Goal: Task Accomplishment & Management: Manage account settings

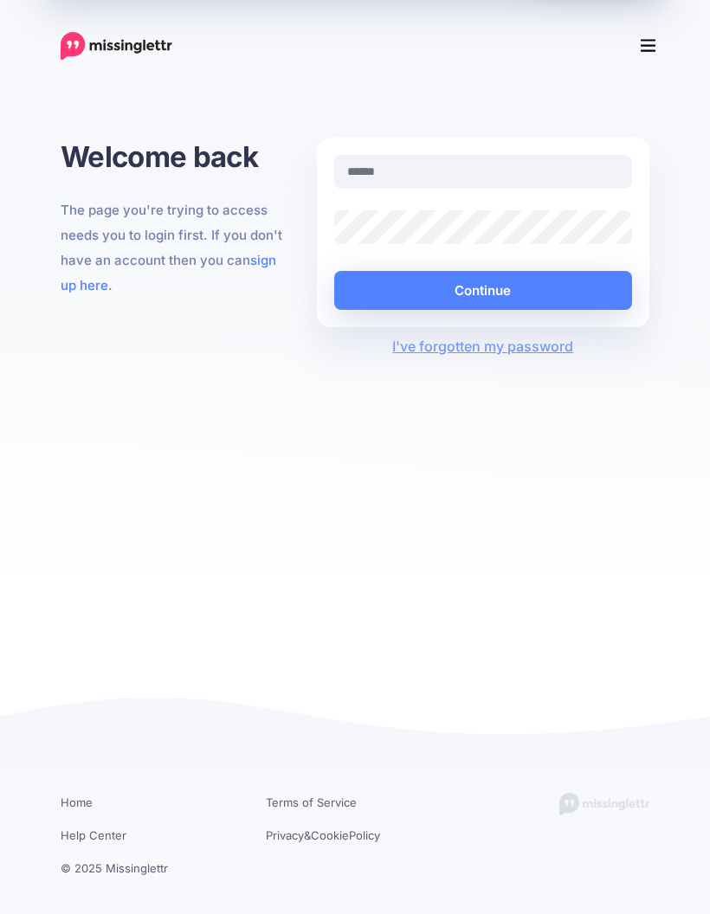
click at [559, 177] on input "text" at bounding box center [483, 172] width 298 height 34
type input "**********"
click at [518, 293] on button "Continue" at bounding box center [483, 290] width 298 height 39
click at [518, 286] on button "Continue" at bounding box center [483, 290] width 298 height 39
click at [513, 344] on link "I've forgotten my password" at bounding box center [482, 346] width 181 height 17
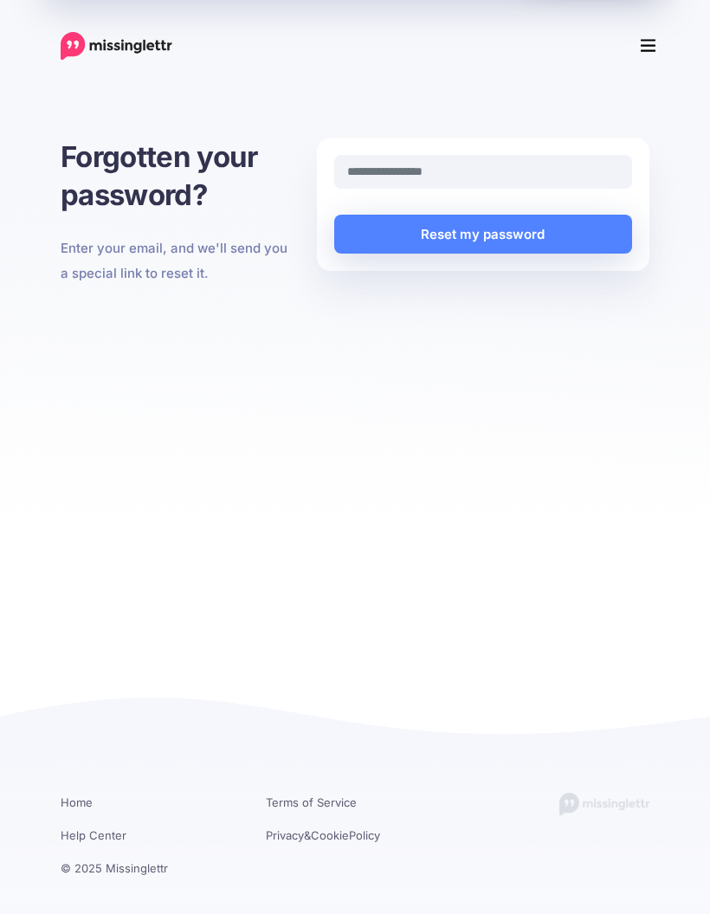
click at [557, 184] on input "text" at bounding box center [483, 172] width 298 height 34
type input "**********"
click at [552, 235] on button "Reset my password" at bounding box center [483, 234] width 298 height 39
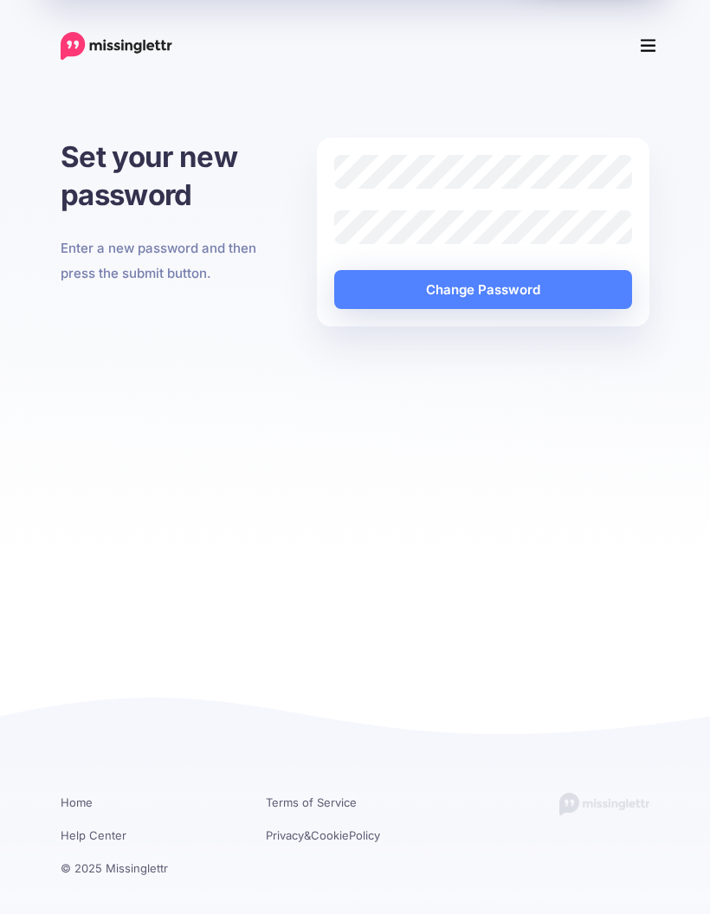
click at [501, 293] on button "Change Password" at bounding box center [483, 289] width 298 height 39
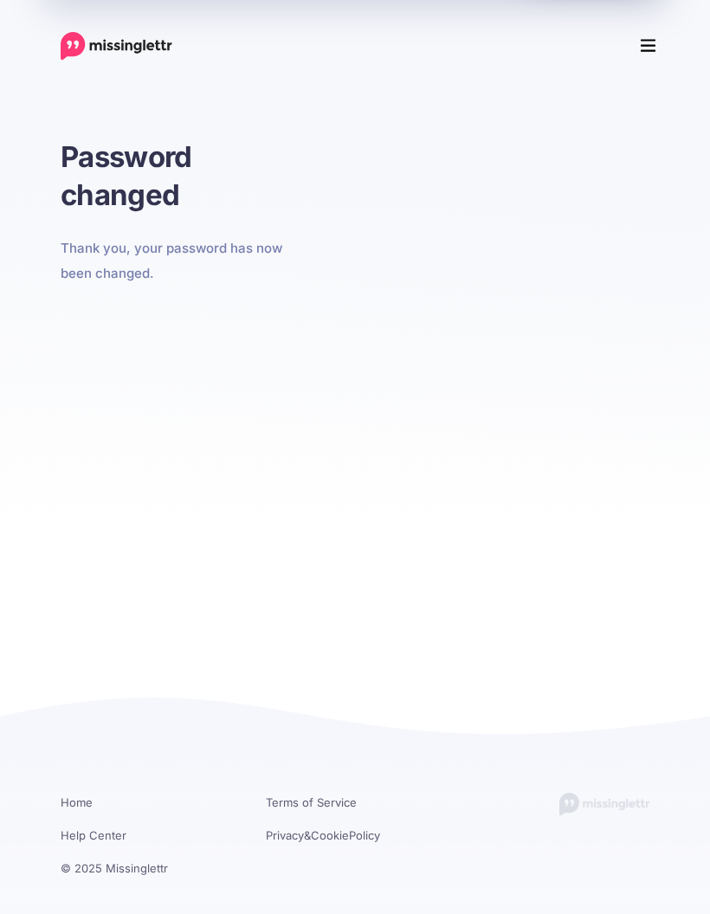
click at [644, 52] on icon "Menu" at bounding box center [648, 46] width 16 height 13
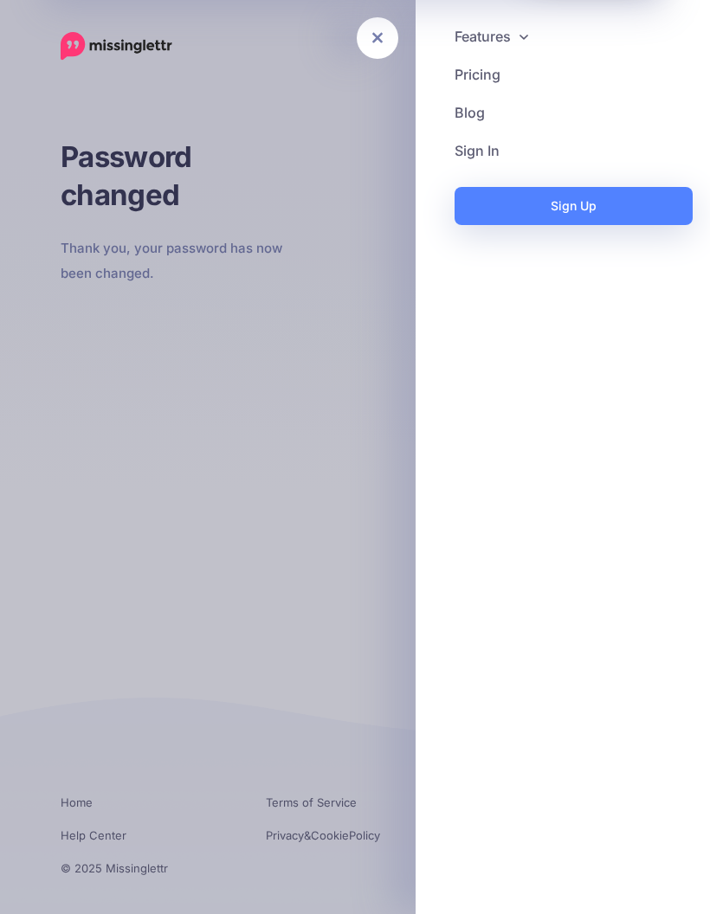
click at [322, 267] on div at bounding box center [355, 457] width 710 height 914
click at [387, 50] on link at bounding box center [378, 38] width 42 height 42
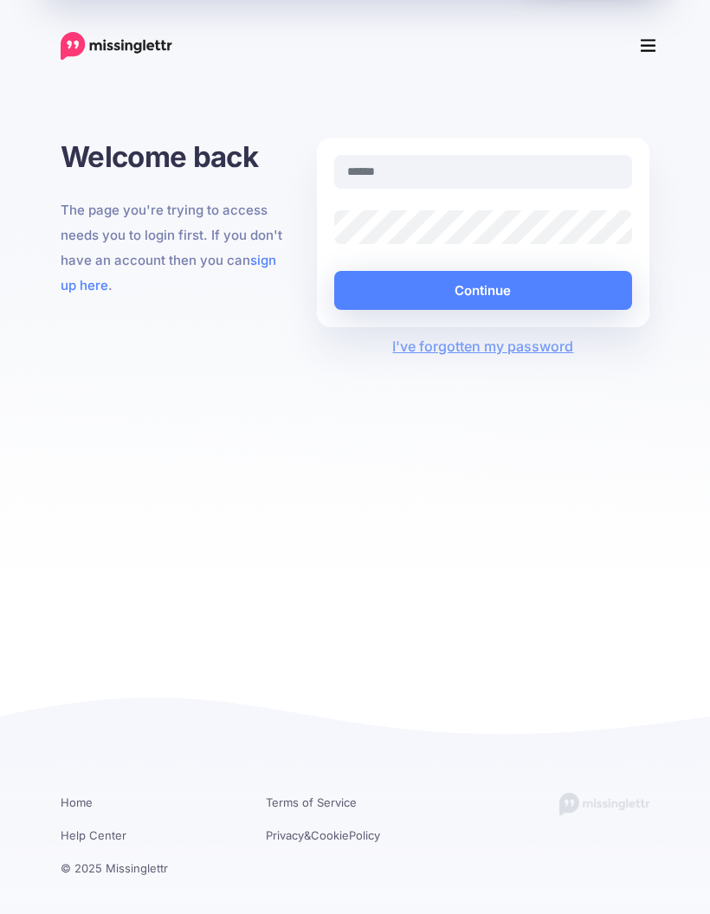
click at [415, 172] on input "text" at bounding box center [483, 172] width 298 height 34
type input "**********"
click at [488, 291] on button "Continue" at bounding box center [483, 290] width 298 height 39
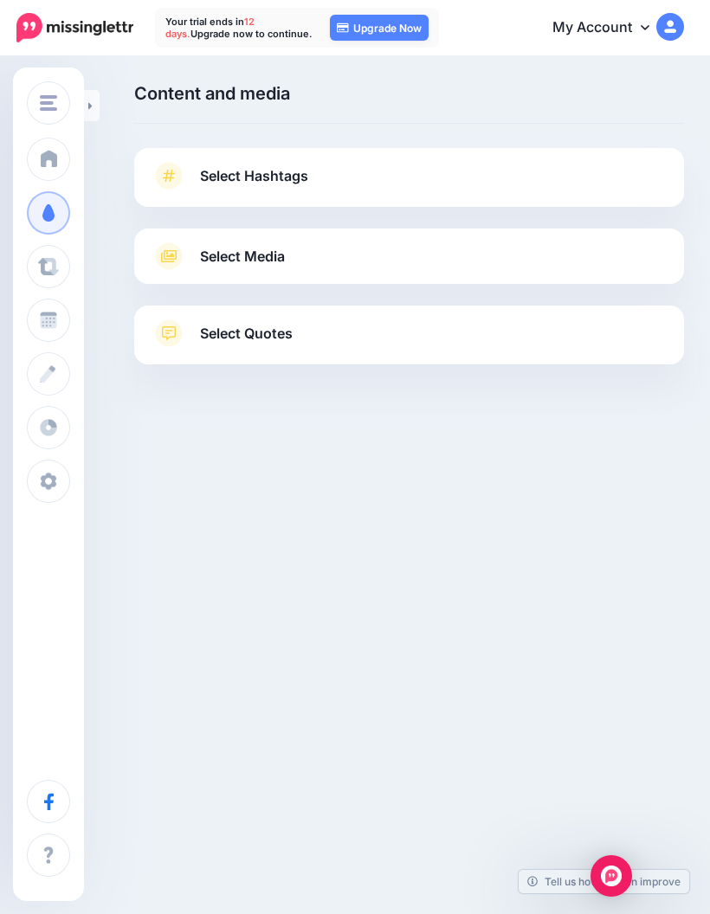
click at [50, 473] on span at bounding box center [48, 481] width 23 height 17
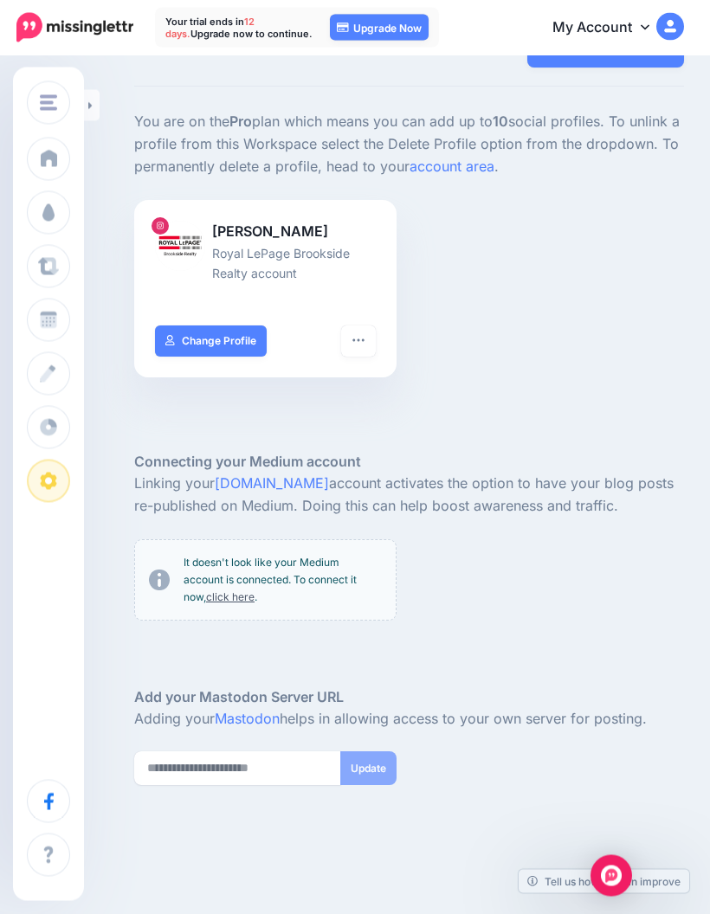
scroll to position [60, 0]
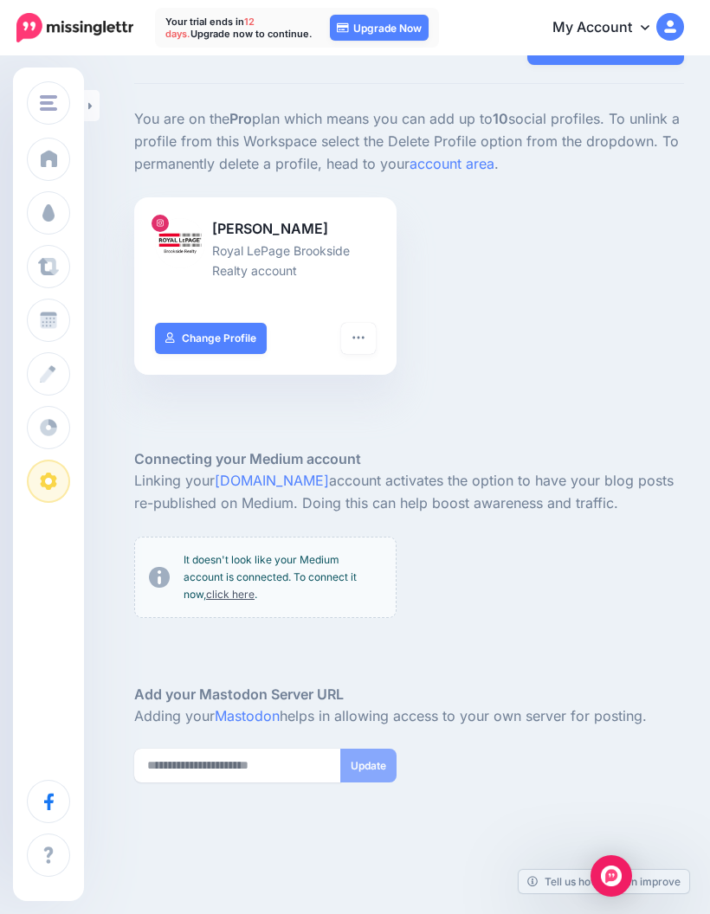
click at [46, 108] on img "button" at bounding box center [48, 103] width 17 height 16
click at [84, 602] on div "Brookside Realty Brookside Realty Add Workspace Dashboard Campaigns Curate Sche…" at bounding box center [48, 484] width 71 height 833
click at [99, 207] on span "Campaigns" at bounding box center [102, 212] width 68 height 15
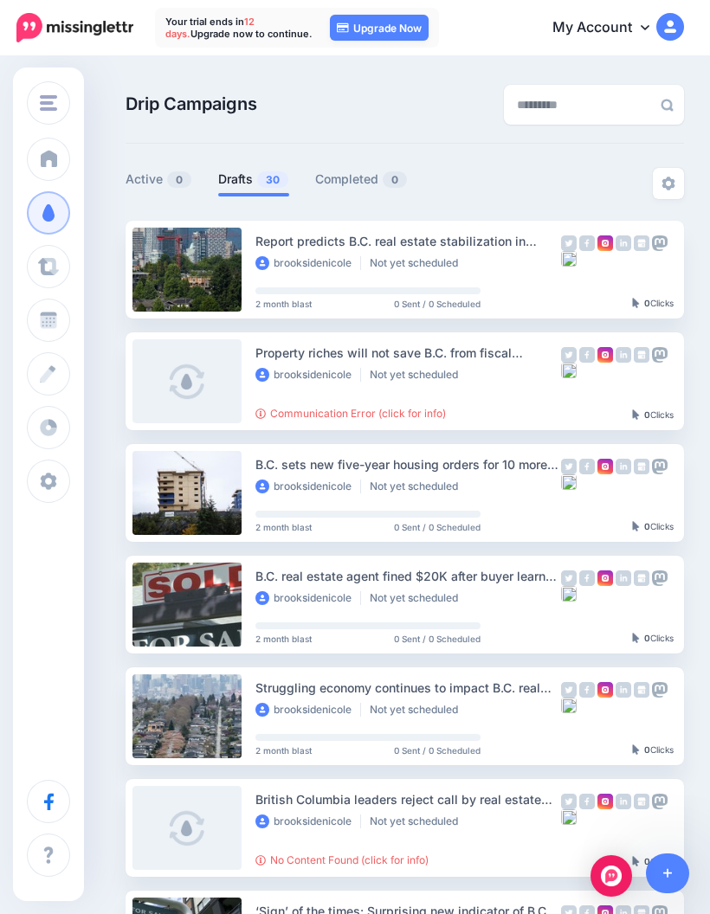
click at [394, 417] on link "Communication Error (click for info)" at bounding box center [350, 413] width 190 height 13
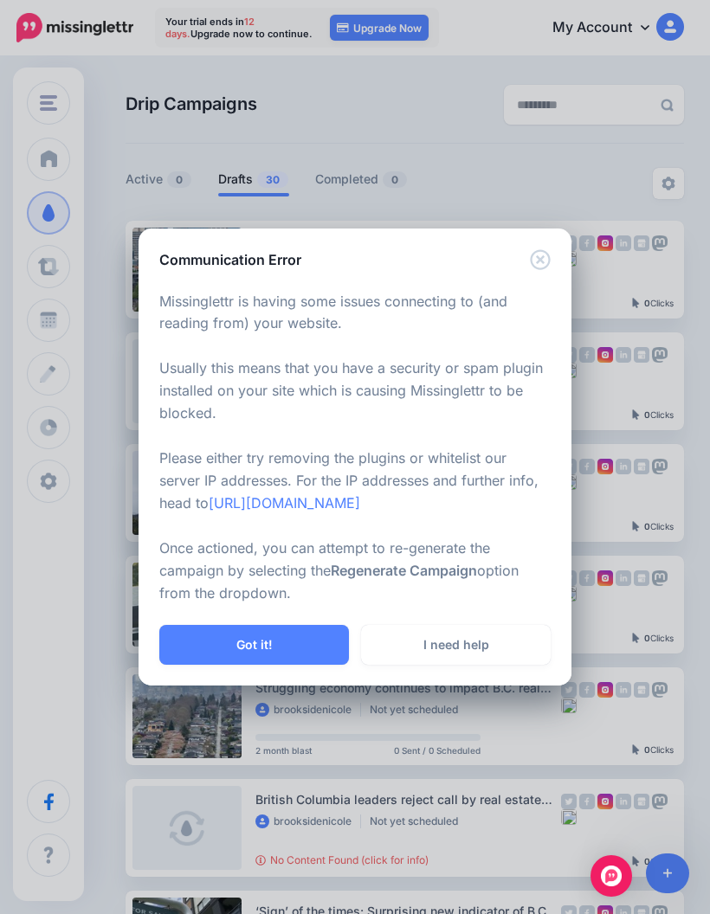
click at [285, 641] on button "Got it!" at bounding box center [254, 645] width 190 height 40
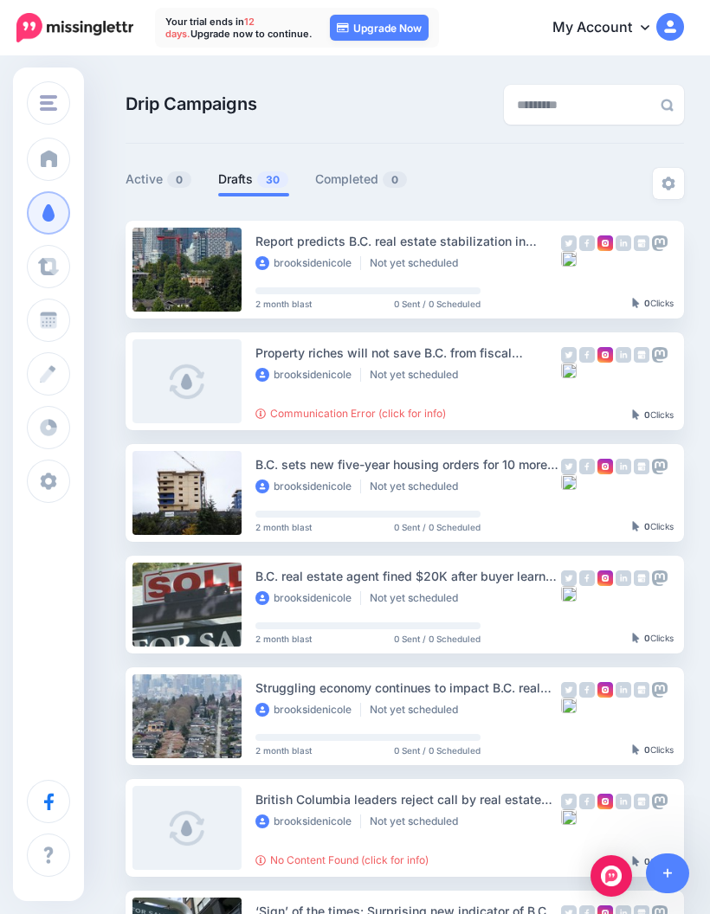
click at [667, 184] on img at bounding box center [668, 184] width 14 height 14
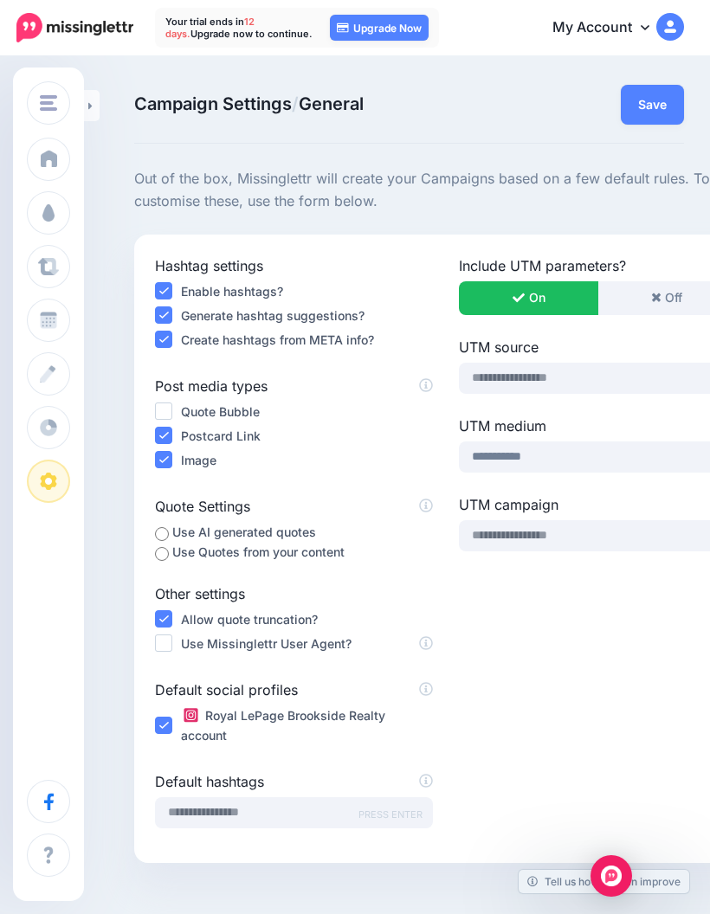
click at [42, 434] on span at bounding box center [48, 427] width 23 height 17
click at [74, 370] on span "Create" at bounding box center [87, 373] width 39 height 15
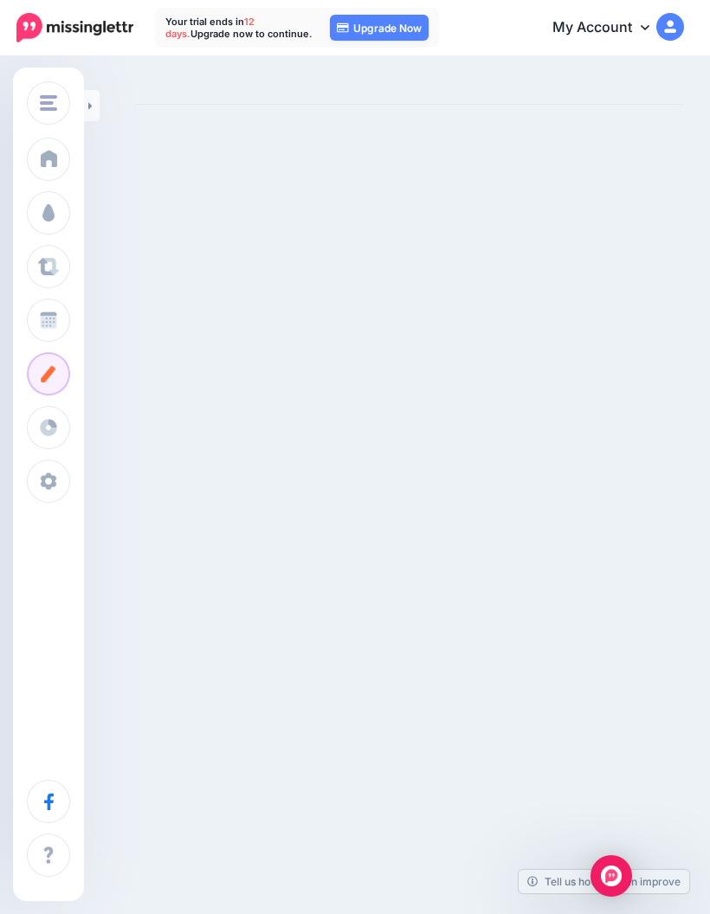
click at [39, 846] on span at bounding box center [48, 854] width 23 height 17
click at [144, 97] on span "Brookside Realty" at bounding box center [115, 103] width 98 height 20
click at [74, 184] on link "Add Workspace" at bounding box center [134, 200] width 201 height 34
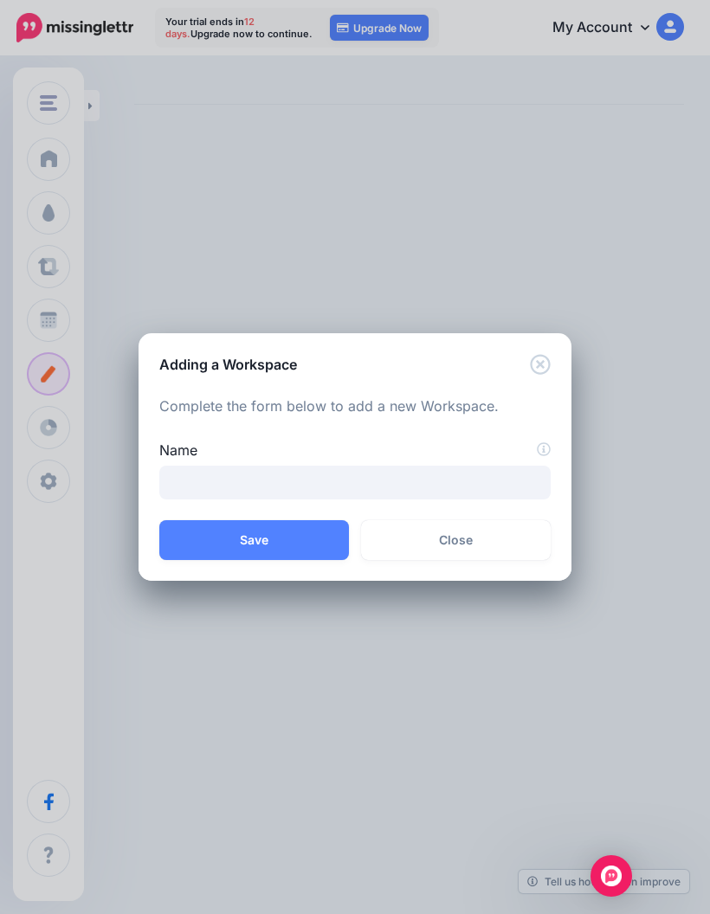
click at [448, 533] on link "Close" at bounding box center [456, 540] width 190 height 40
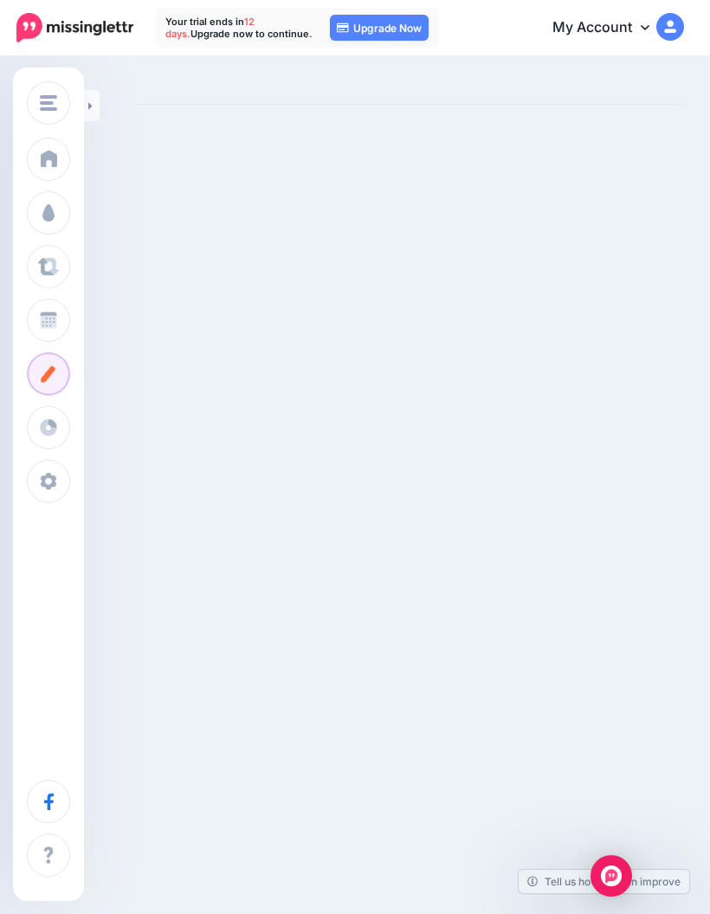
click at [43, 216] on span at bounding box center [48, 212] width 23 height 17
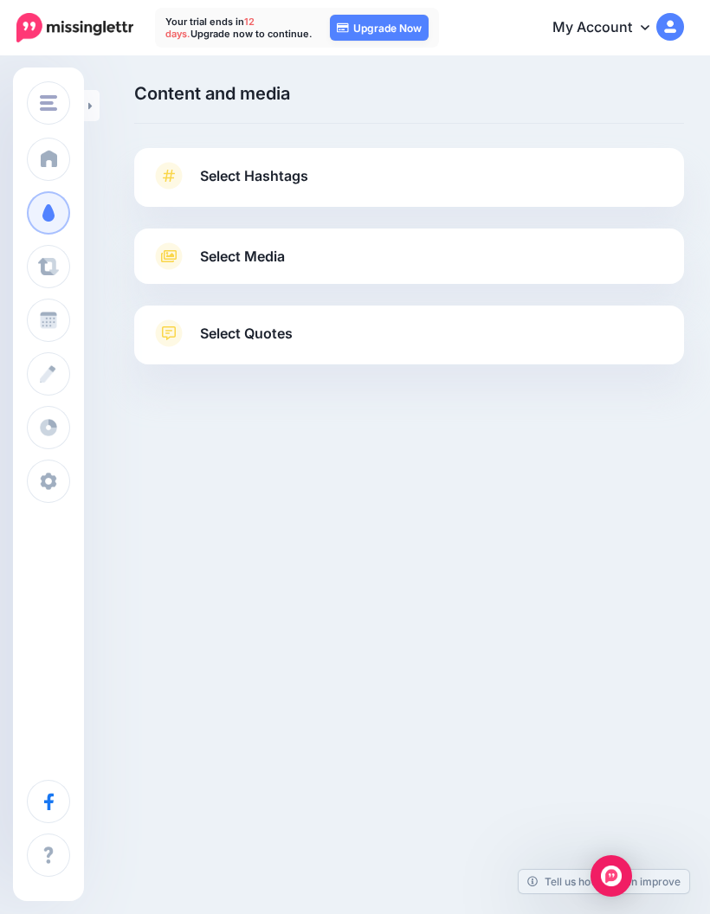
click at [385, 352] on link "Select Quotes" at bounding box center [408, 341] width 515 height 45
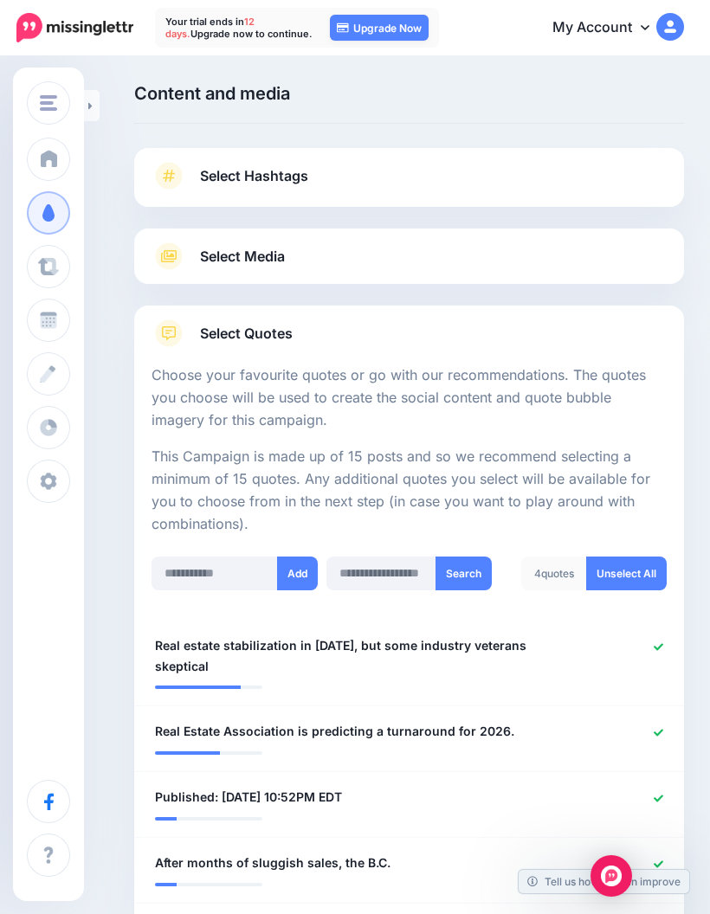
click at [463, 193] on link "Select Hashtags" at bounding box center [408, 184] width 515 height 45
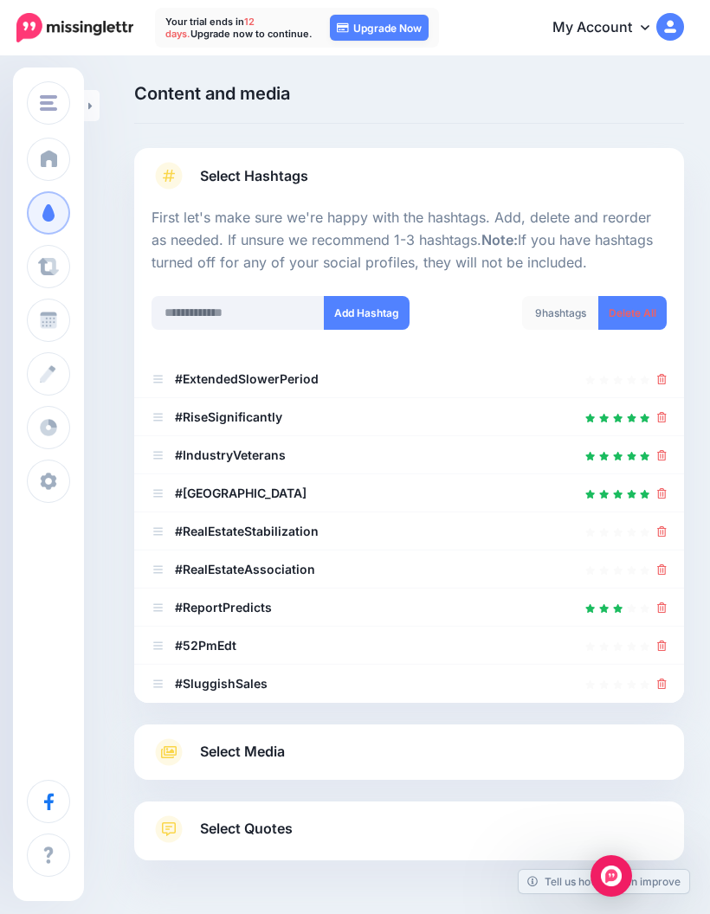
click at [634, 316] on link "Delete All" at bounding box center [632, 313] width 68 height 34
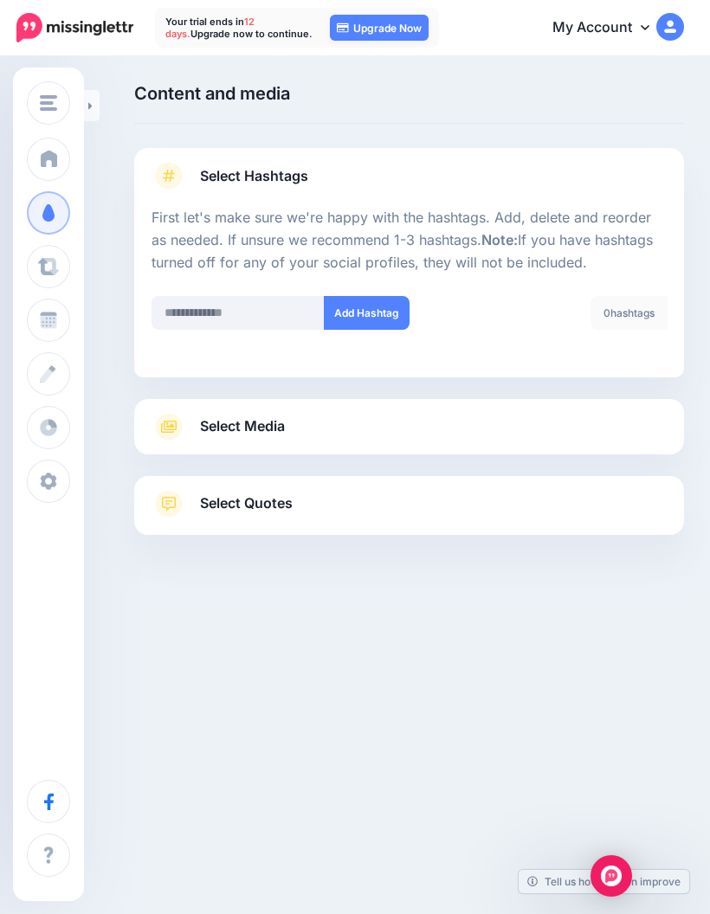
scroll to position [69, 0]
click at [267, 415] on span "Select Media" at bounding box center [242, 426] width 85 height 23
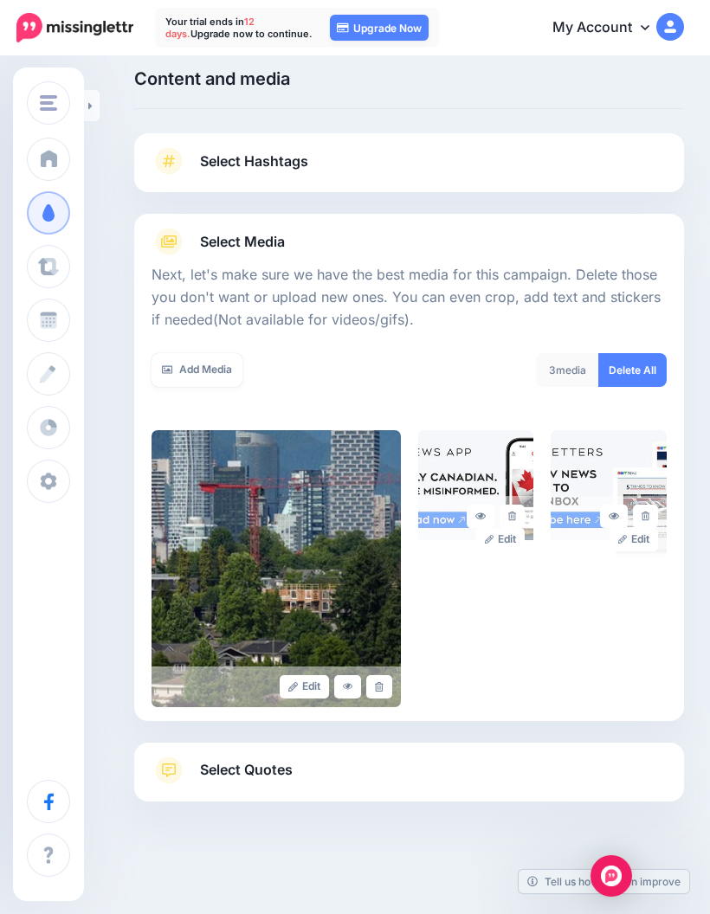
click at [452, 430] on img at bounding box center [476, 495] width 116 height 130
click at [590, 430] on img at bounding box center [608, 495] width 116 height 130
click at [563, 353] on div "3 media" at bounding box center [567, 370] width 63 height 34
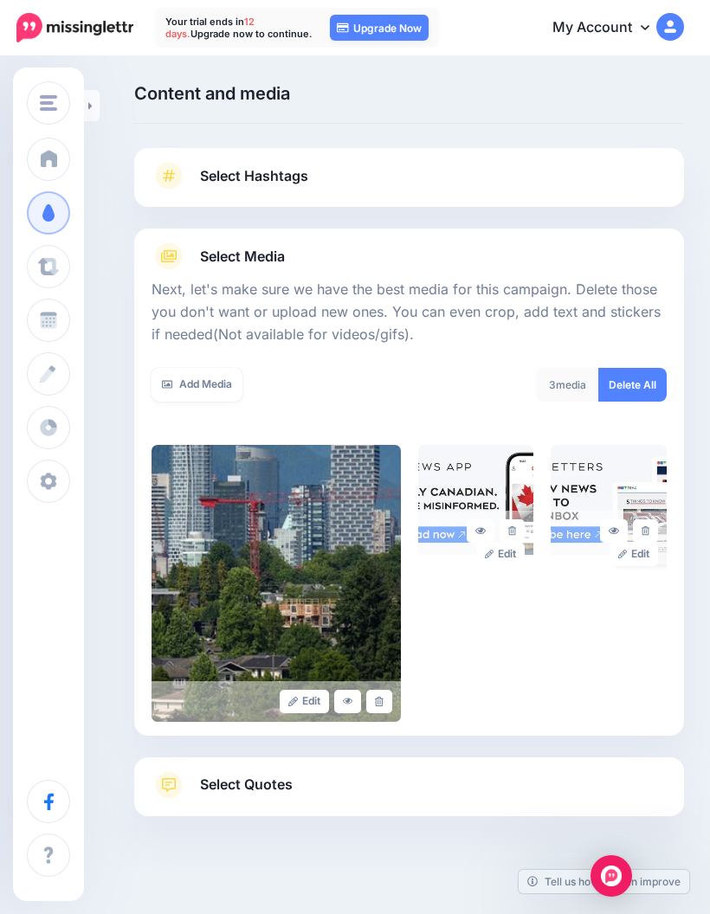
click at [264, 180] on span "Select Hashtags" at bounding box center [254, 175] width 108 height 23
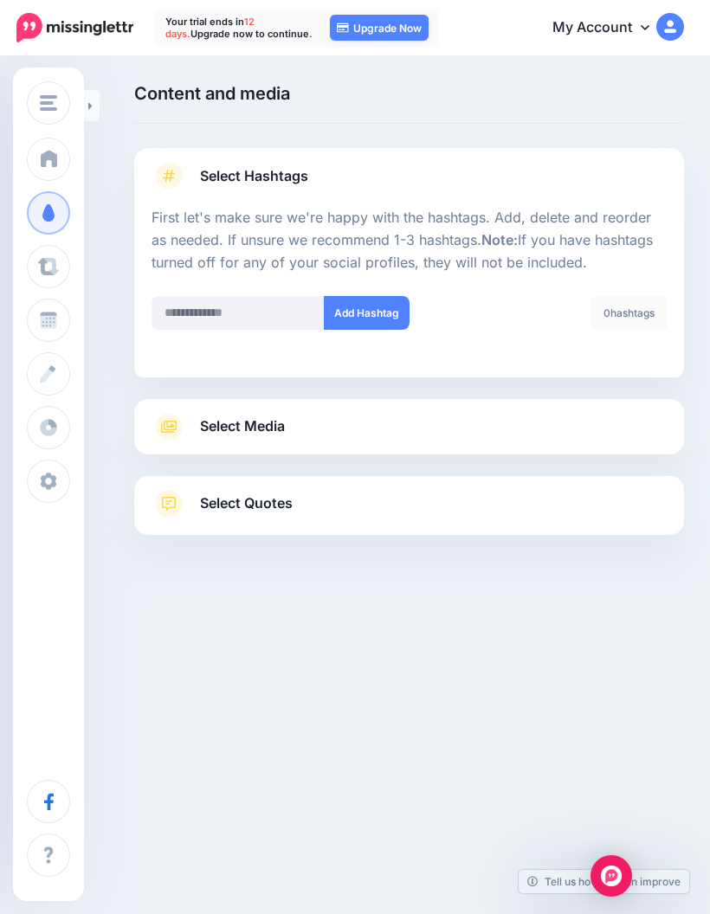
scroll to position [69, 0]
click at [271, 492] on span "Select Quotes" at bounding box center [246, 503] width 93 height 23
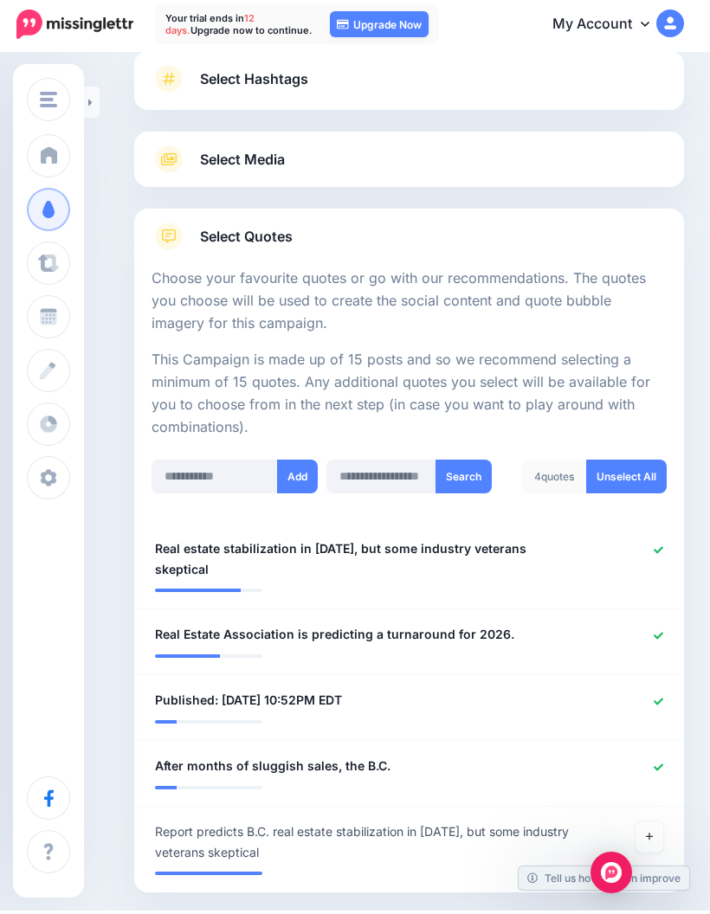
scroll to position [0, 0]
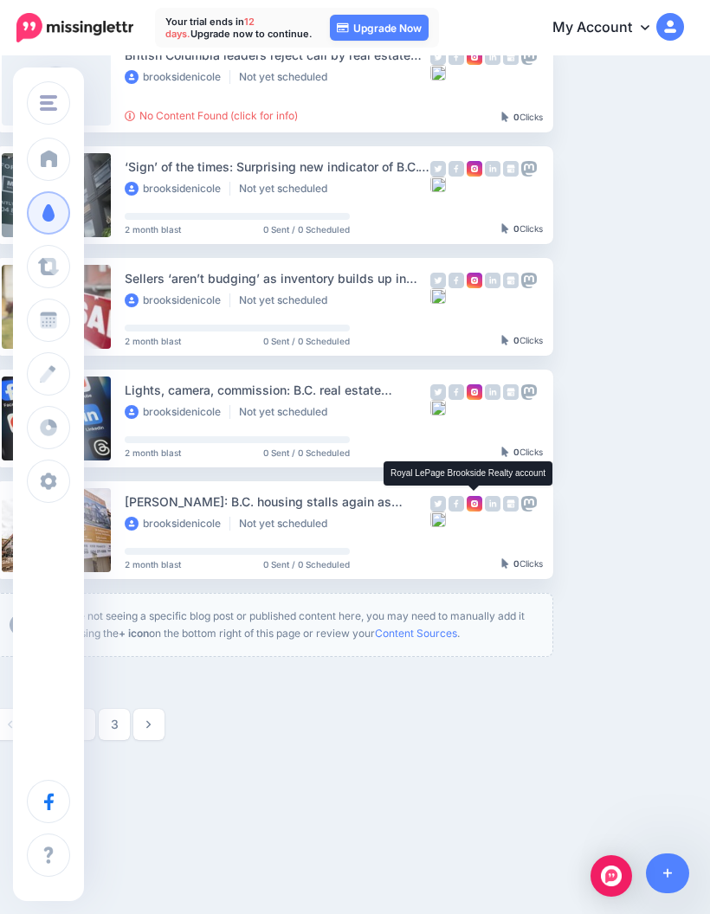
scroll to position [744, 143]
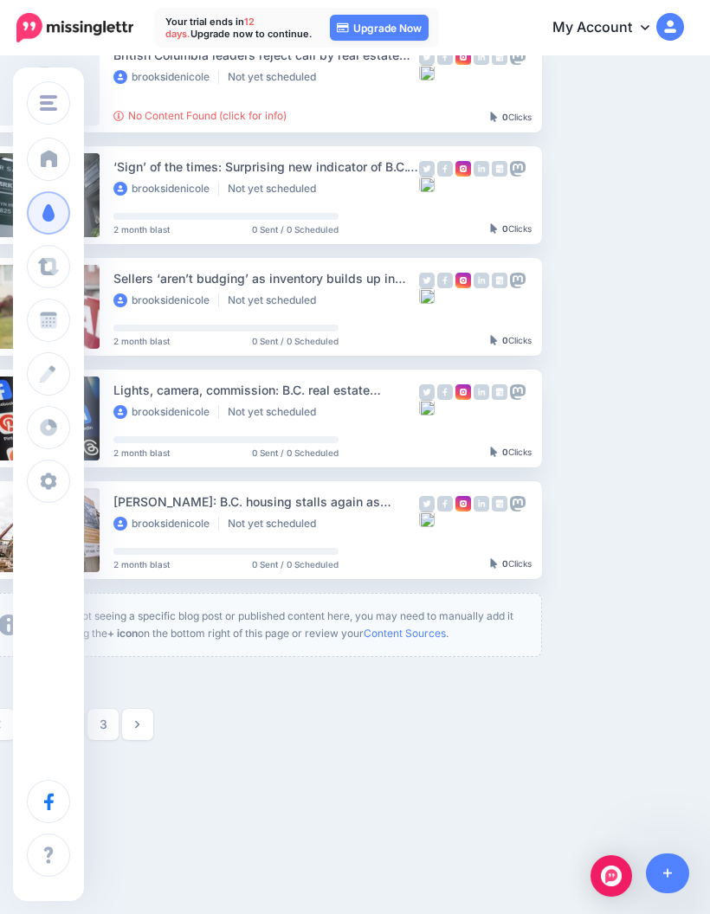
click at [615, 525] on link "Setup Campaign" at bounding box center [613, 530] width 118 height 31
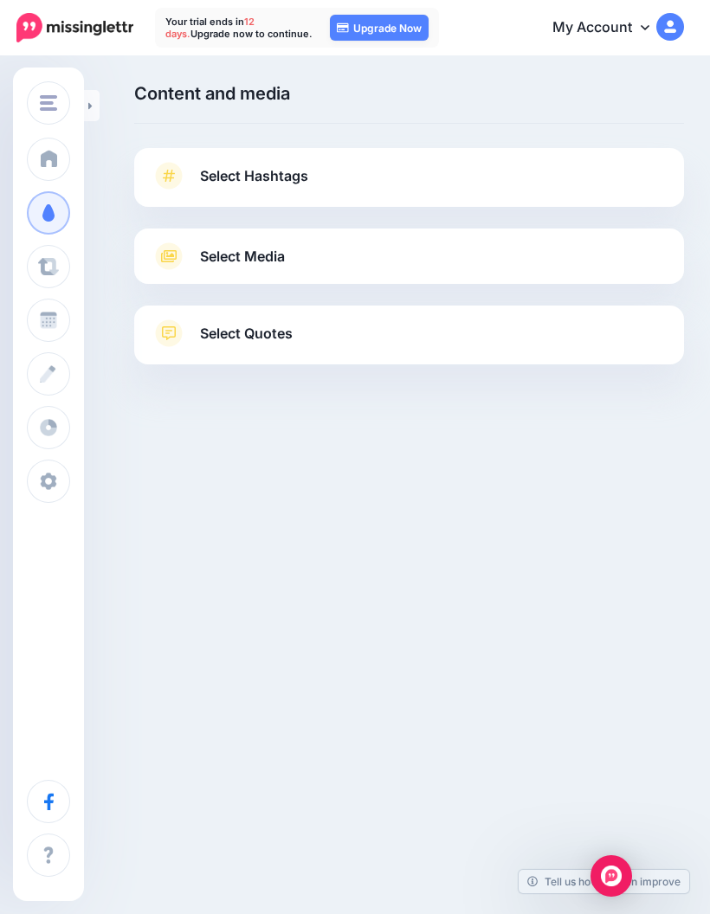
click at [211, 171] on span "Select Hashtags" at bounding box center [254, 175] width 108 height 23
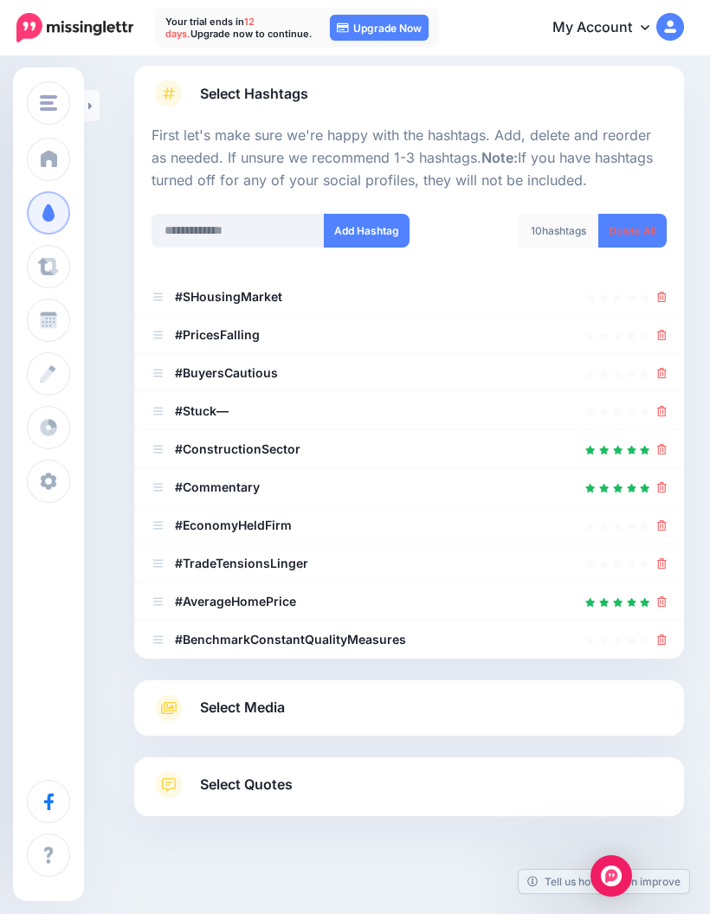
scroll to position [94, 0]
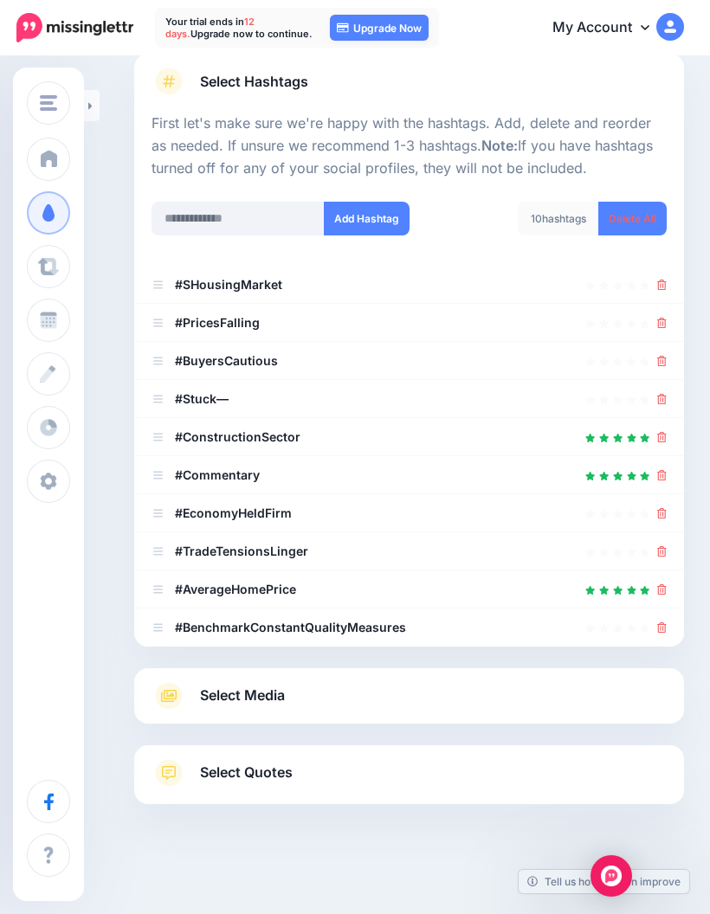
click at [261, 699] on span "Select Media" at bounding box center [242, 695] width 85 height 23
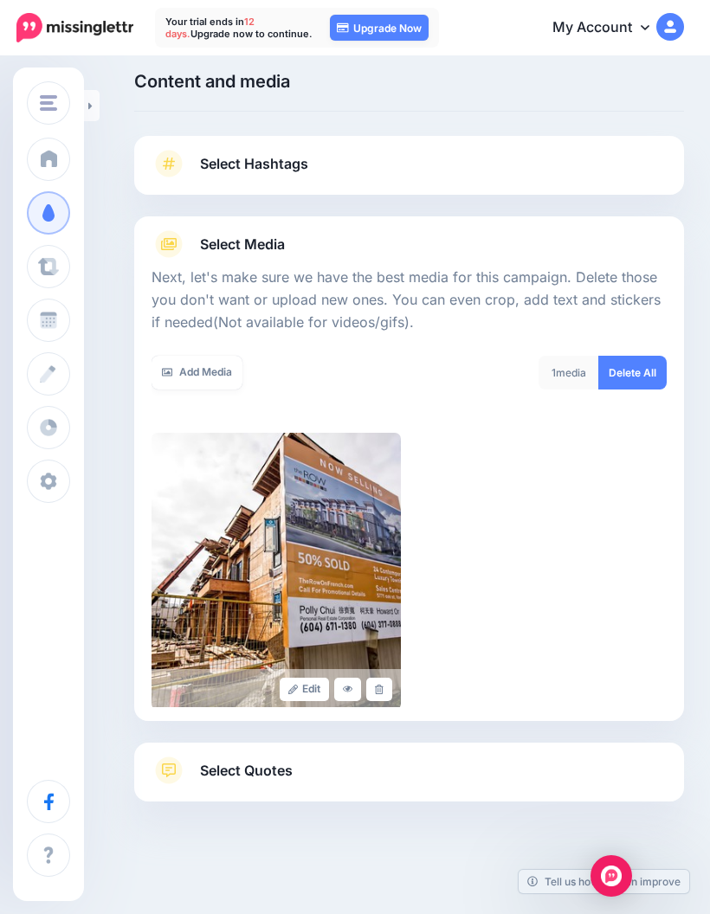
scroll to position [69, 0]
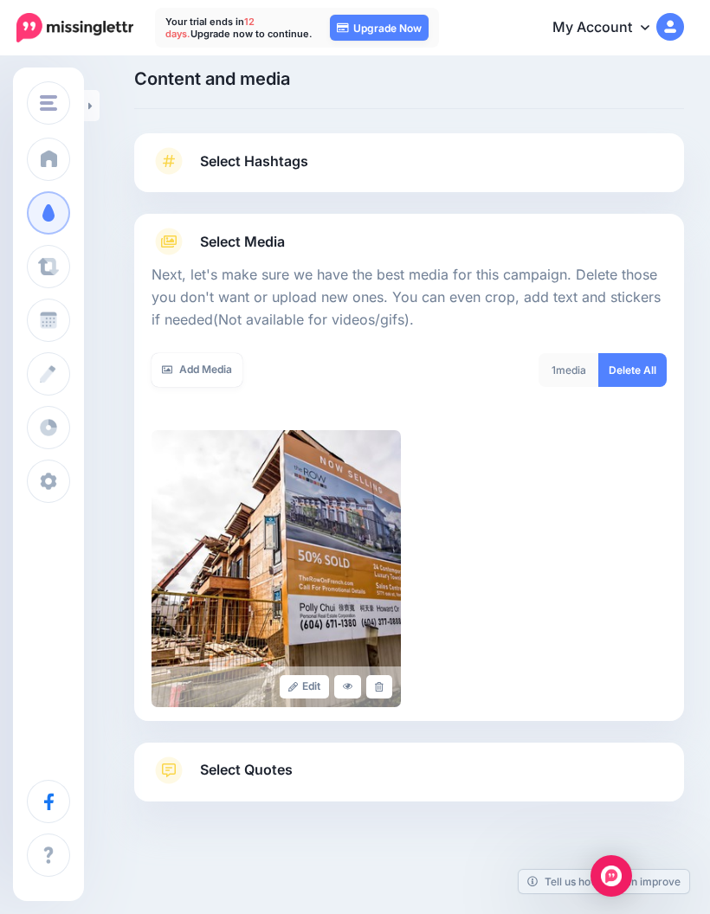
click at [293, 758] on span "Select Quotes" at bounding box center [246, 769] width 93 height 23
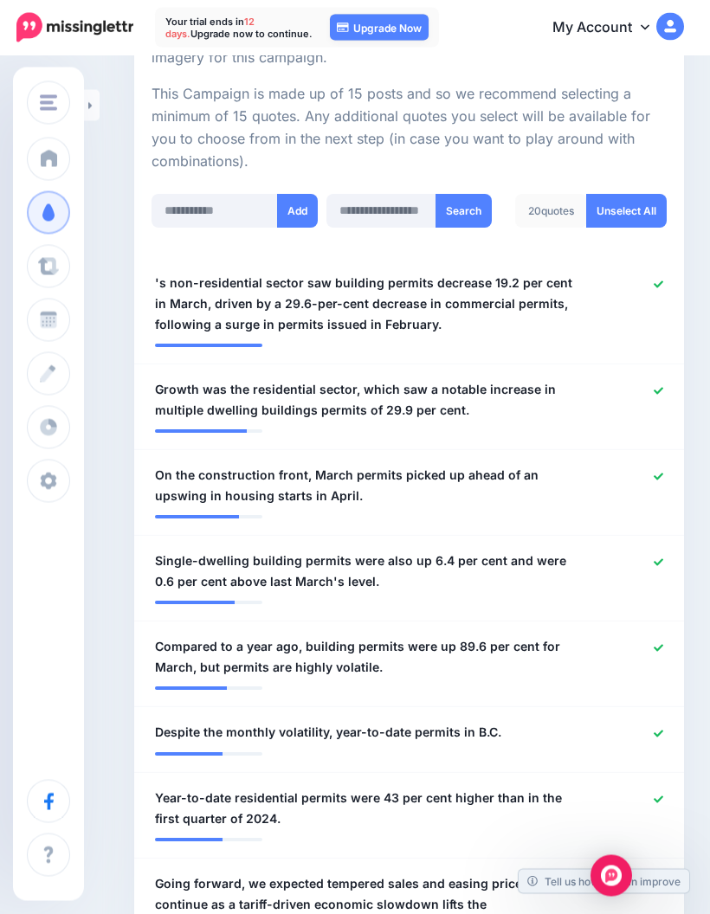
scroll to position [0, 0]
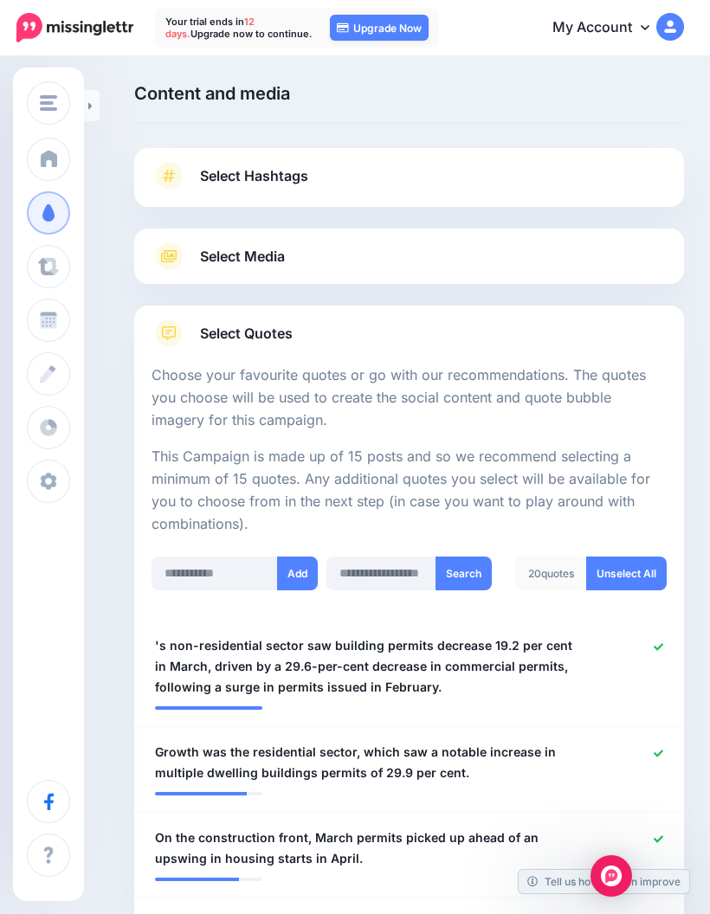
click at [52, 267] on span at bounding box center [48, 266] width 23 height 17
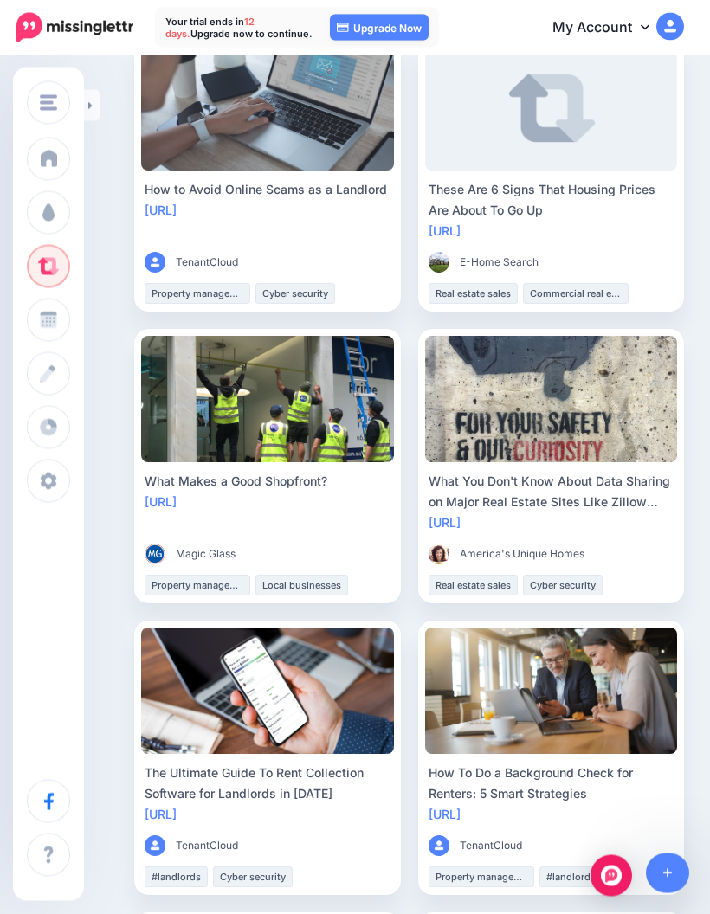
scroll to position [478, 0]
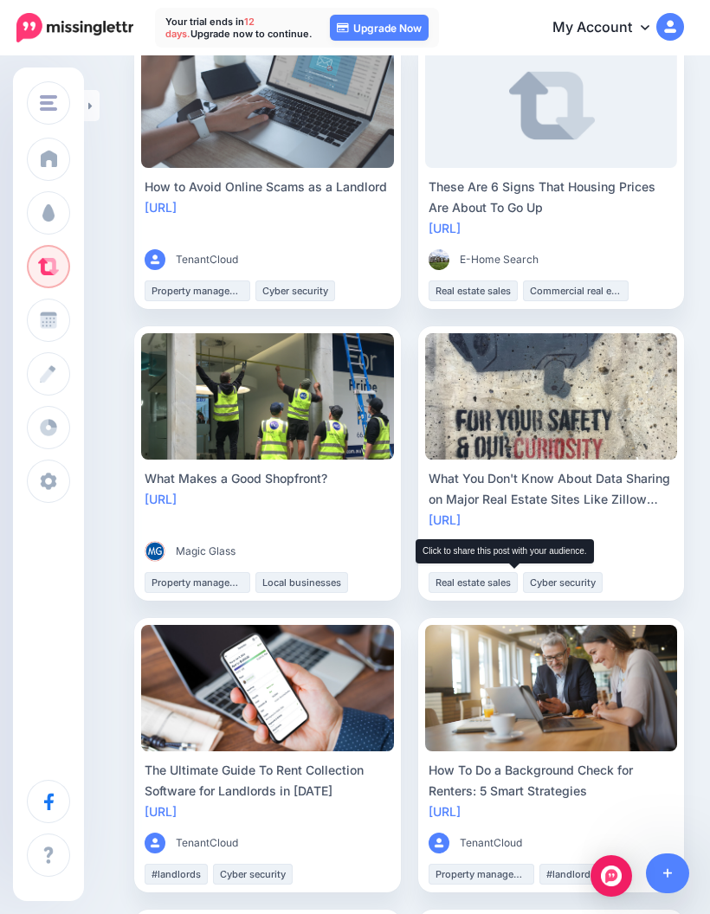
click at [521, 595] on span "Share" at bounding box center [515, 600] width 42 height 11
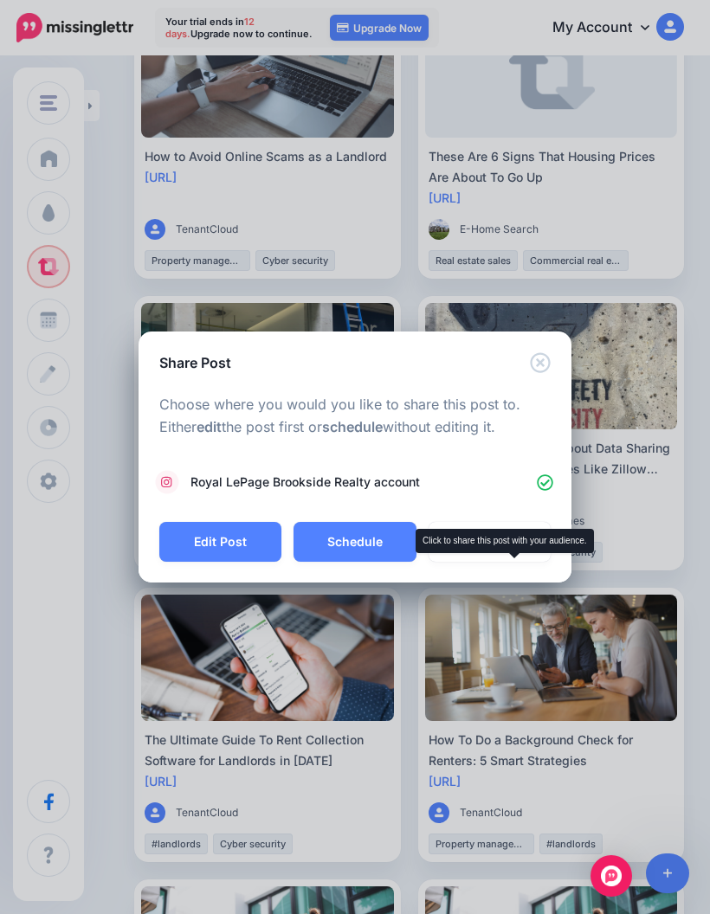
scroll to position [559, 0]
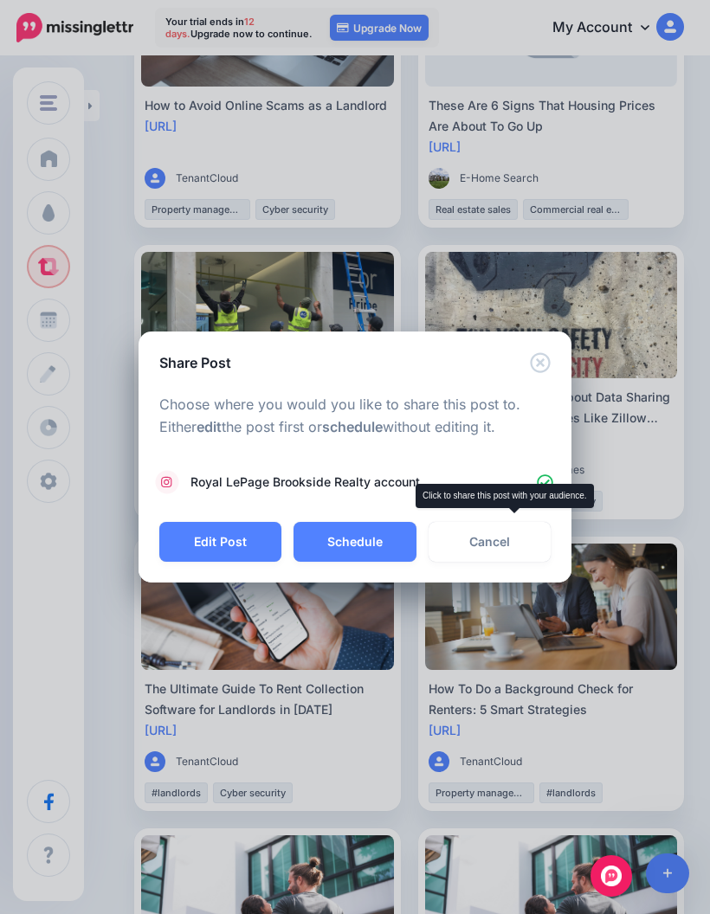
click at [217, 562] on button "Edit Post" at bounding box center [220, 542] width 122 height 40
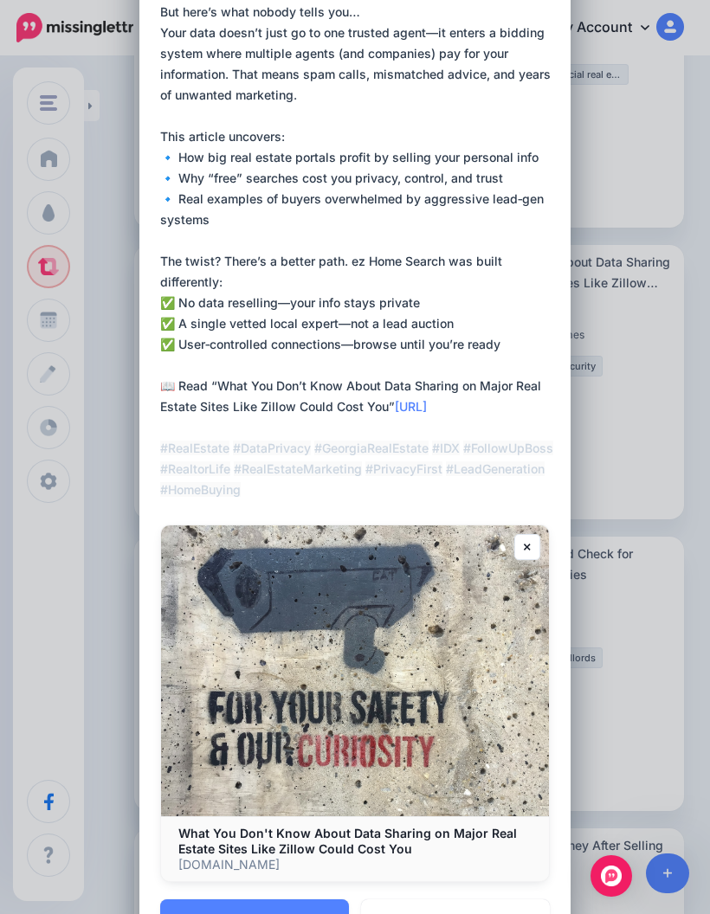
scroll to position [138, 0]
click at [271, 913] on button "Schedule" at bounding box center [254, 920] width 189 height 40
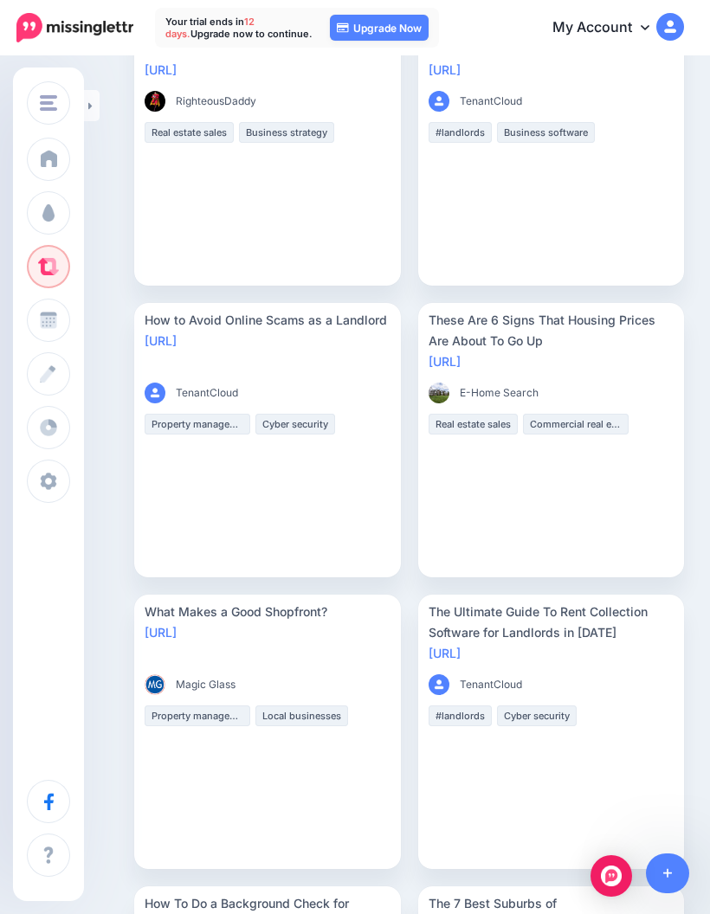
scroll to position [0, 0]
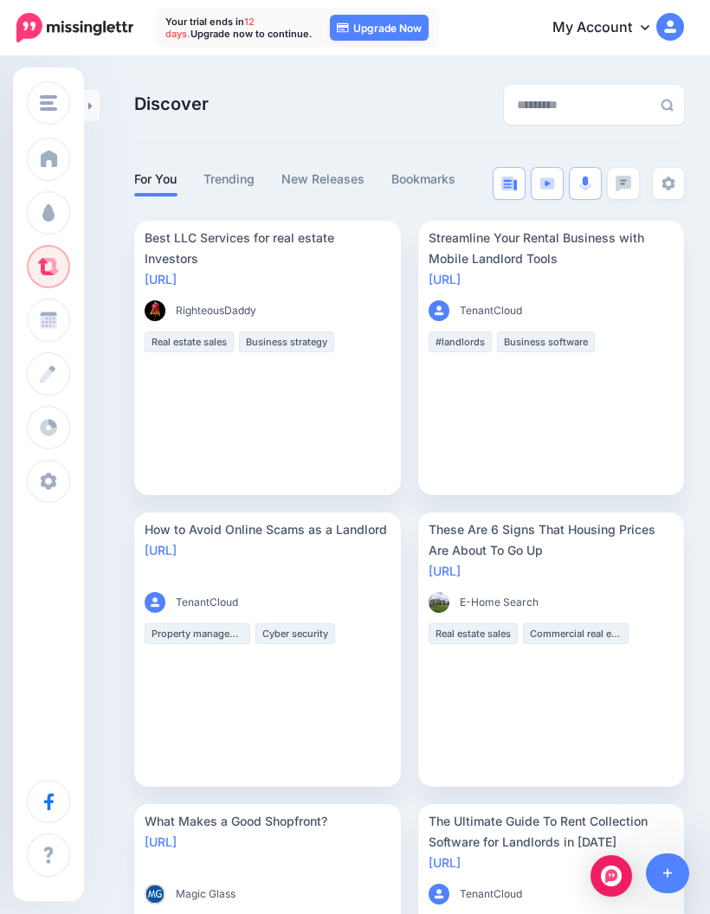
click at [673, 190] on img at bounding box center [668, 184] width 14 height 14
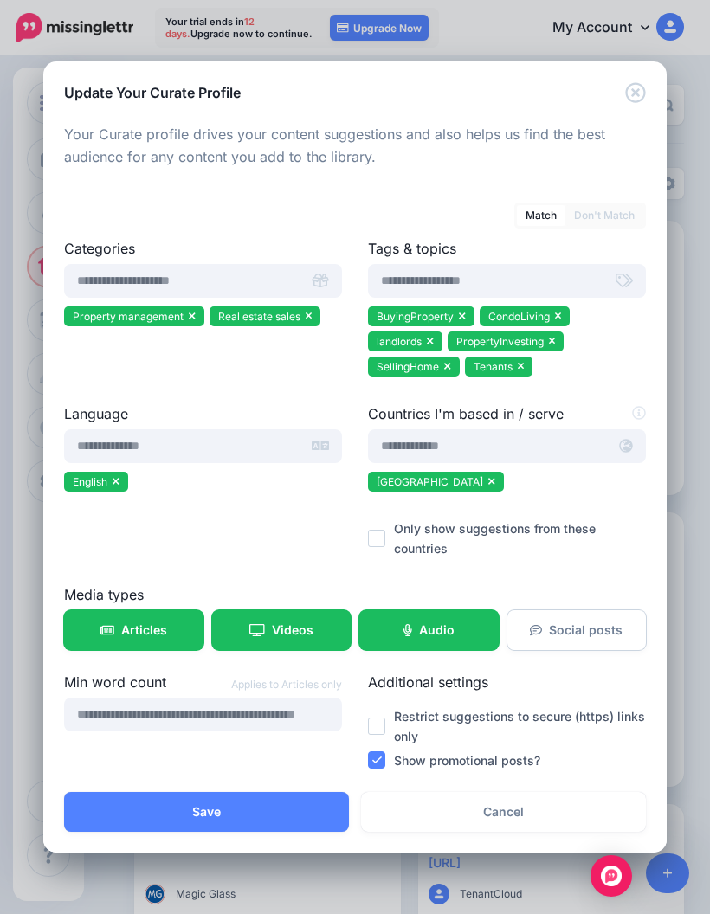
click at [133, 624] on span "Articles" at bounding box center [144, 630] width 46 height 12
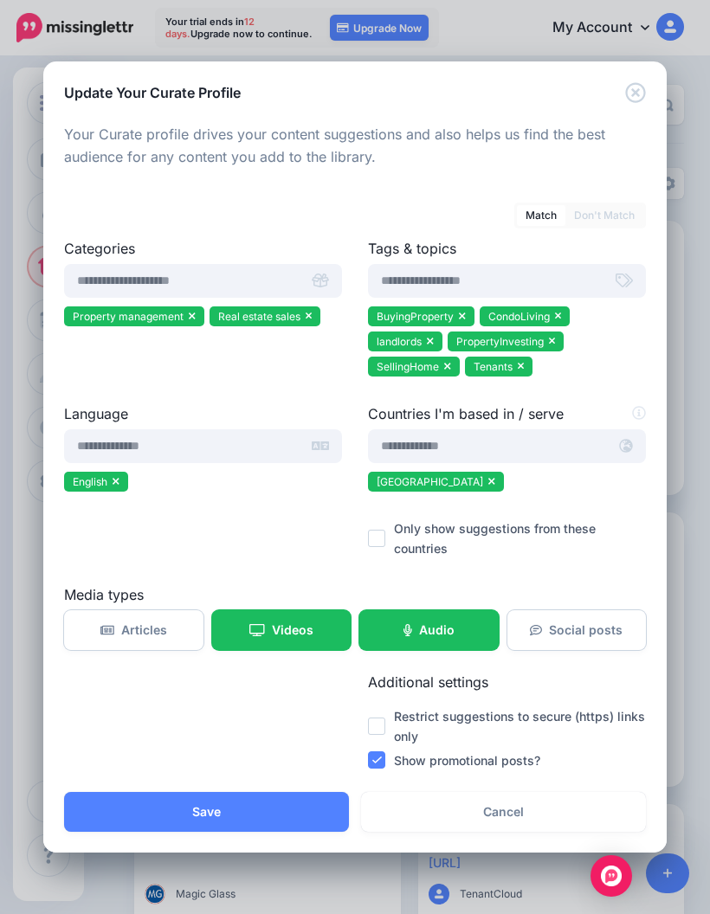
click at [248, 813] on button "Save" at bounding box center [206, 812] width 285 height 40
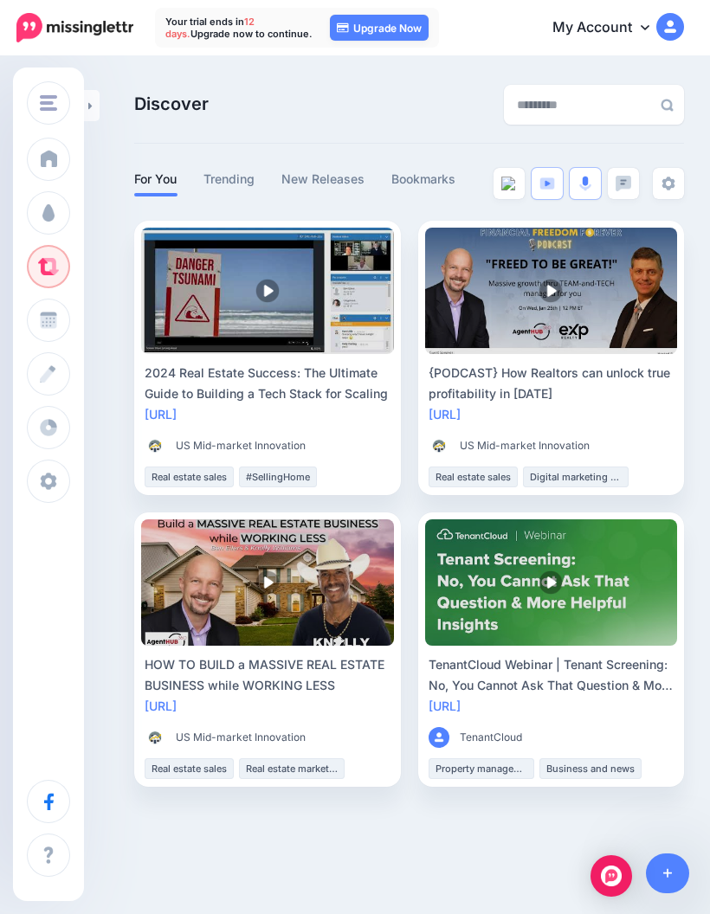
click at [619, 180] on img at bounding box center [623, 183] width 16 height 15
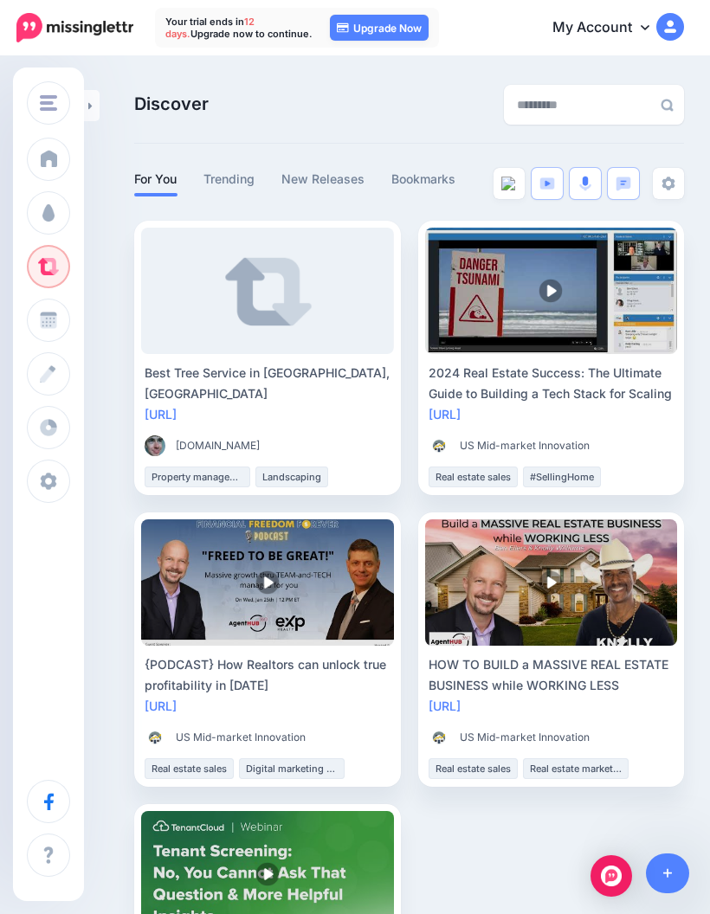
click at [589, 186] on img at bounding box center [585, 184] width 12 height 16
click at [544, 186] on img at bounding box center [547, 183] width 16 height 12
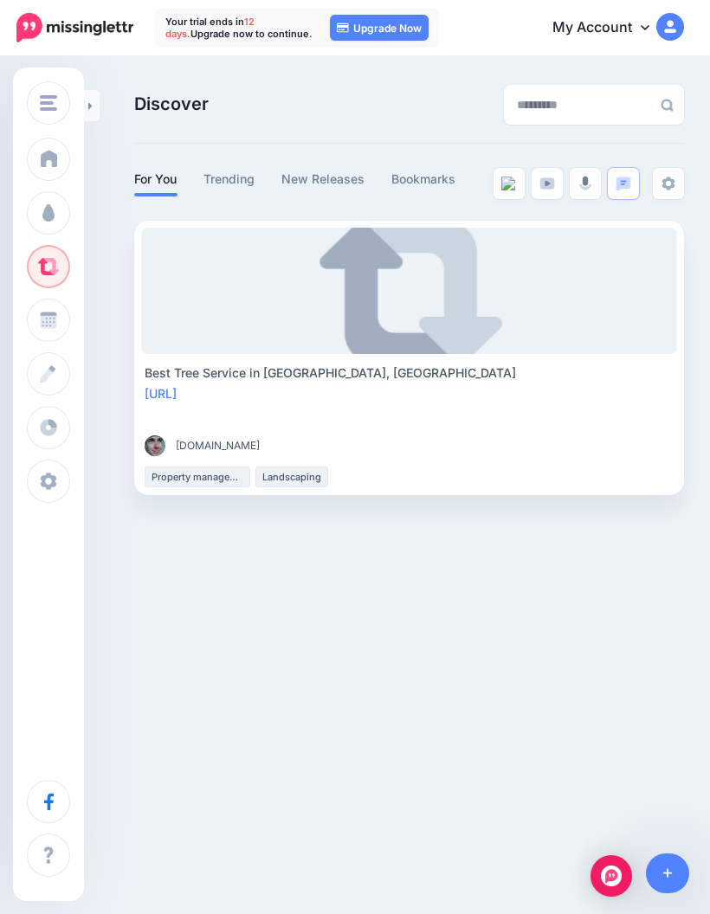
click at [508, 187] on img at bounding box center [509, 184] width 16 height 14
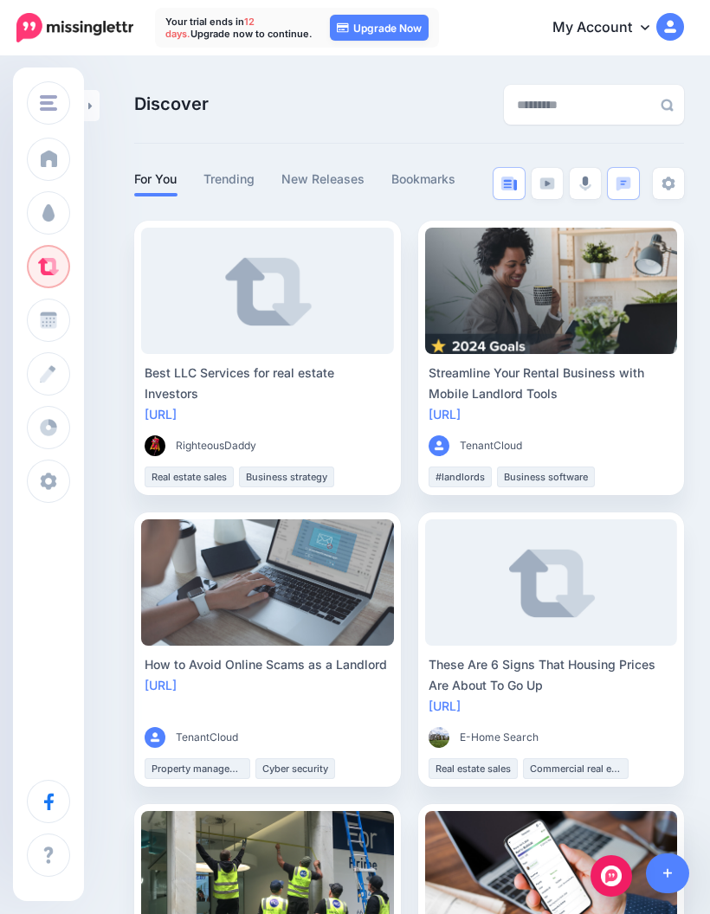
click at [45, 322] on span at bounding box center [48, 320] width 23 height 17
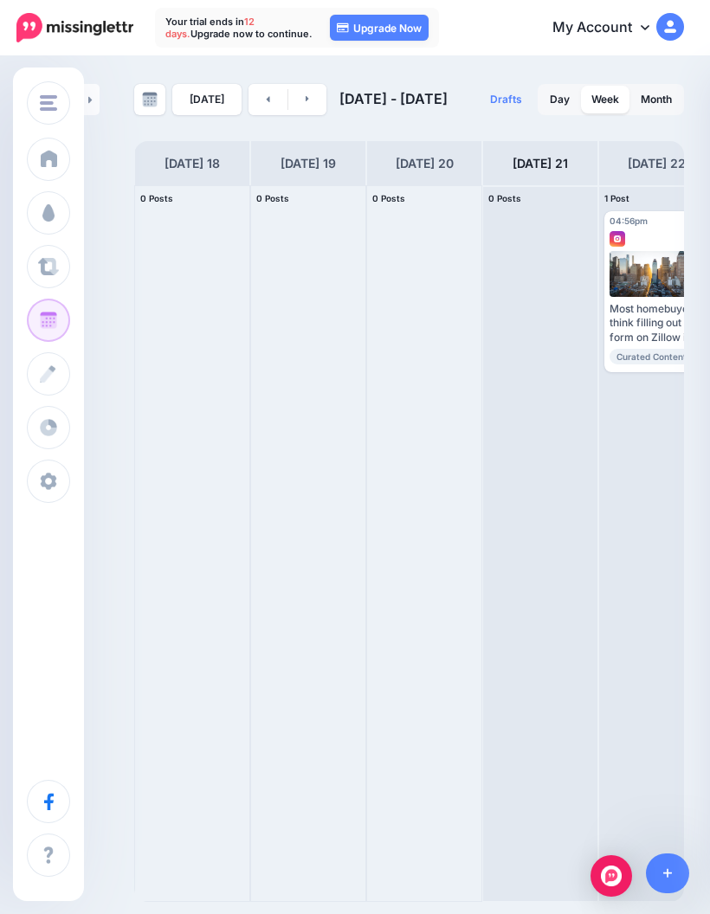
click at [62, 357] on link "Create" at bounding box center [48, 373] width 43 height 43
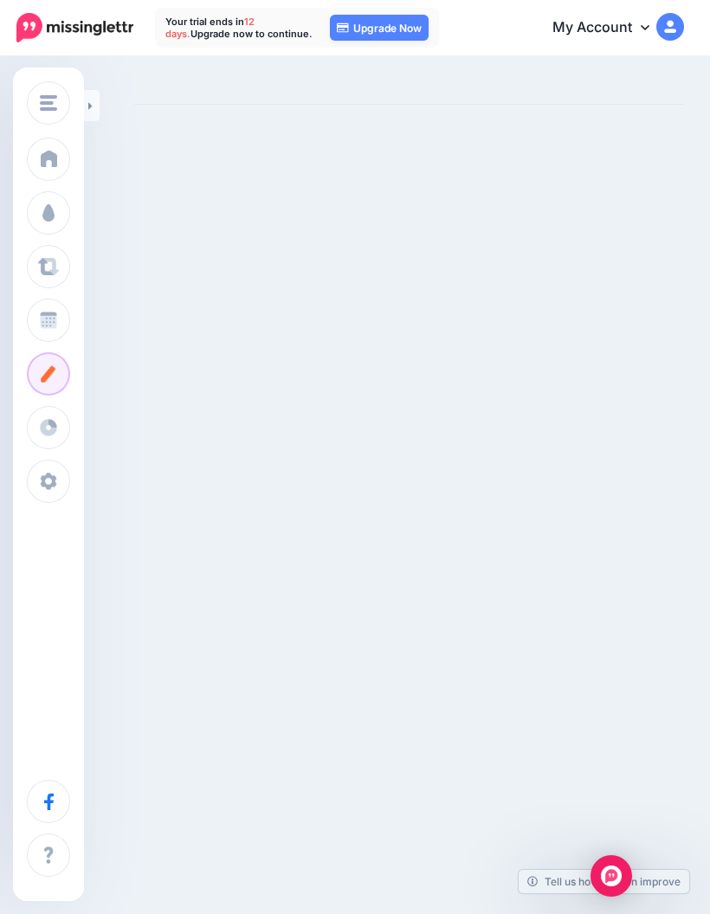
click at [58, 370] on span at bounding box center [48, 373] width 23 height 17
click at [48, 421] on span at bounding box center [48, 427] width 23 height 17
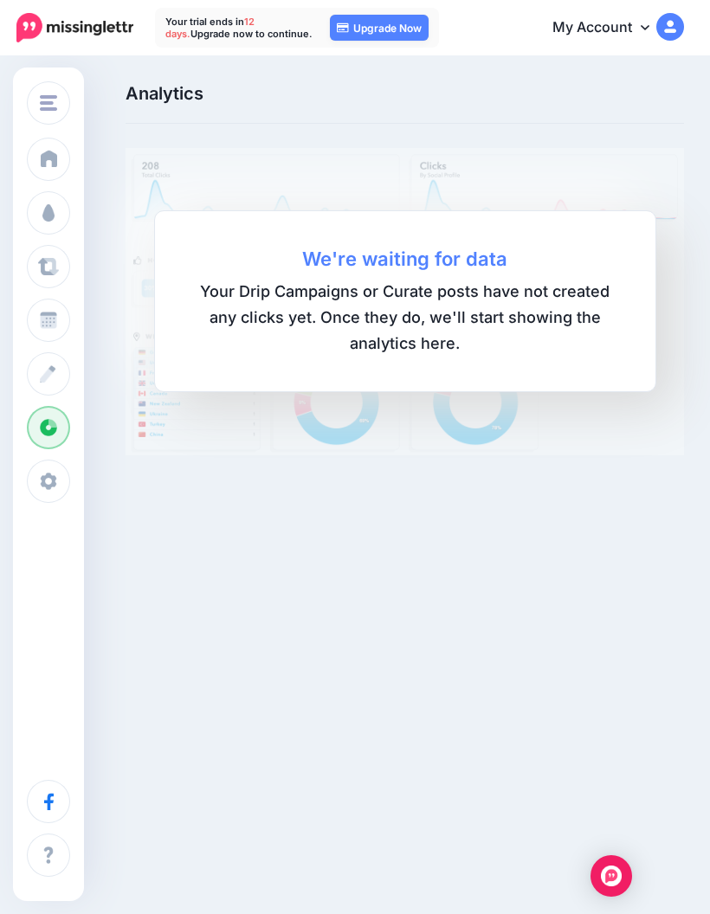
click at [53, 372] on span at bounding box center [48, 373] width 23 height 17
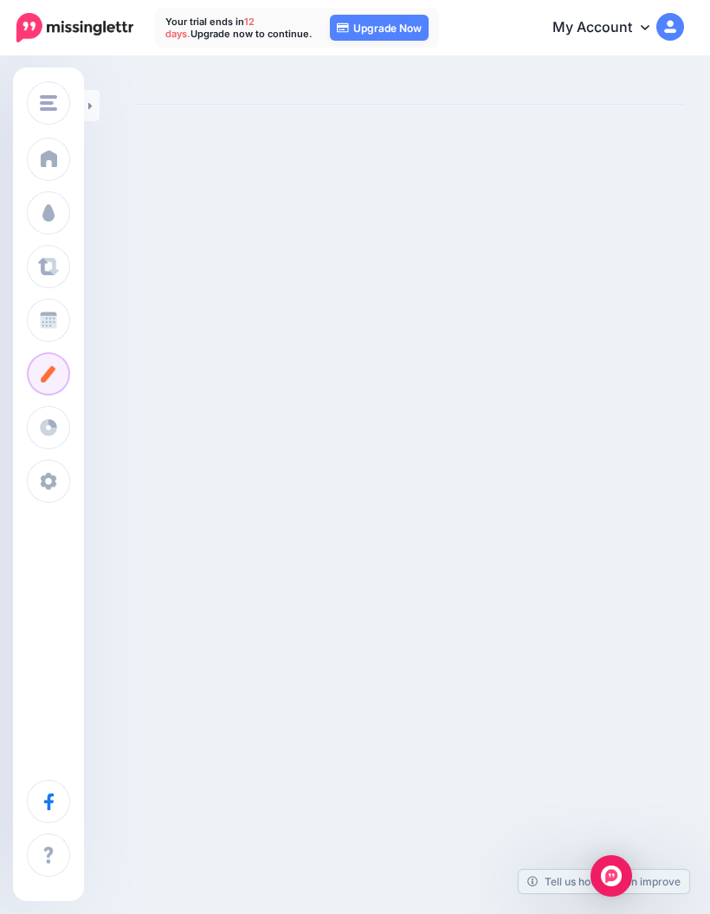
click at [49, 312] on span at bounding box center [48, 320] width 23 height 17
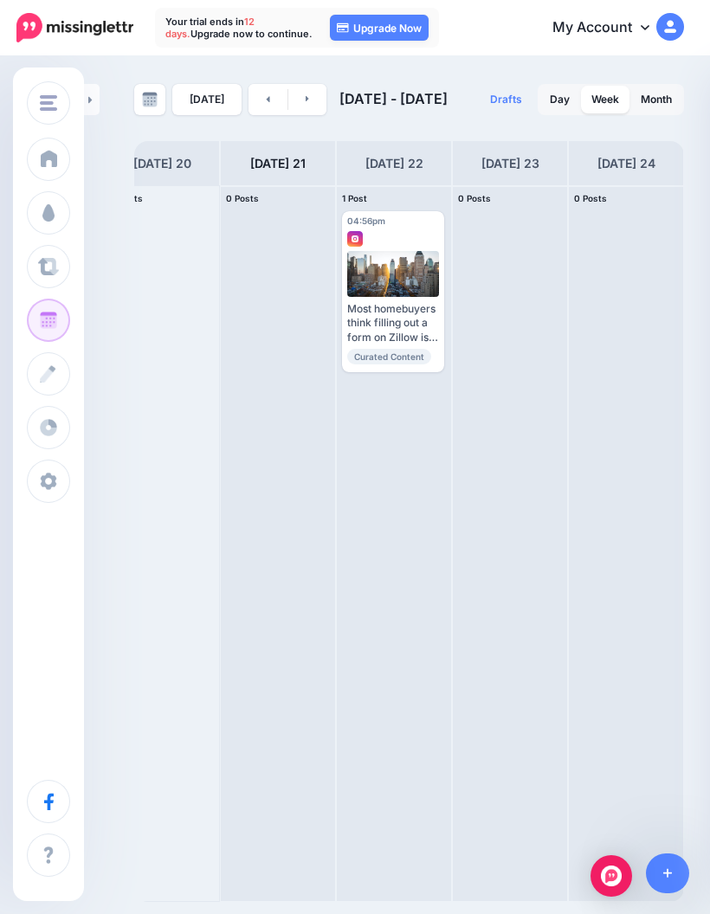
click at [0, 0] on span "Post" at bounding box center [0, 0] width 0 height 0
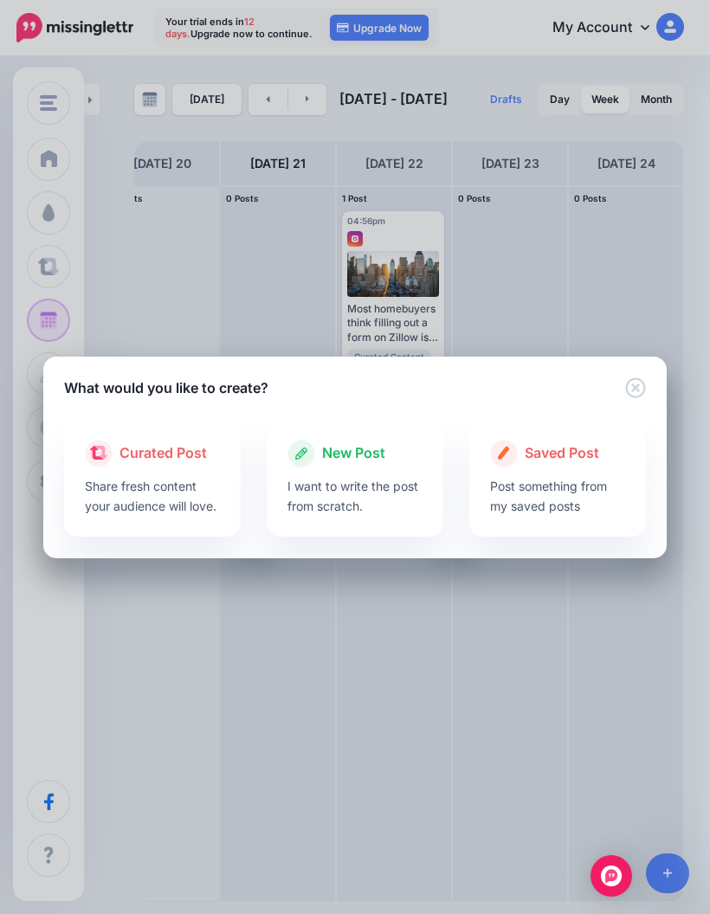
click at [589, 460] on span "Saved Post" at bounding box center [561, 453] width 74 height 23
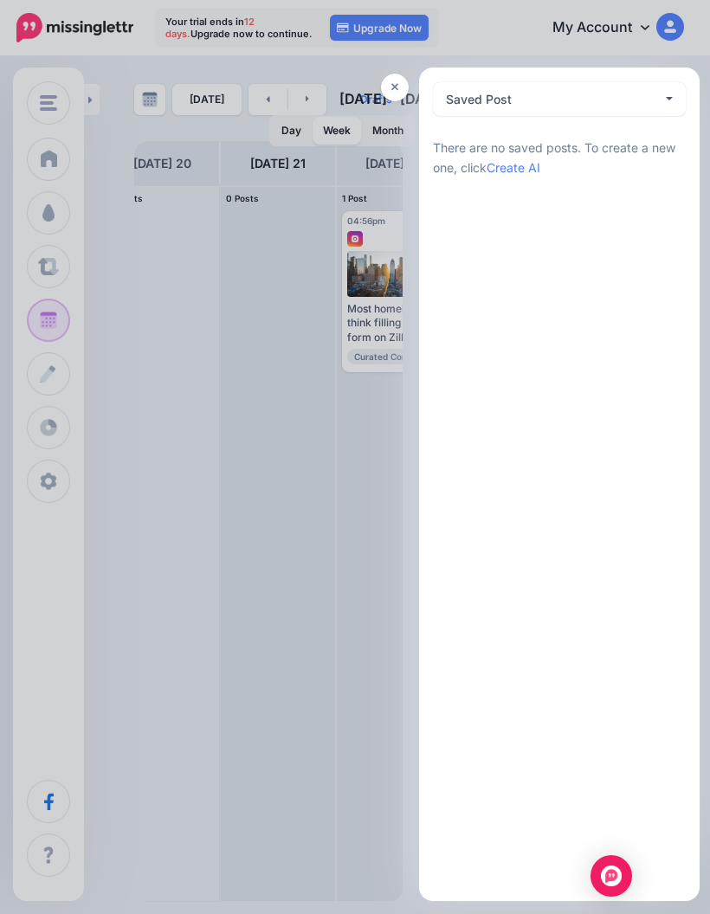
click at [672, 93] on button "Saved Post 0" at bounding box center [559, 99] width 253 height 34
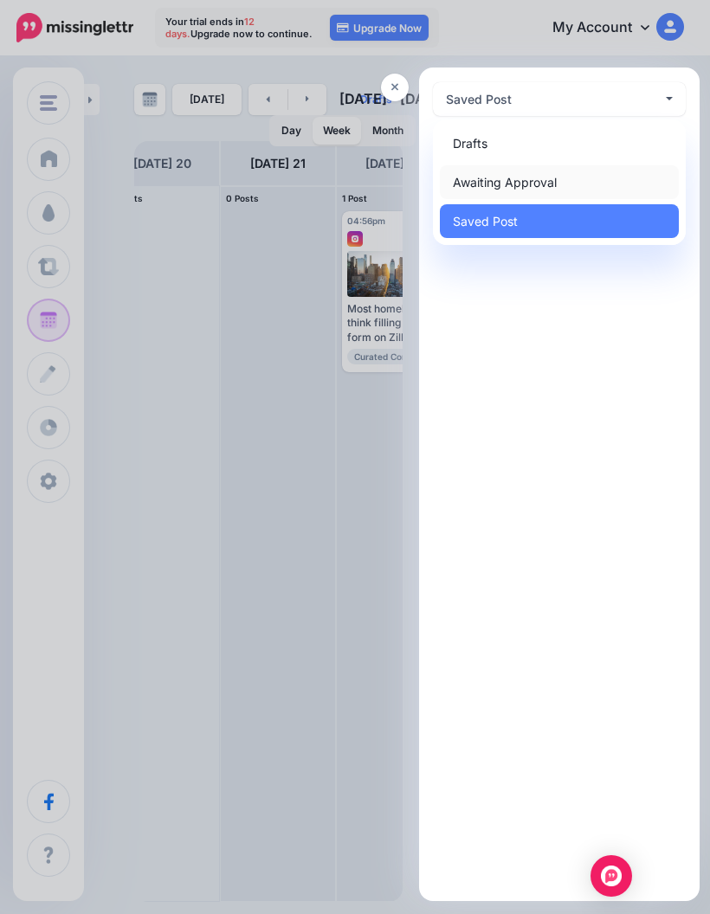
click at [551, 182] on span "Awaiting Approval 0" at bounding box center [505, 182] width 104 height 21
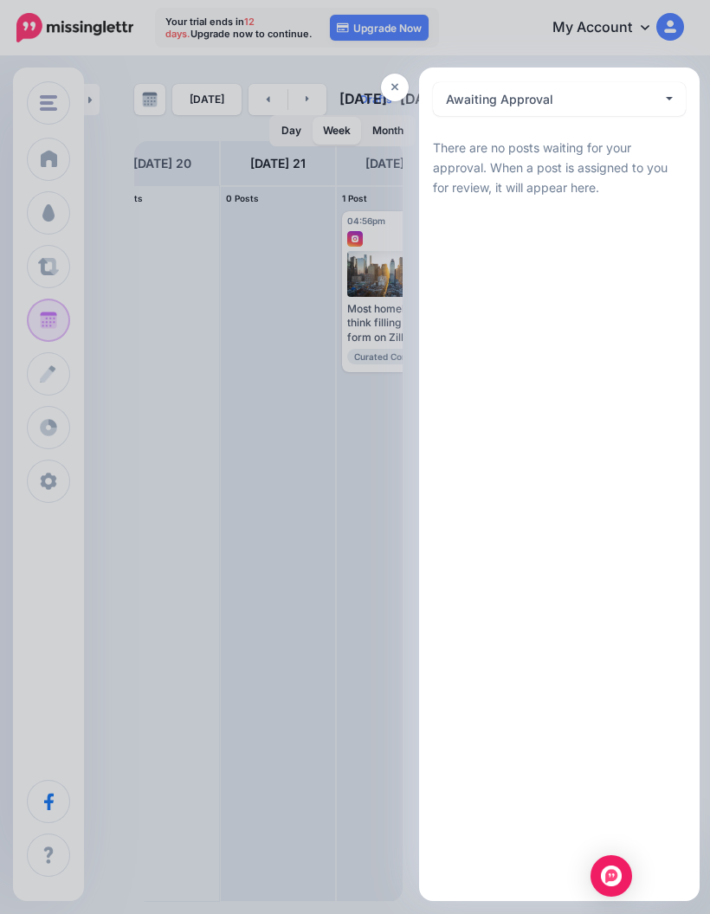
click at [661, 101] on div "Awaiting Approval 0" at bounding box center [554, 99] width 216 height 21
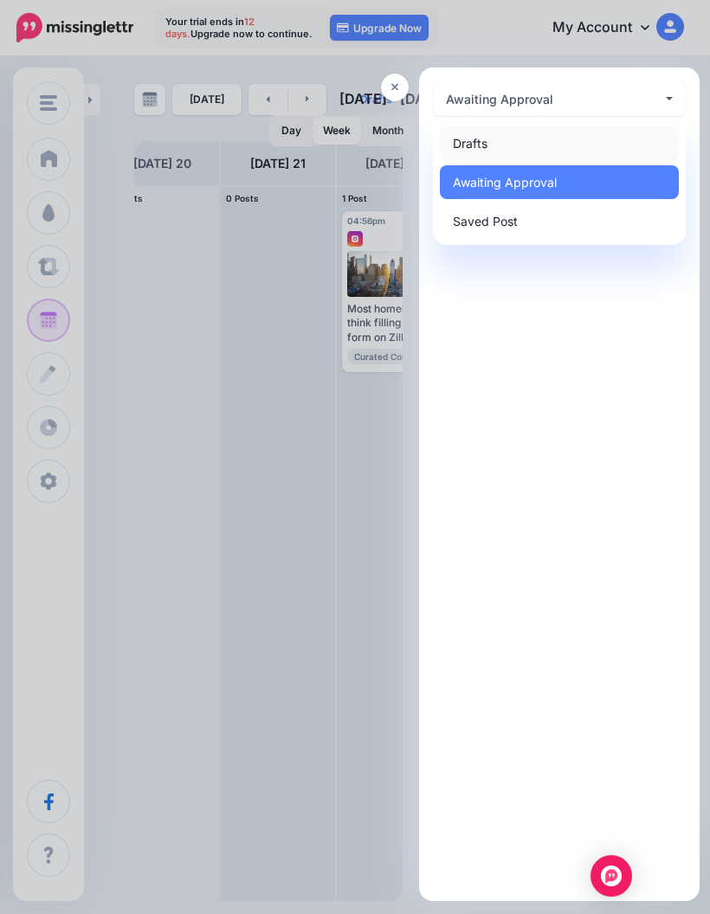
click at [558, 150] on link "Drafts 0" at bounding box center [559, 143] width 239 height 34
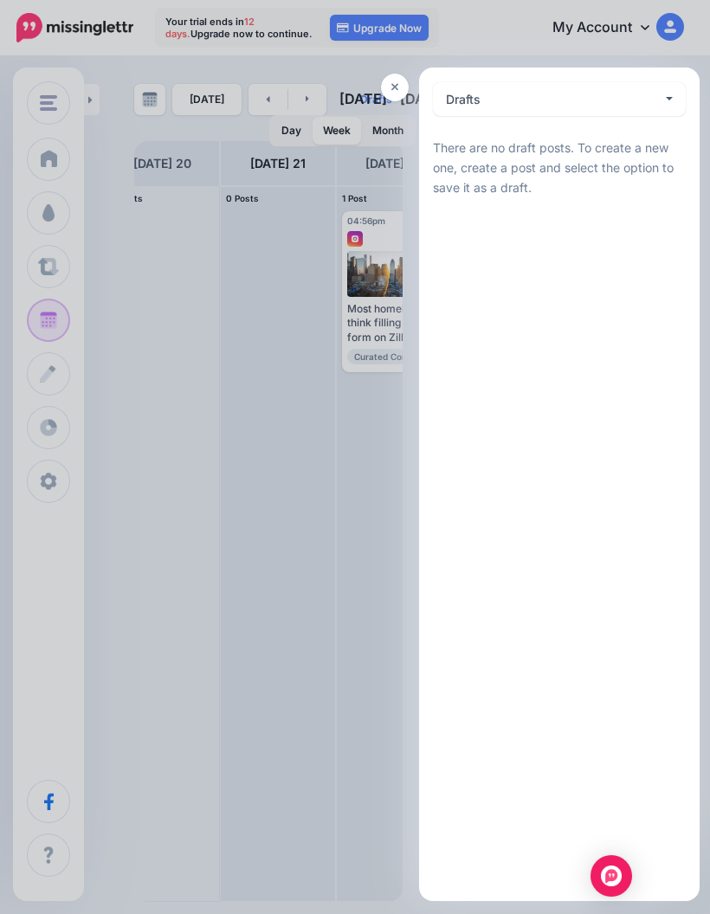
click at [666, 90] on button "Drafts 0" at bounding box center [559, 99] width 253 height 34
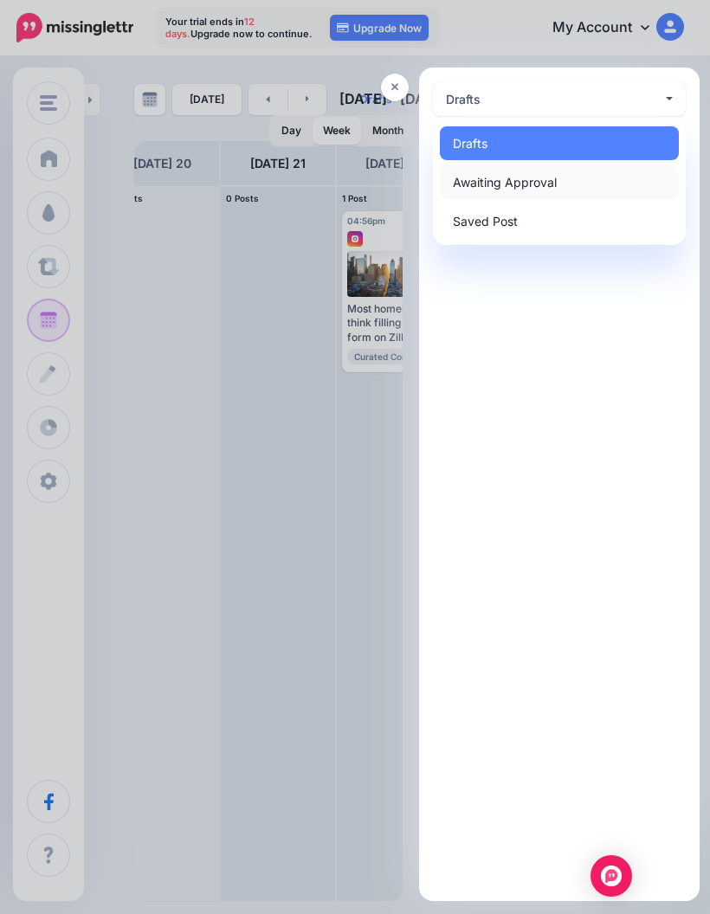
click at [553, 190] on span "Awaiting Approval 0" at bounding box center [505, 182] width 104 height 21
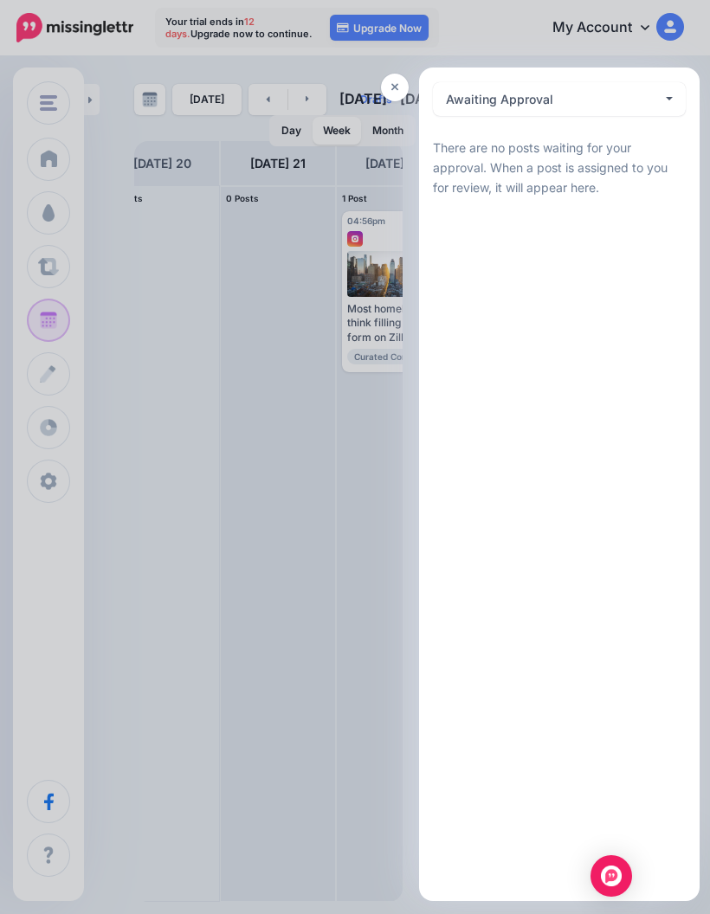
click at [665, 98] on button "Awaiting Approval 0" at bounding box center [559, 99] width 253 height 34
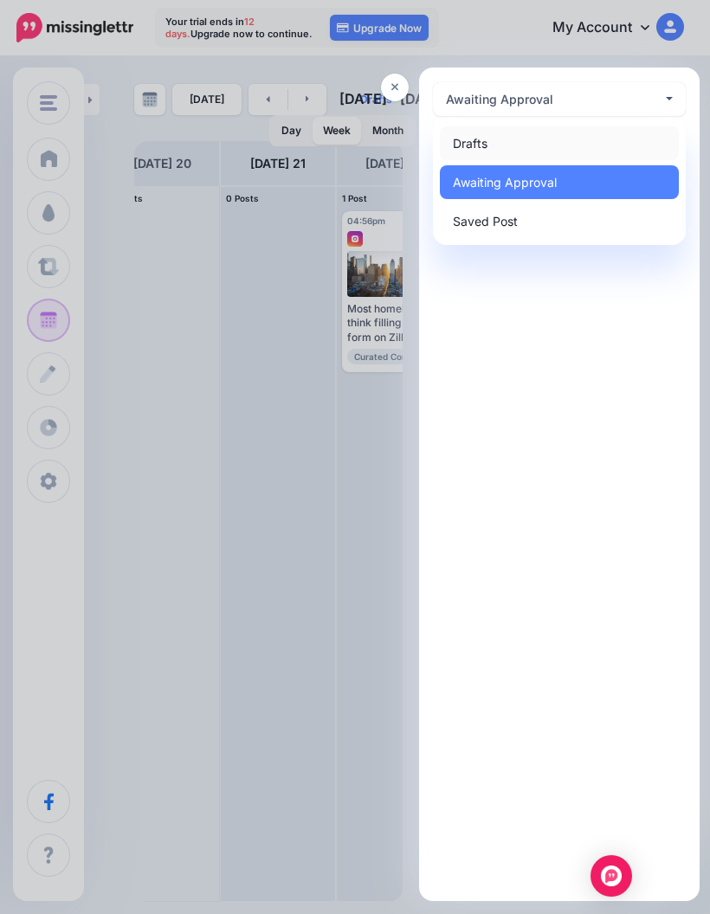
click at [523, 142] on link "Drafts 0" at bounding box center [559, 143] width 239 height 34
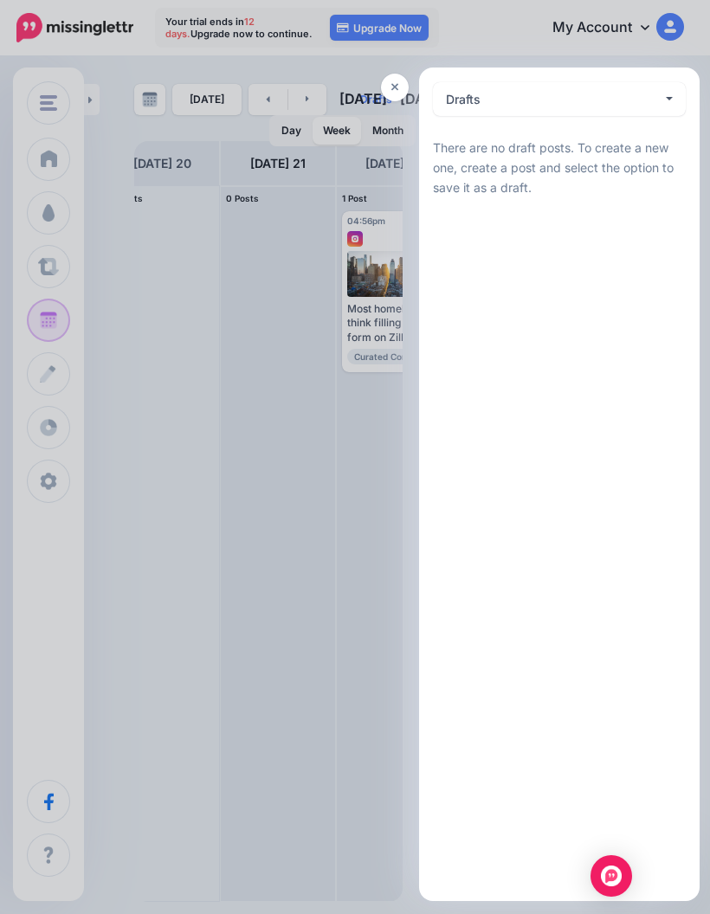
click at [391, 87] on icon at bounding box center [395, 87] width 8 height 12
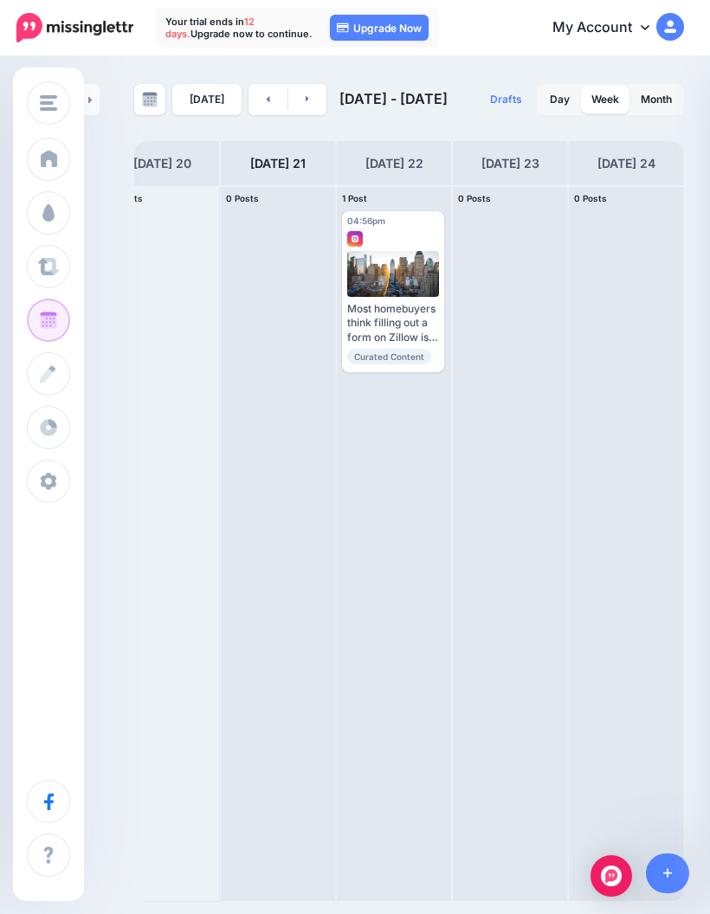
scroll to position [69, 0]
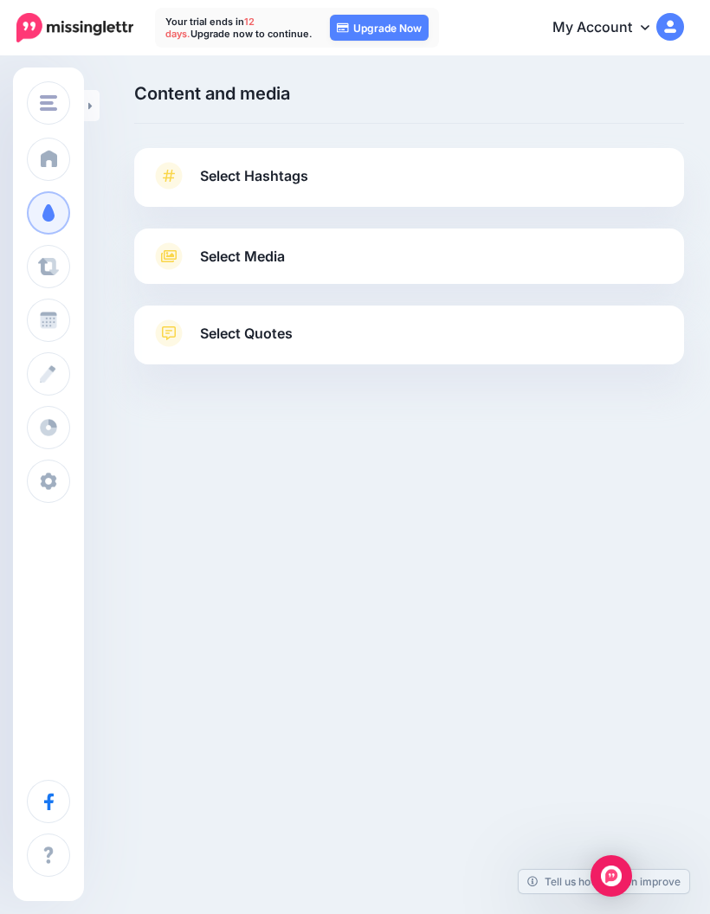
click at [48, 96] on img "button" at bounding box center [48, 103] width 17 height 16
click at [45, 27] on img at bounding box center [74, 27] width 117 height 29
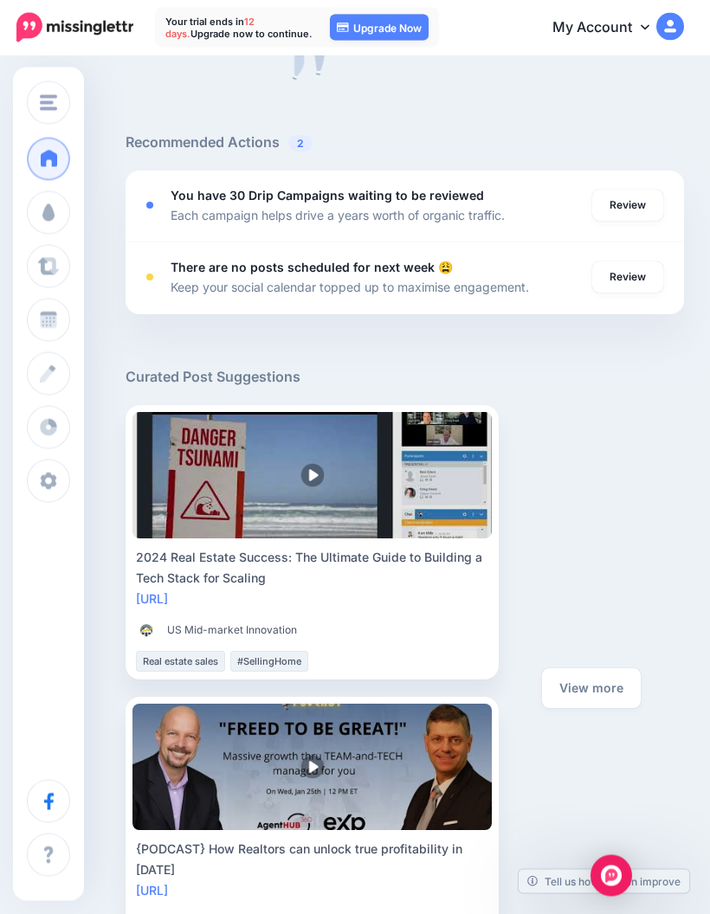
scroll to position [871, 0]
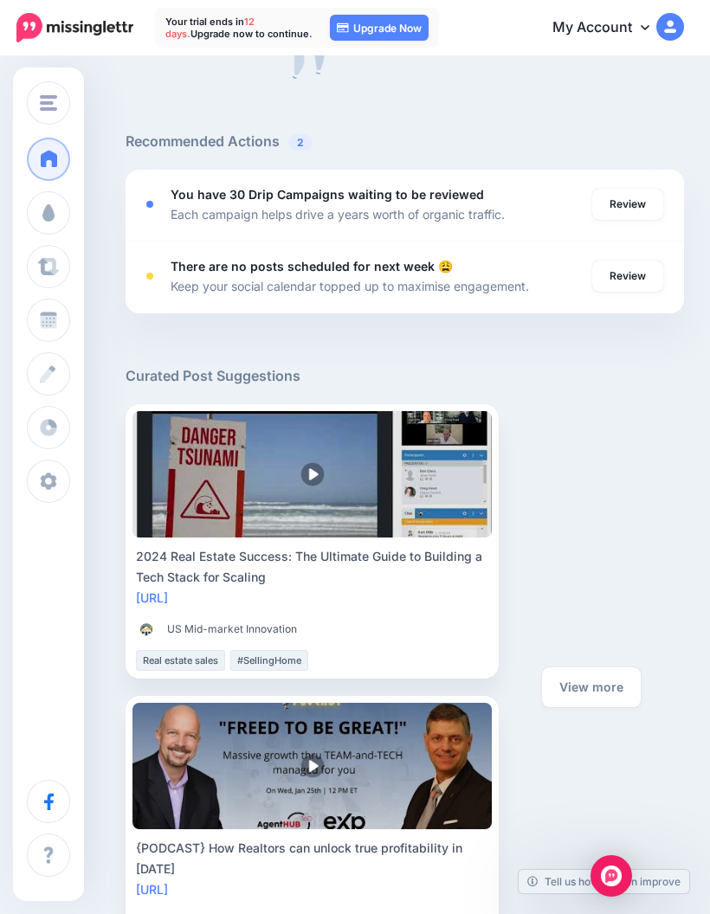
click at [640, 209] on link "Review" at bounding box center [627, 204] width 71 height 31
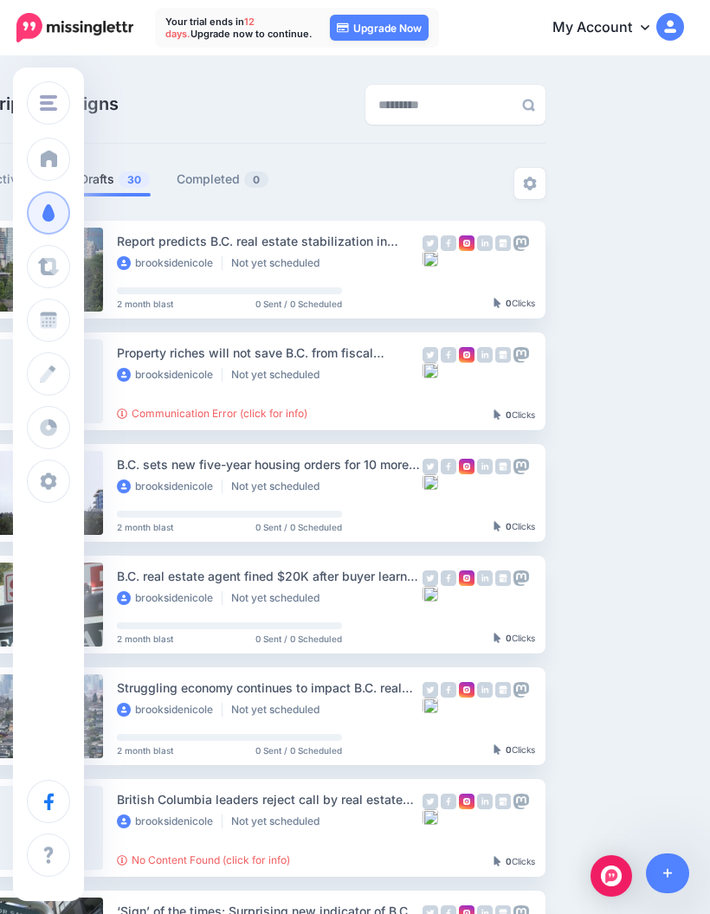
scroll to position [0, 143]
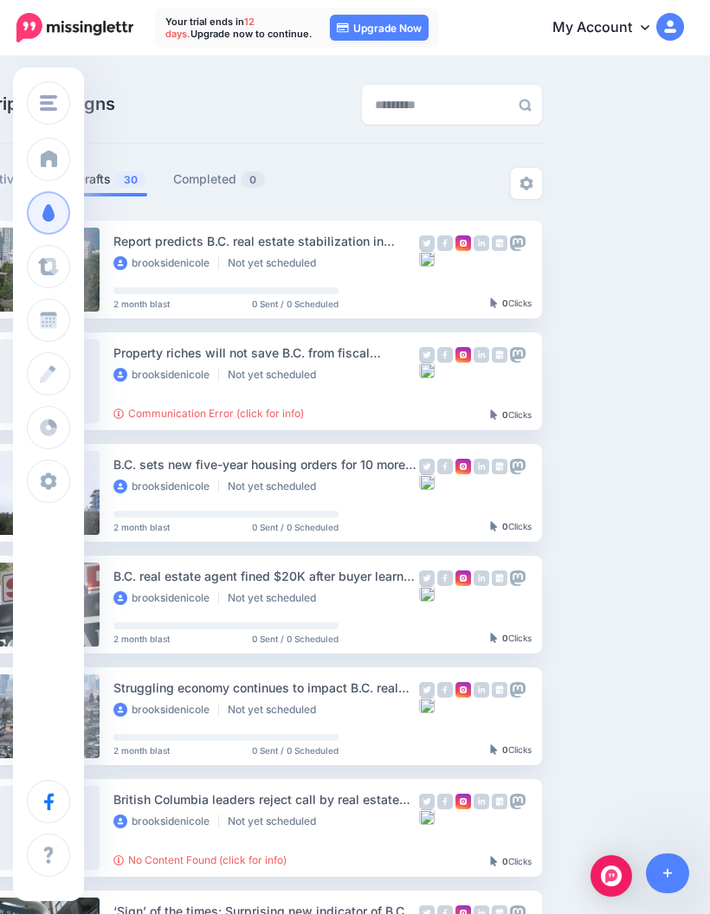
click at [637, 257] on link "Setup Campaign" at bounding box center [613, 269] width 118 height 31
click at [608, 272] on link "Setup Campaign" at bounding box center [613, 269] width 118 height 31
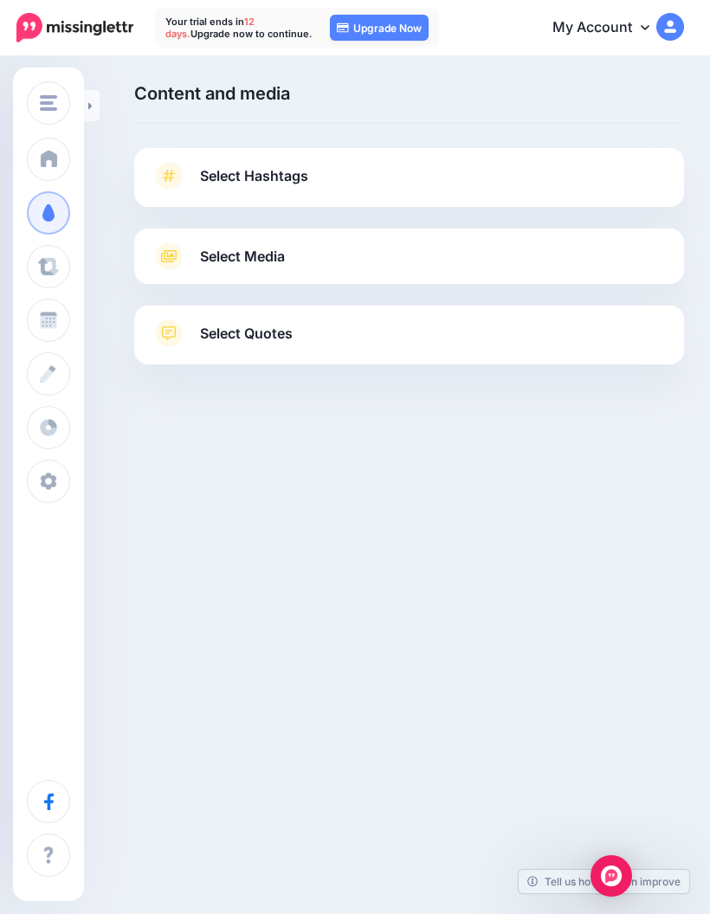
click at [633, 191] on link "Select Hashtags" at bounding box center [408, 184] width 515 height 45
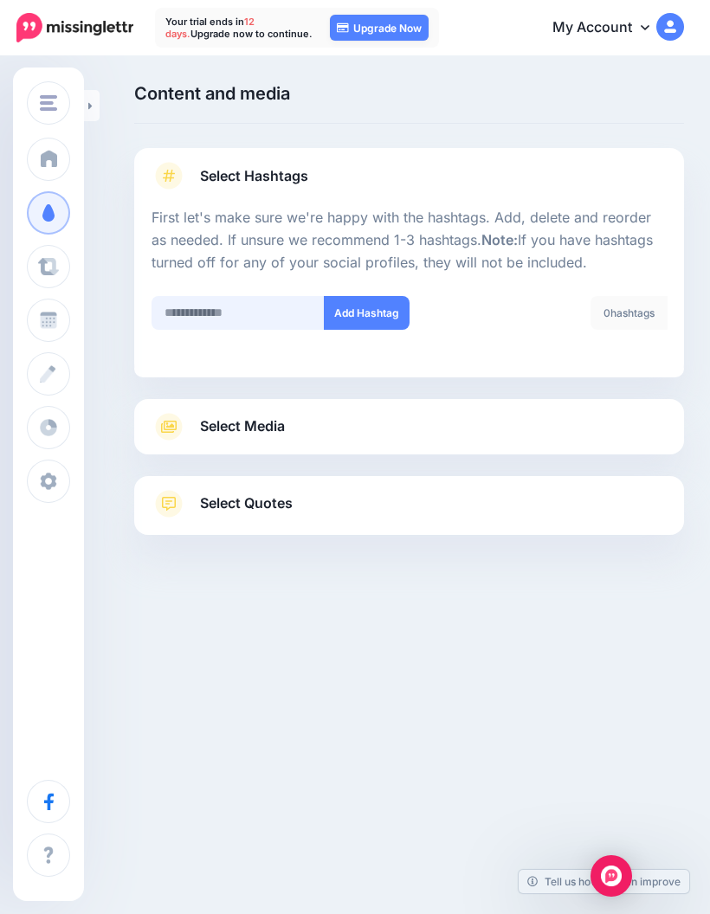
click at [257, 325] on input "text" at bounding box center [237, 313] width 173 height 34
click at [367, 312] on button "Add Hashtag" at bounding box center [367, 313] width 86 height 34
click at [285, 415] on span "Select Media" at bounding box center [242, 426] width 85 height 23
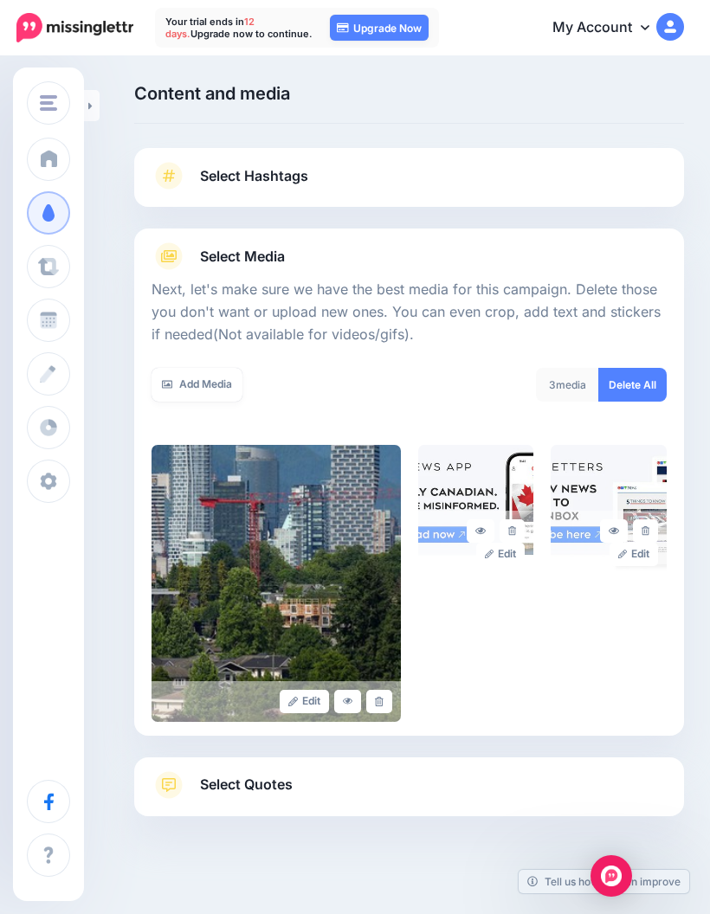
click at [257, 175] on span "Select Hashtags" at bounding box center [254, 175] width 108 height 23
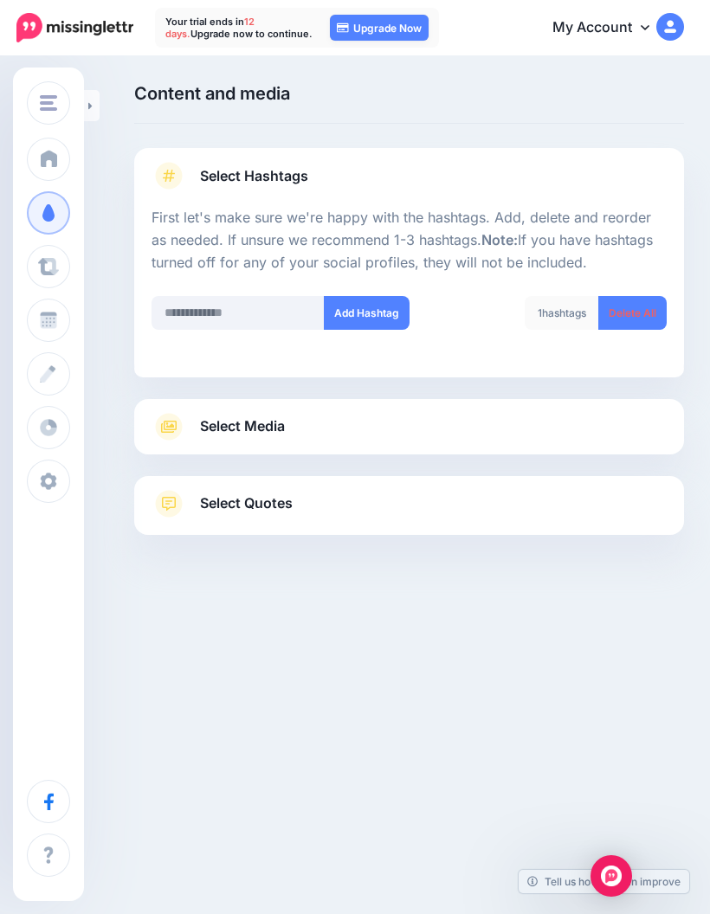
click at [555, 308] on div "1 hashtags" at bounding box center [561, 313] width 74 height 34
click at [569, 314] on div "1 hashtags" at bounding box center [561, 313] width 74 height 34
click at [553, 313] on div "1 hashtags" at bounding box center [561, 313] width 74 height 34
click at [559, 314] on div "1 hashtags" at bounding box center [561, 313] width 74 height 34
click at [562, 308] on div "1 hashtags" at bounding box center [561, 313] width 74 height 34
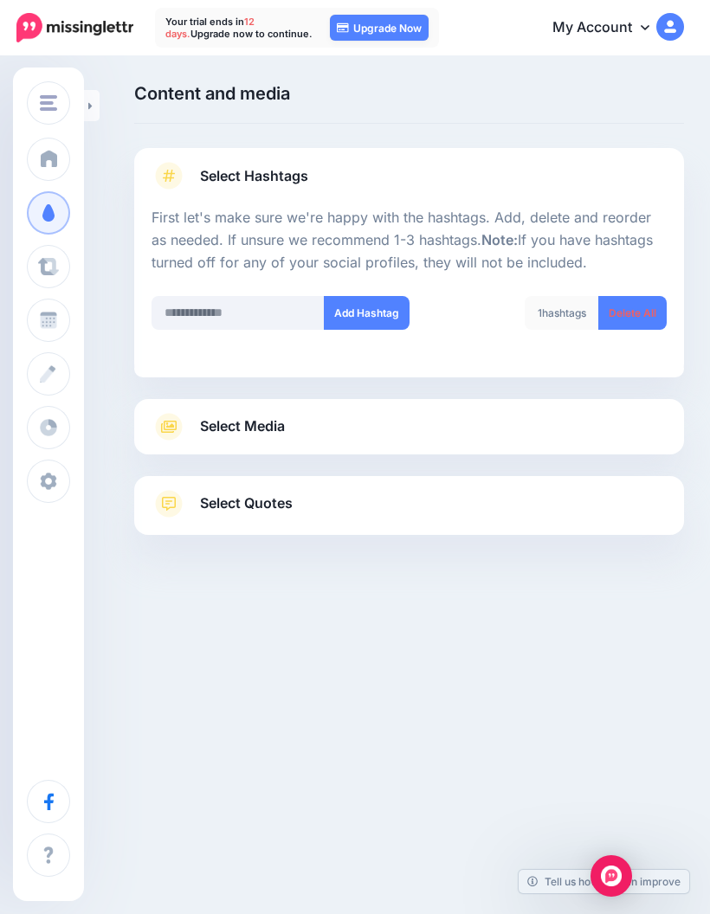
click at [507, 434] on link "Select Media" at bounding box center [408, 427] width 515 height 28
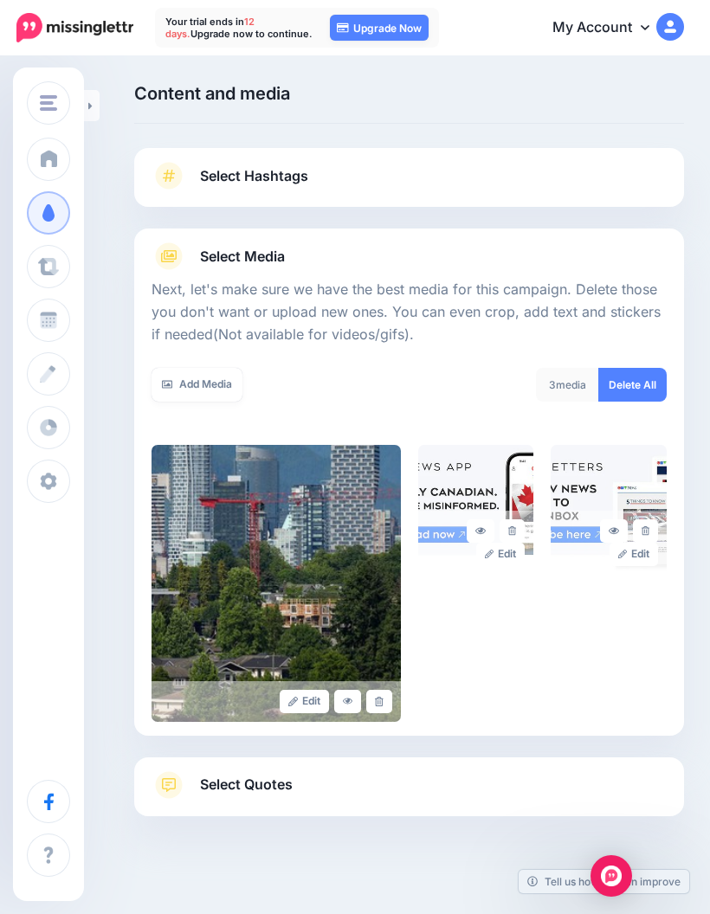
click at [412, 787] on link "Select Quotes" at bounding box center [408, 793] width 515 height 45
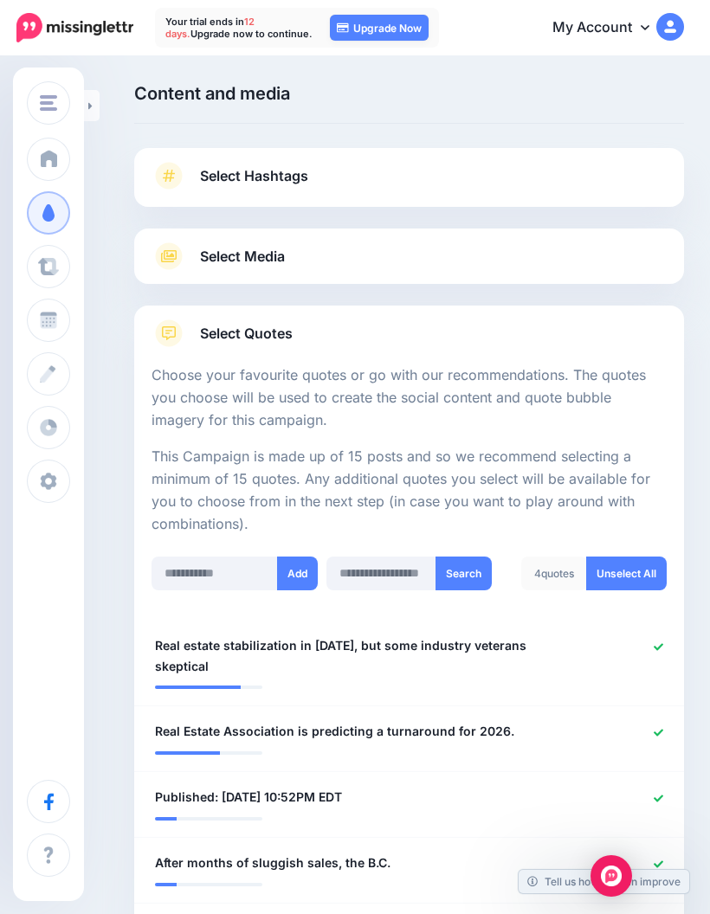
click at [612, 192] on link "Select Hashtags" at bounding box center [408, 184] width 515 height 45
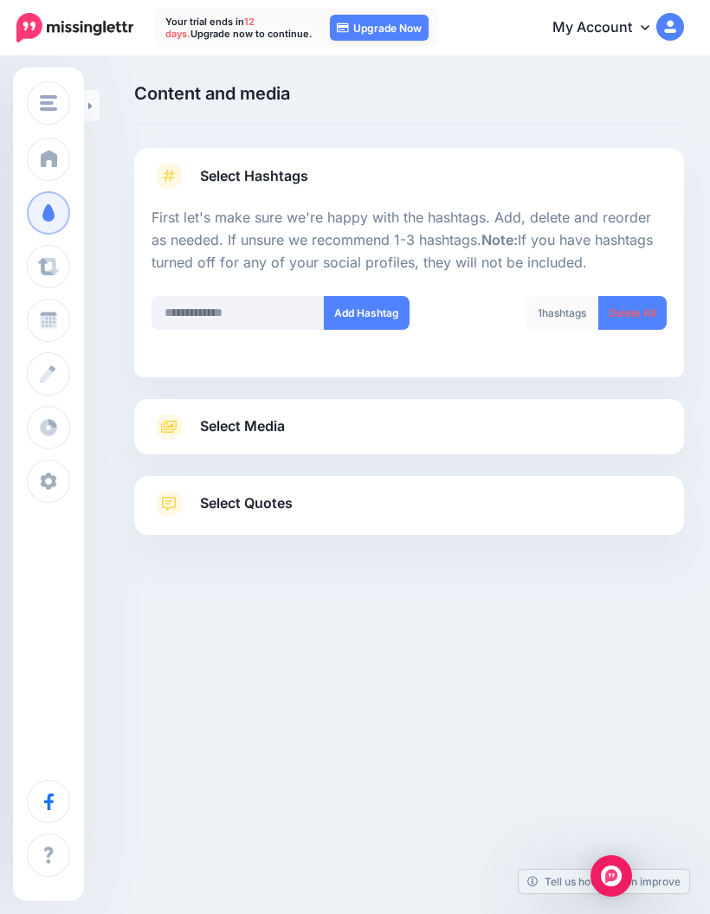
click at [48, 273] on span at bounding box center [48, 266] width 23 height 17
click at [79, 327] on span "Schedule" at bounding box center [95, 319] width 55 height 15
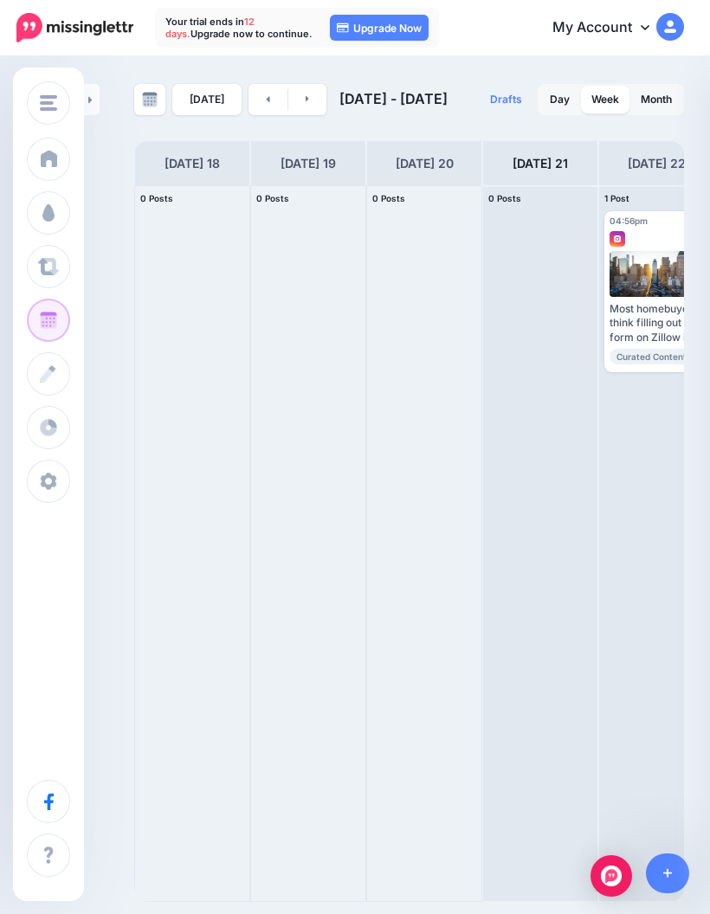
click at [0, 0] on link "Post" at bounding box center [0, 0] width 0 height 0
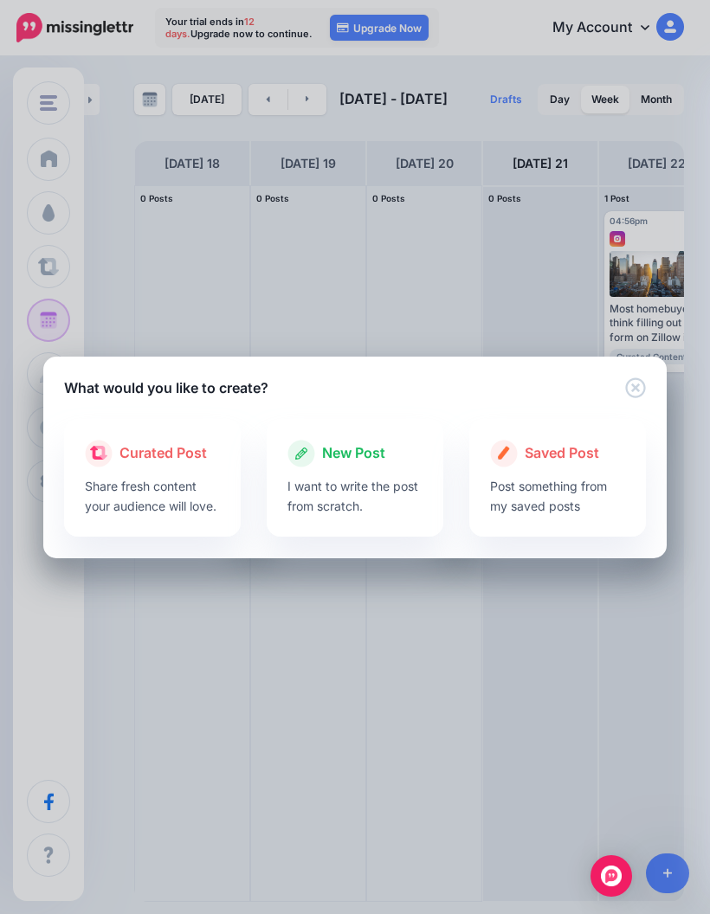
click at [627, 389] on icon "Close" at bounding box center [635, 387] width 21 height 21
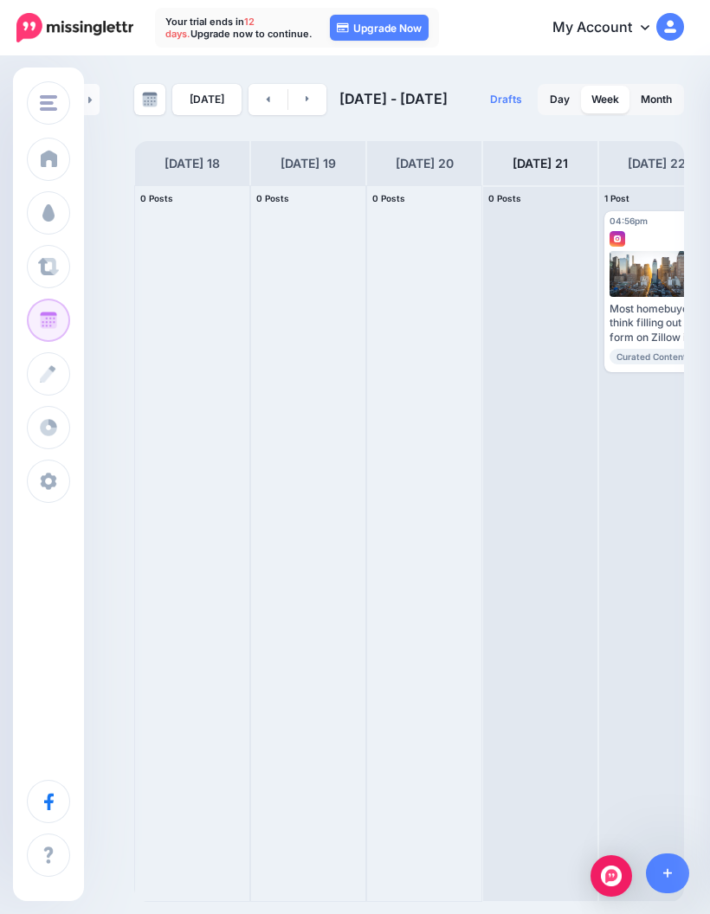
click at [525, 113] on link "Drafts 0" at bounding box center [505, 99] width 53 height 31
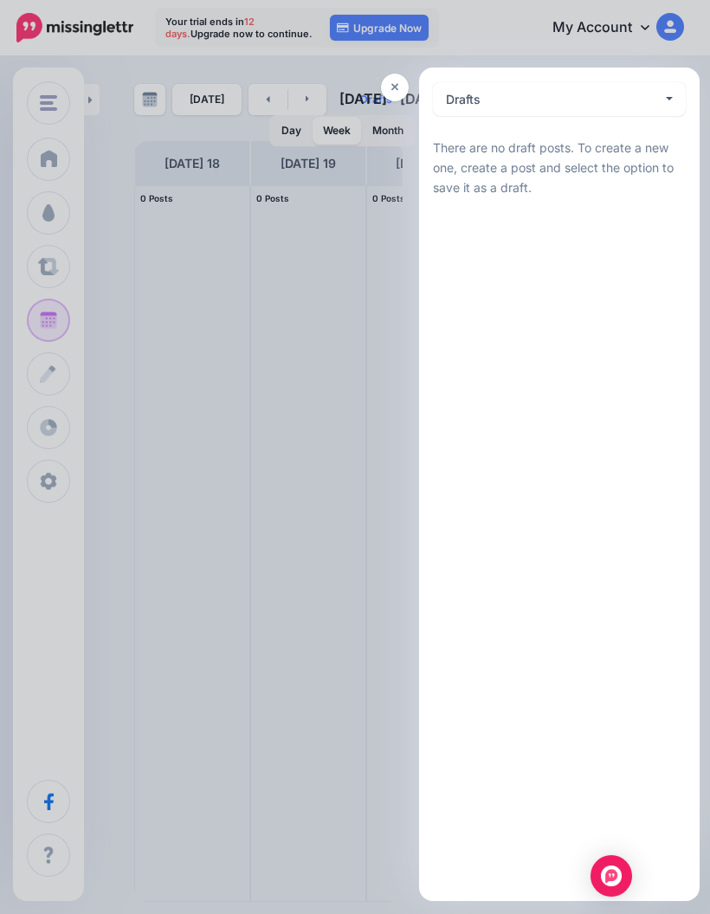
click at [673, 92] on button "Drafts 0" at bounding box center [559, 99] width 253 height 34
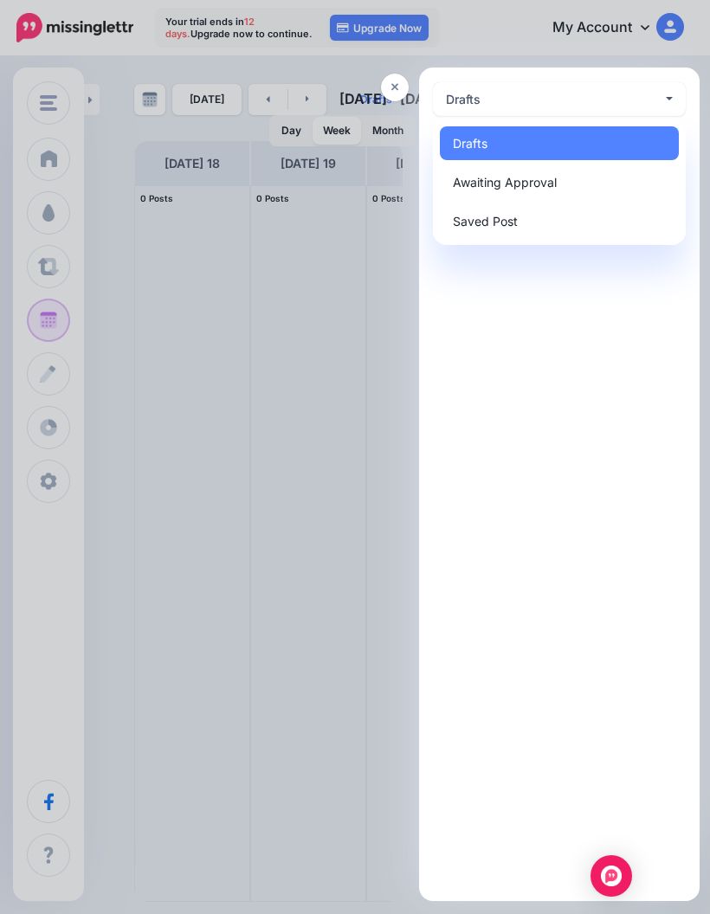
click at [314, 352] on div at bounding box center [355, 457] width 710 height 914
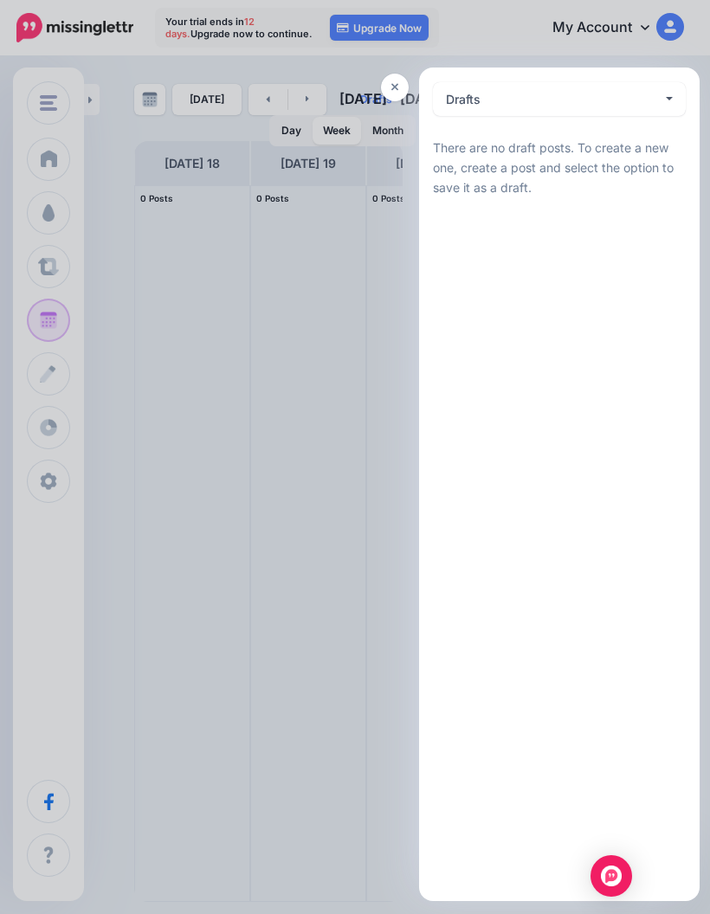
click at [395, 89] on icon at bounding box center [395, 87] width 8 height 12
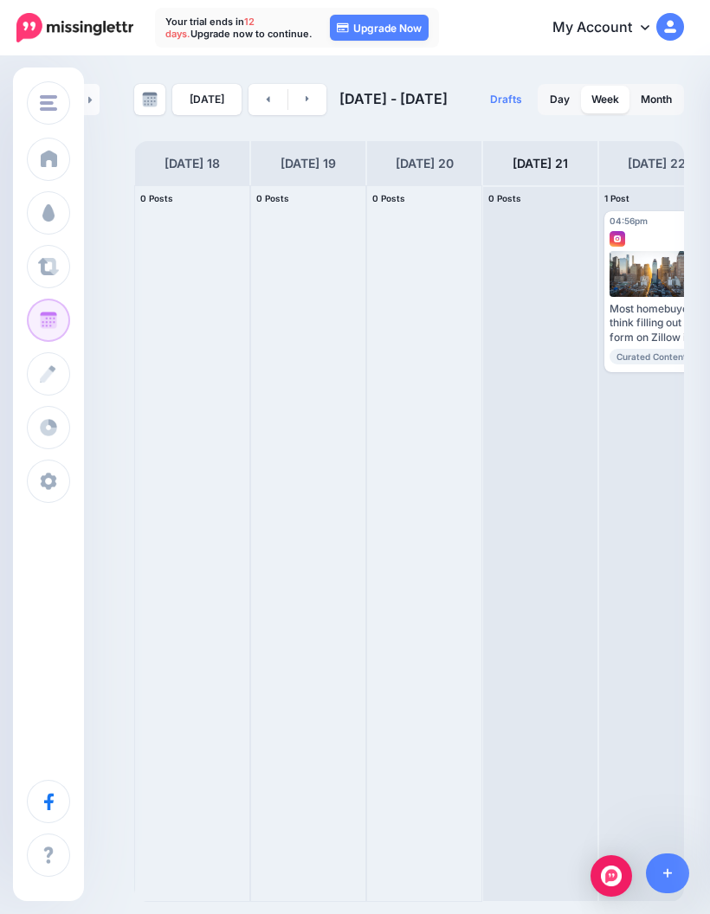
click at [40, 104] on img "button" at bounding box center [48, 103] width 17 height 16
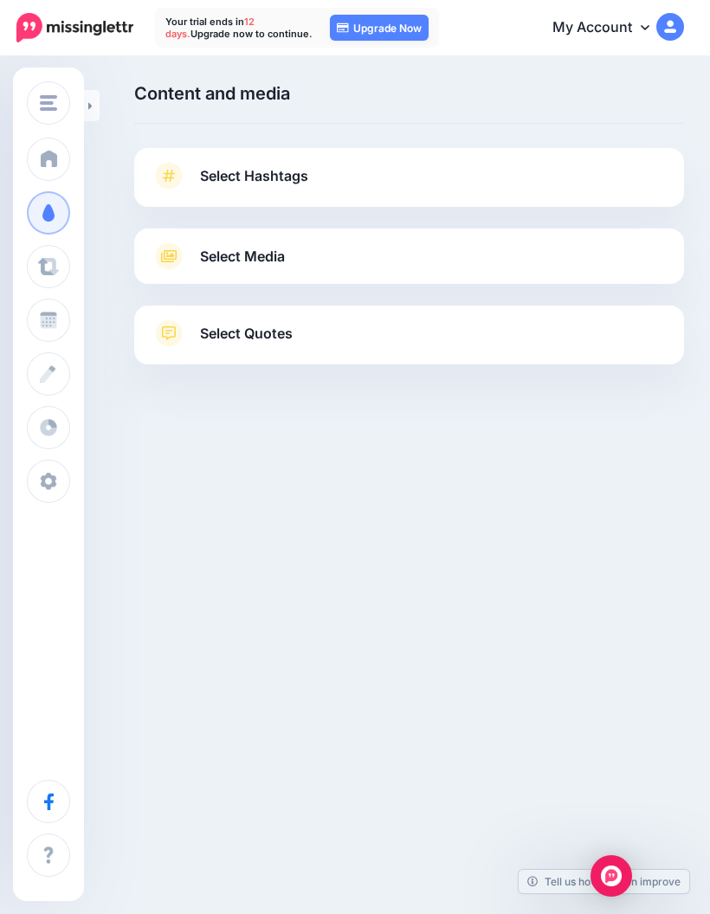
click at [84, 105] on span "Brookside Realty" at bounding box center [115, 103] width 98 height 20
click at [459, 439] on div at bounding box center [409, 407] width 550 height 87
click at [81, 94] on span "Brookside Realty" at bounding box center [115, 103] width 98 height 20
click at [530, 380] on div at bounding box center [409, 407] width 550 height 87
click at [613, 190] on link "Select Hashtags" at bounding box center [408, 184] width 515 height 45
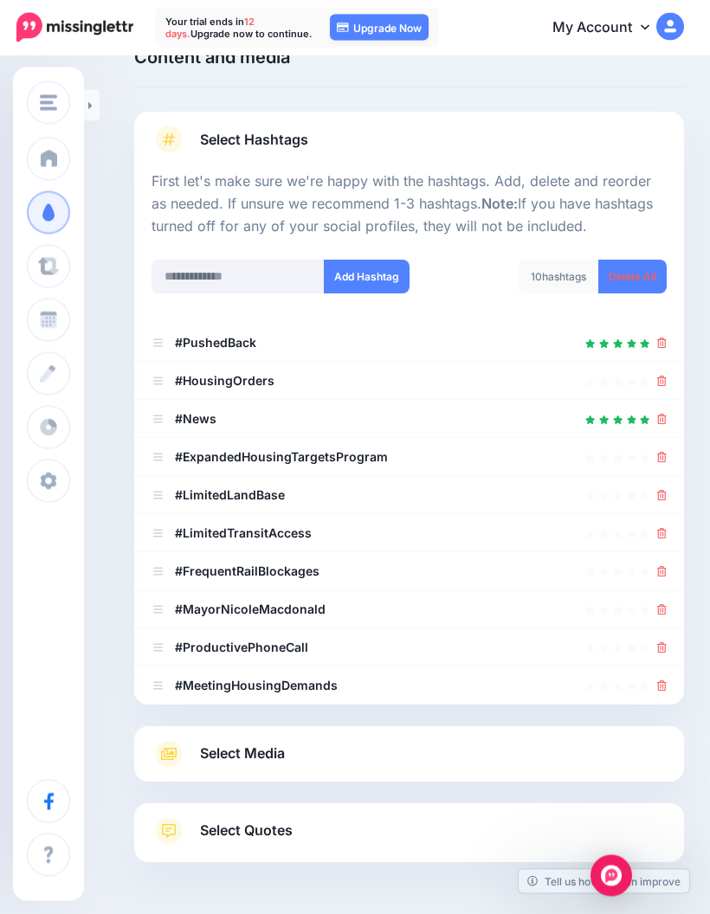
scroll to position [94, 0]
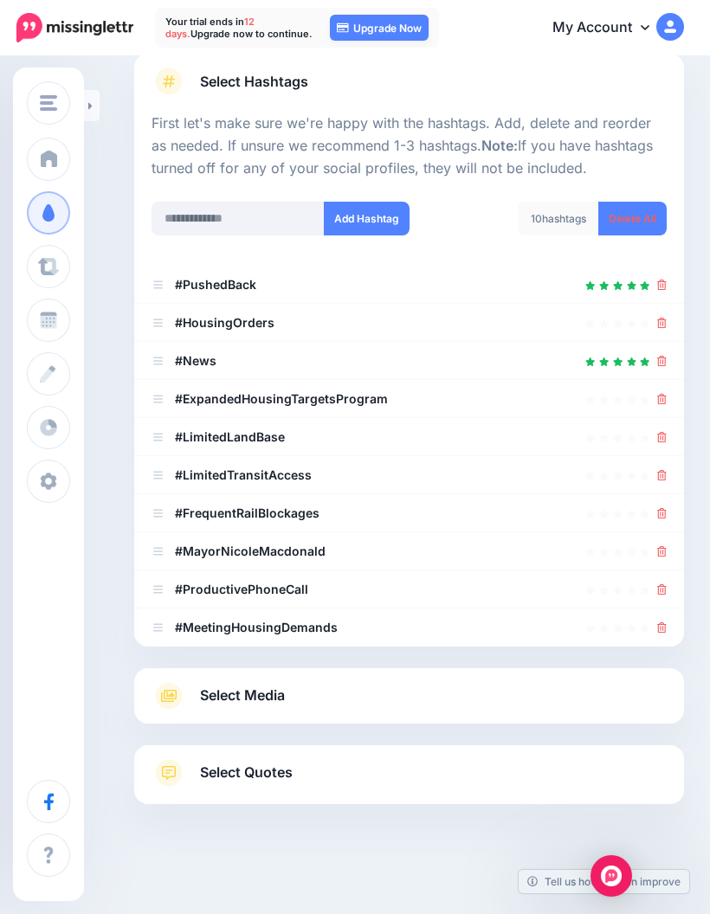
click at [635, 769] on link "Select Quotes" at bounding box center [408, 781] width 515 height 45
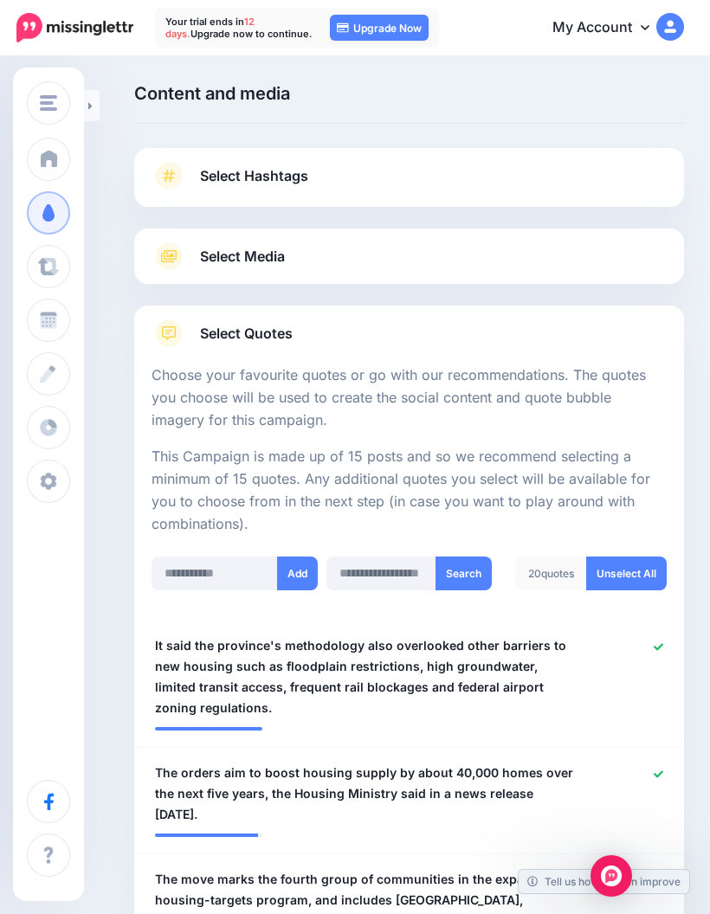
scroll to position [10, 0]
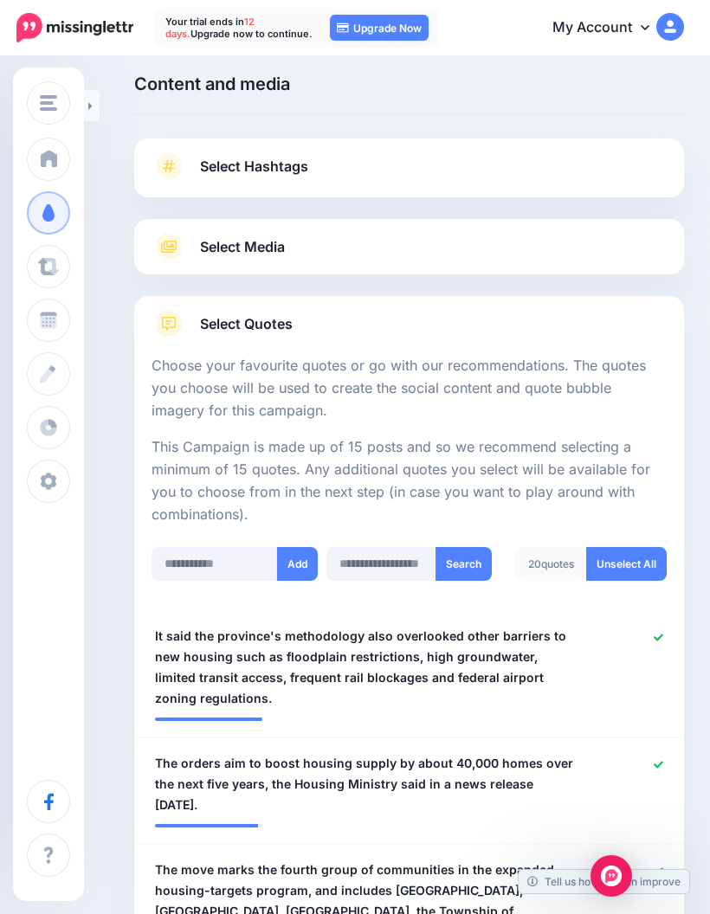
click at [644, 110] on div "Content and media Choose the content and media that you'd like to use in this c…" at bounding box center [409, 94] width 550 height 40
click at [41, 145] on link "Dashboard" at bounding box center [48, 159] width 43 height 43
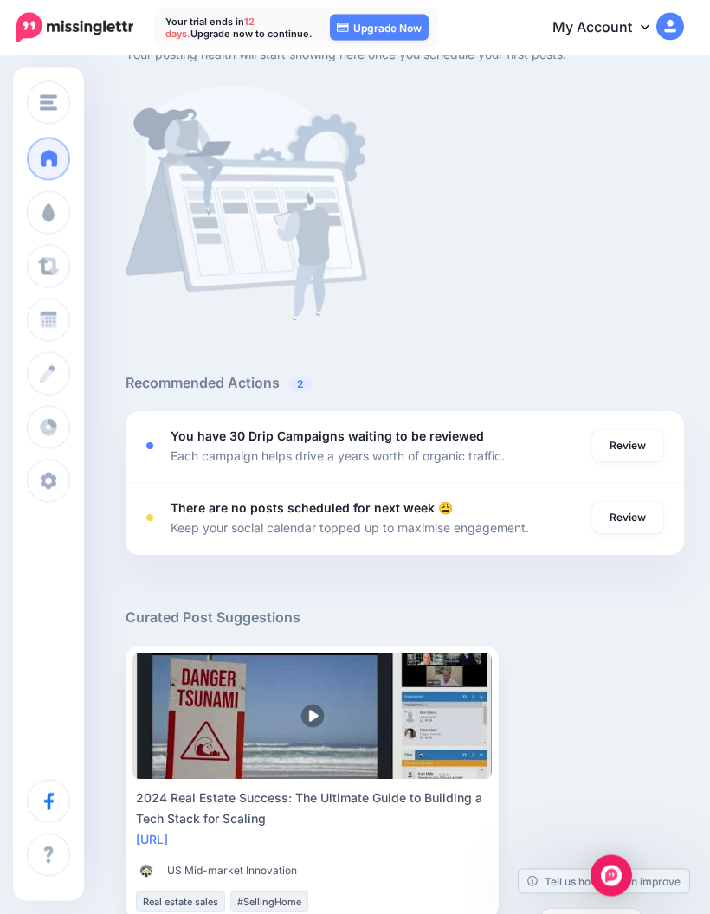
scroll to position [629, 0]
click at [629, 441] on link "Review" at bounding box center [627, 445] width 71 height 31
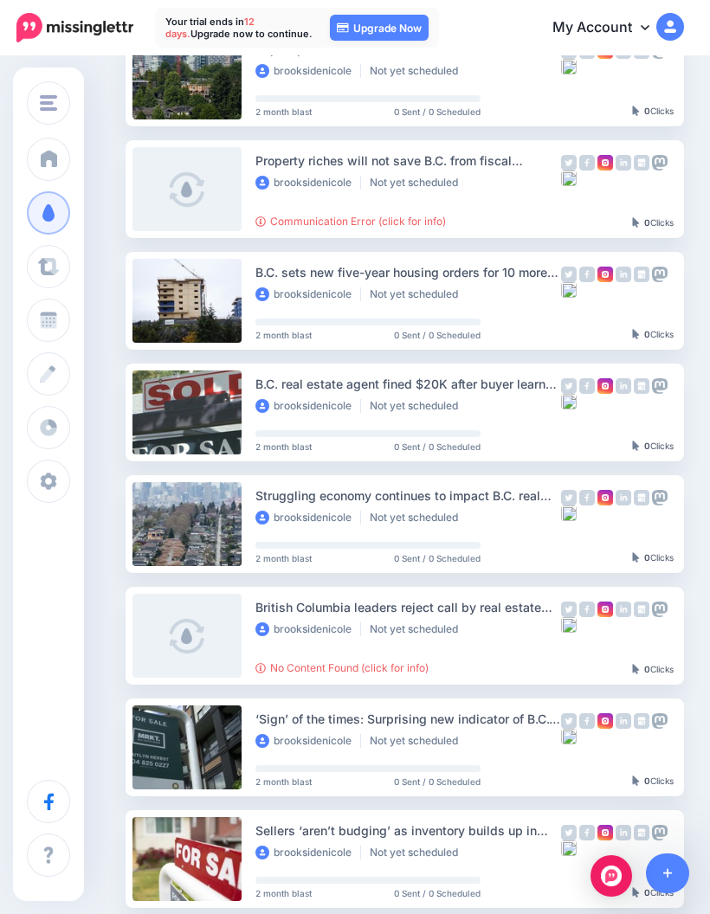
scroll to position [675, 0]
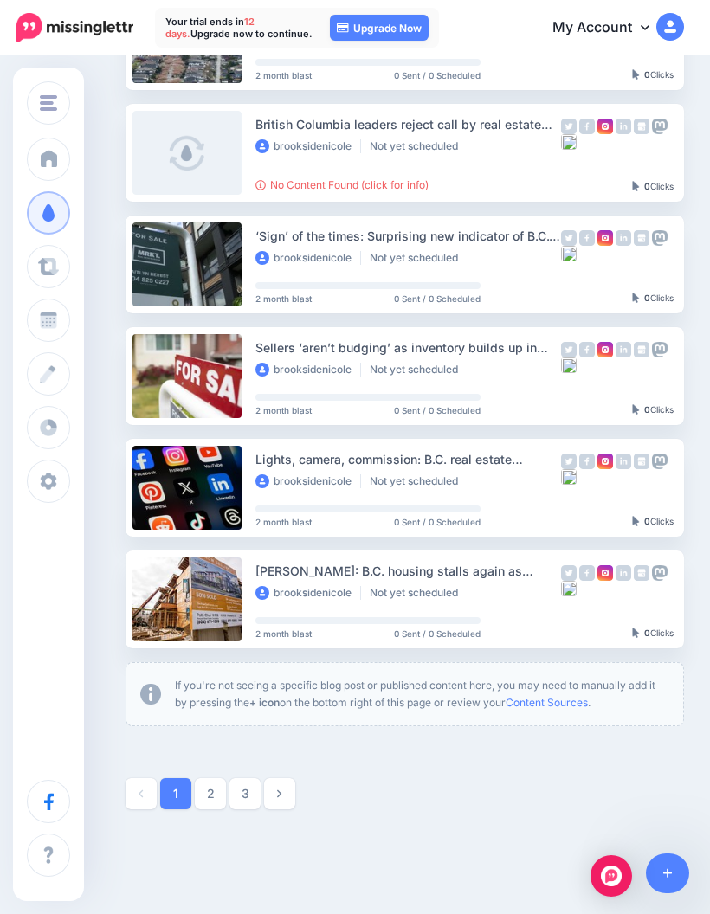
click at [286, 795] on link at bounding box center [279, 793] width 31 height 31
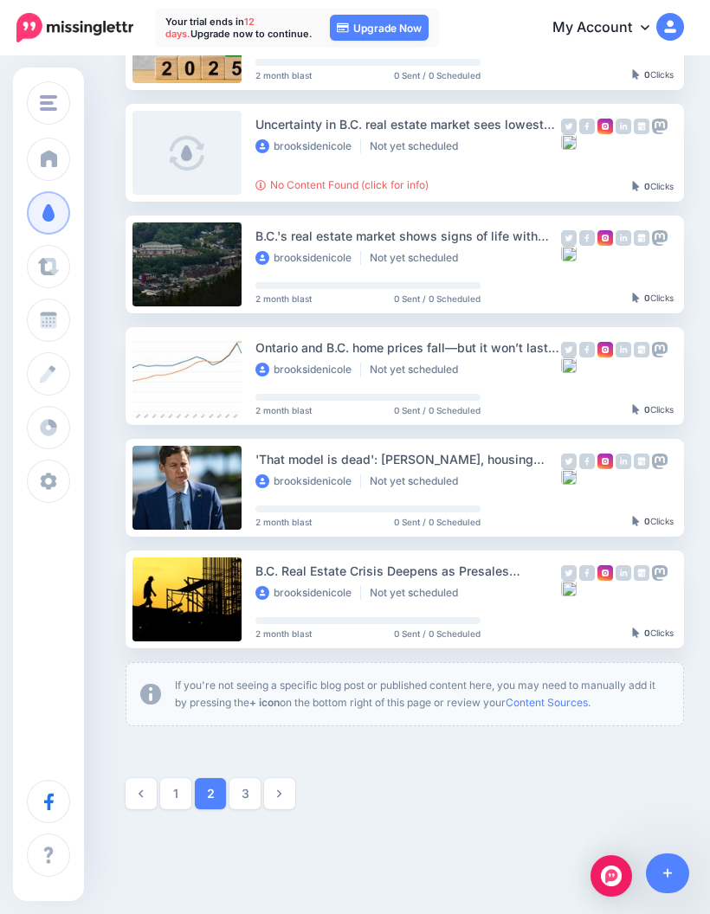
click at [253, 786] on link "3" at bounding box center [244, 793] width 31 height 31
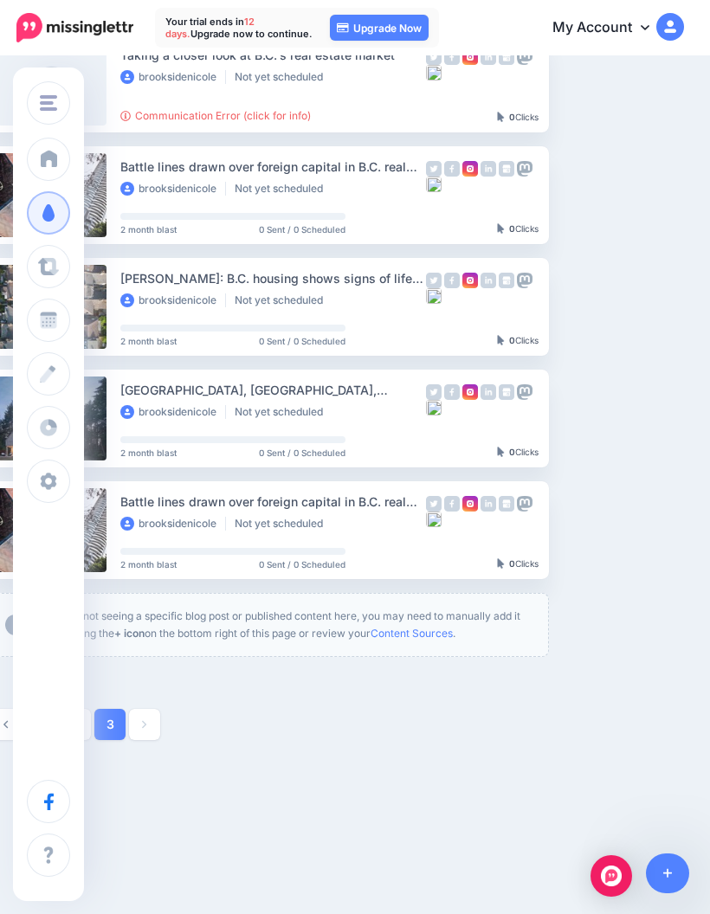
scroll to position [744, 143]
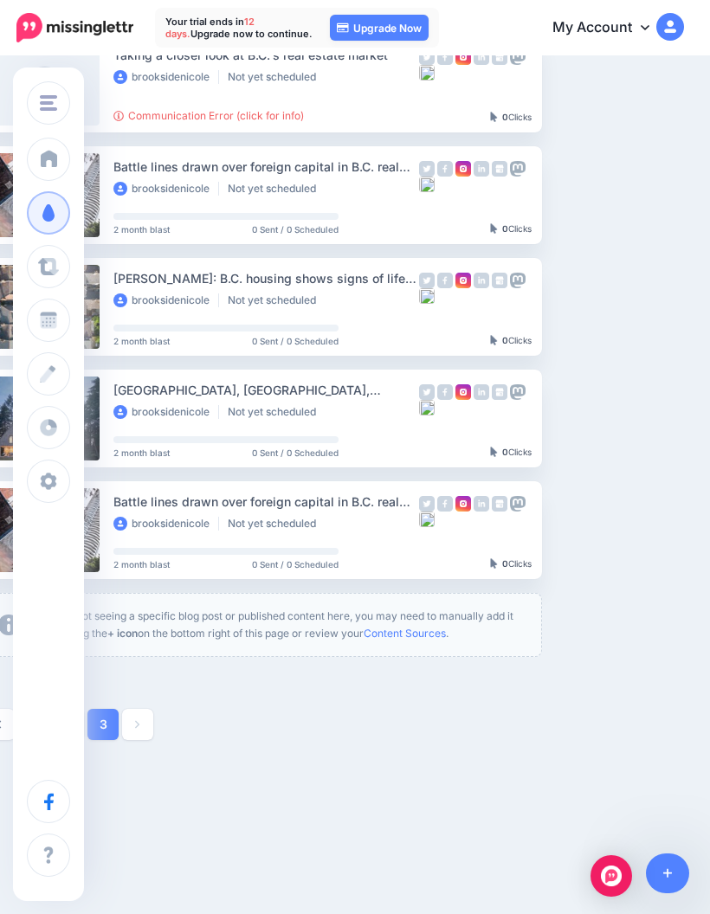
click at [685, 523] on button "button" at bounding box center [694, 530] width 31 height 31
click at [607, 576] on link "Review Campaign" at bounding box center [601, 574] width 202 height 34
click at [602, 527] on link "Setup Campaign" at bounding box center [613, 530] width 118 height 31
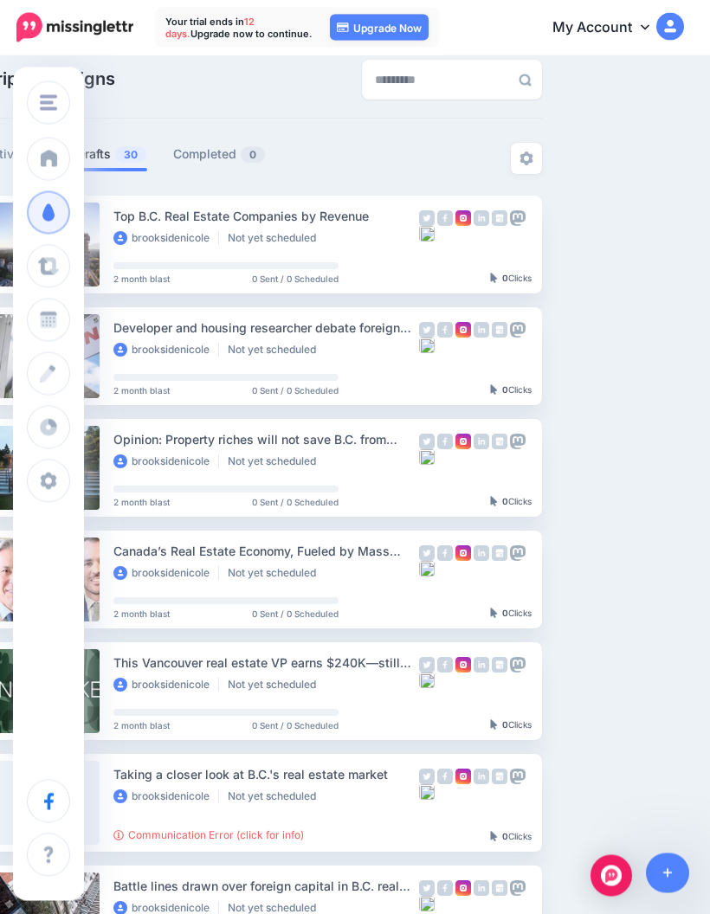
scroll to position [0, 143]
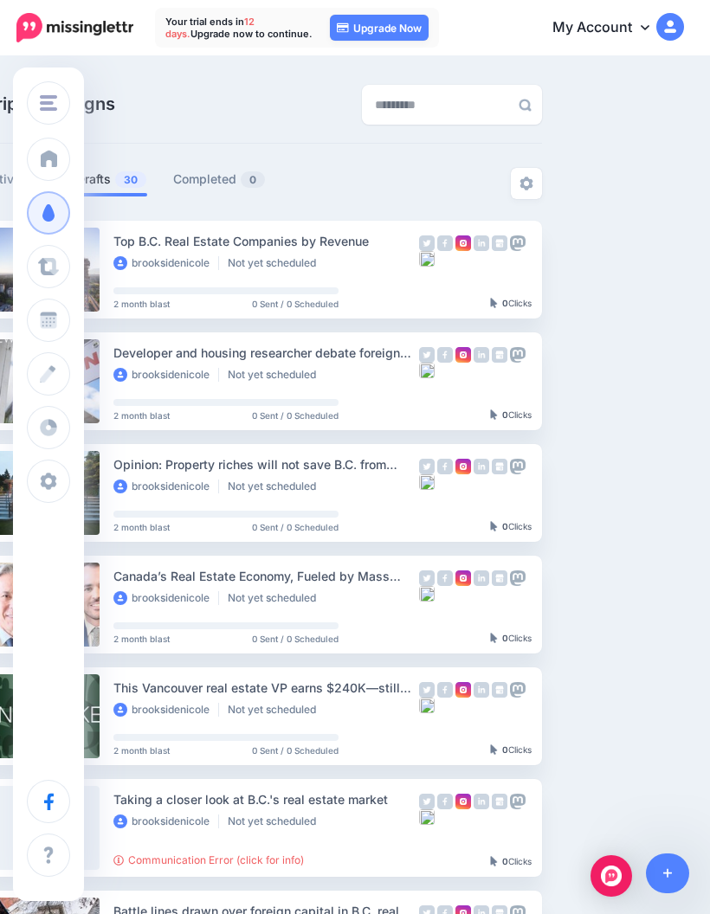
click at [524, 193] on link at bounding box center [526, 183] width 31 height 31
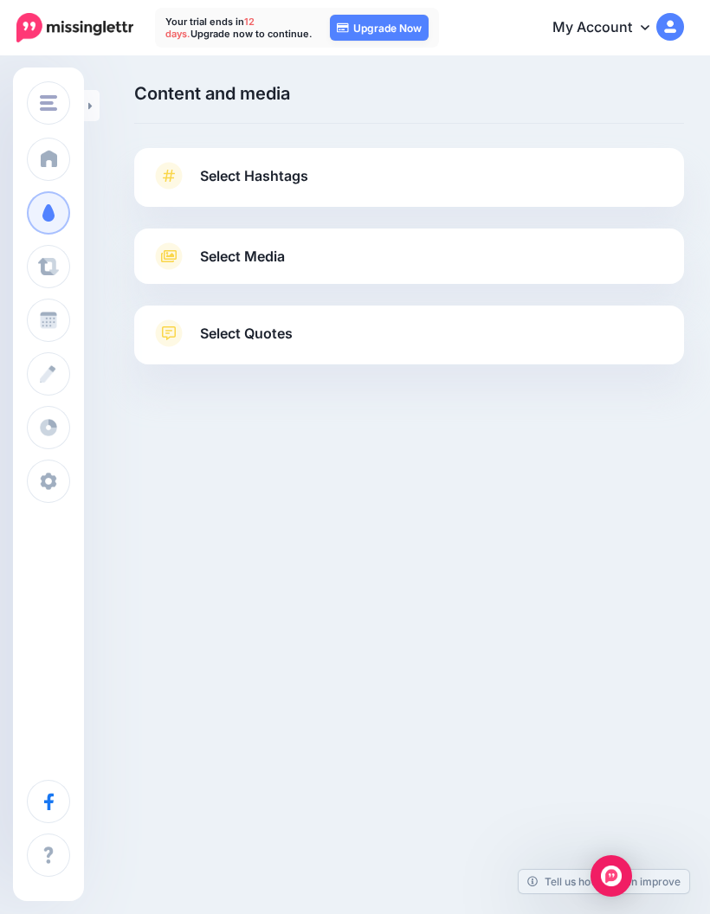
click at [635, 171] on link "Select Hashtags" at bounding box center [408, 184] width 515 height 45
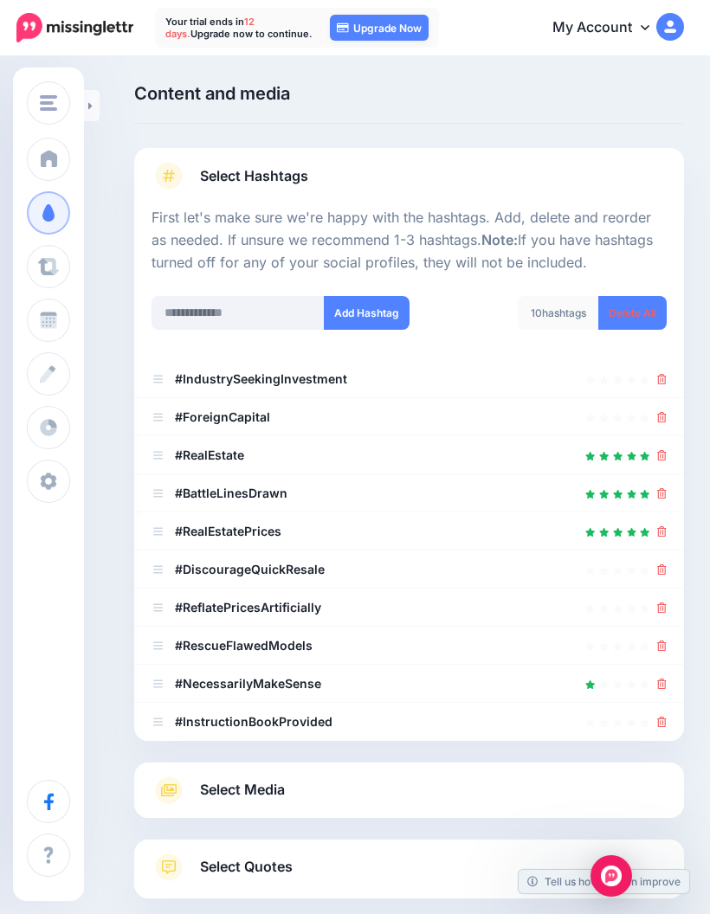
click at [647, 136] on div "Content and media Choose the content and media that you'd like to use in this c…" at bounding box center [409, 534] width 576 height 901
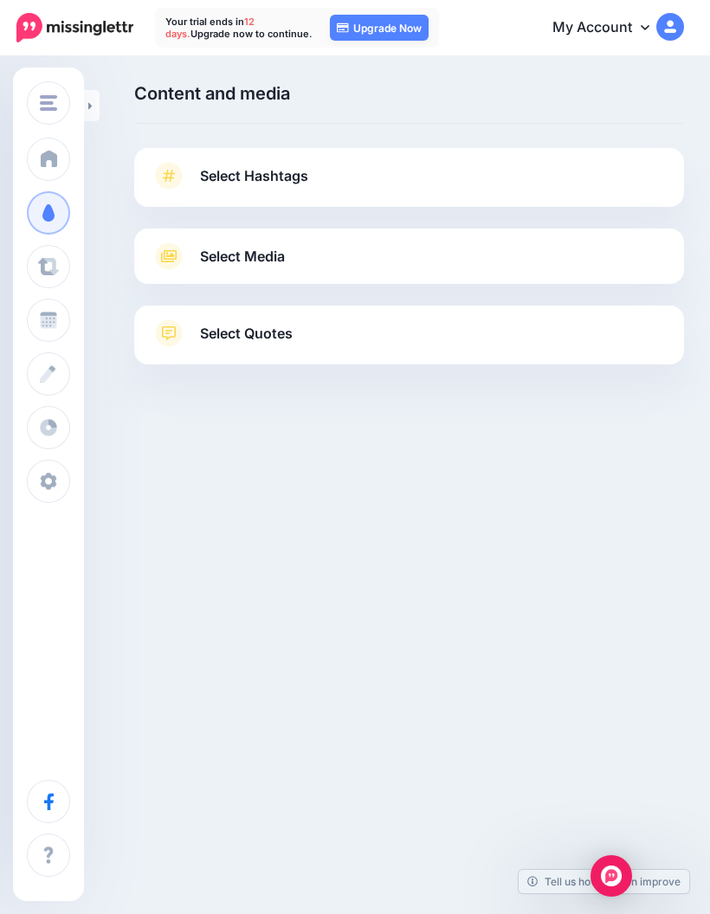
scroll to position [69, 0]
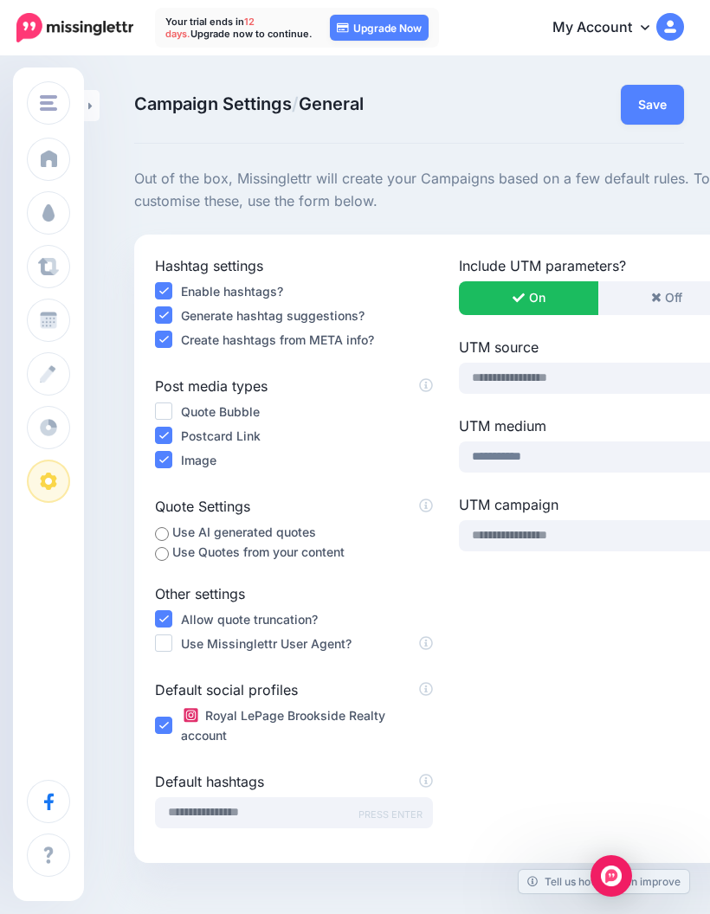
scroll to position [0, 61]
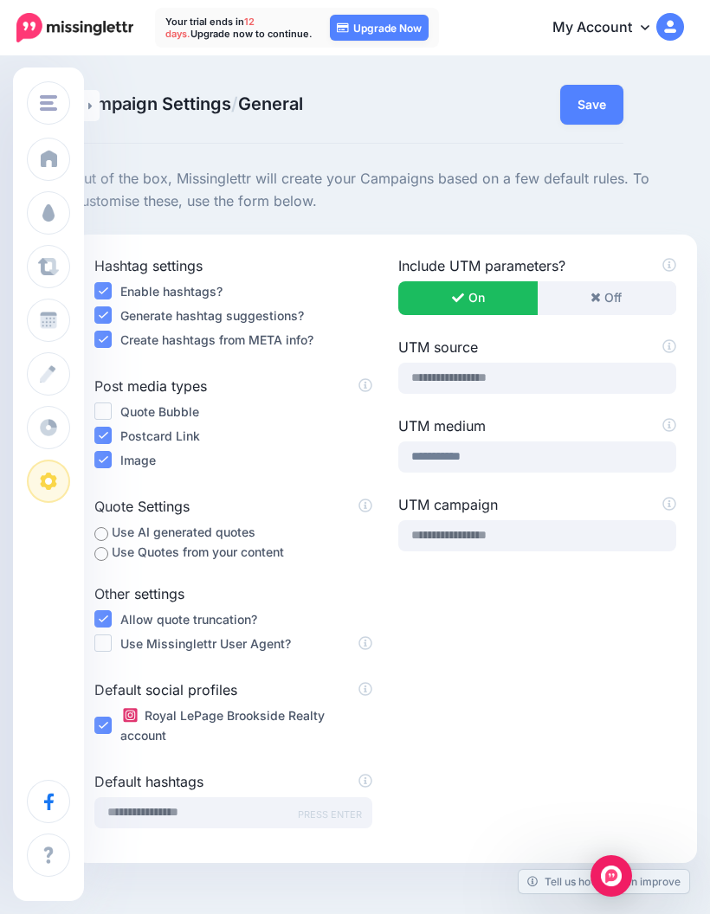
click at [595, 105] on button "Save" at bounding box center [591, 105] width 63 height 40
click at [585, 116] on button "Save" at bounding box center [591, 105] width 63 height 40
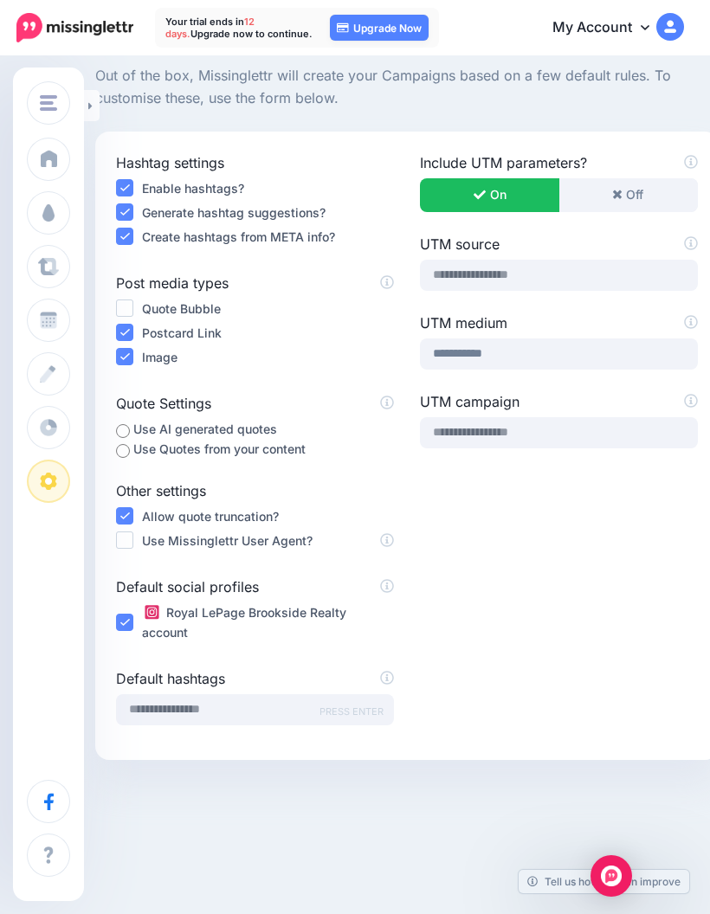
scroll to position [103, 0]
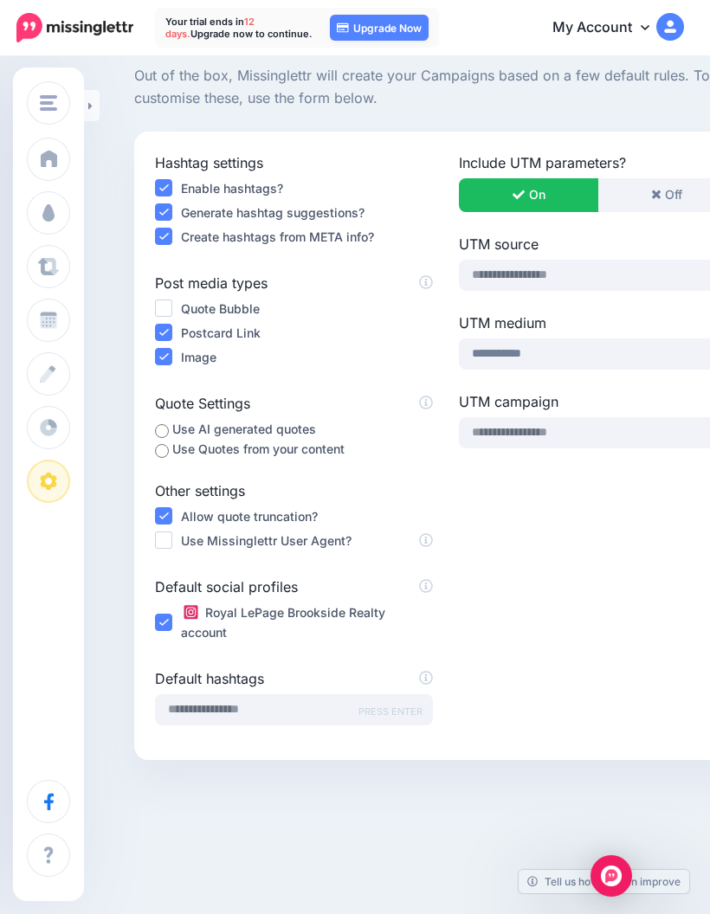
click at [48, 92] on button "Brookside Realty" at bounding box center [48, 102] width 43 height 43
click at [70, 318] on link "Schedule" at bounding box center [48, 320] width 43 height 43
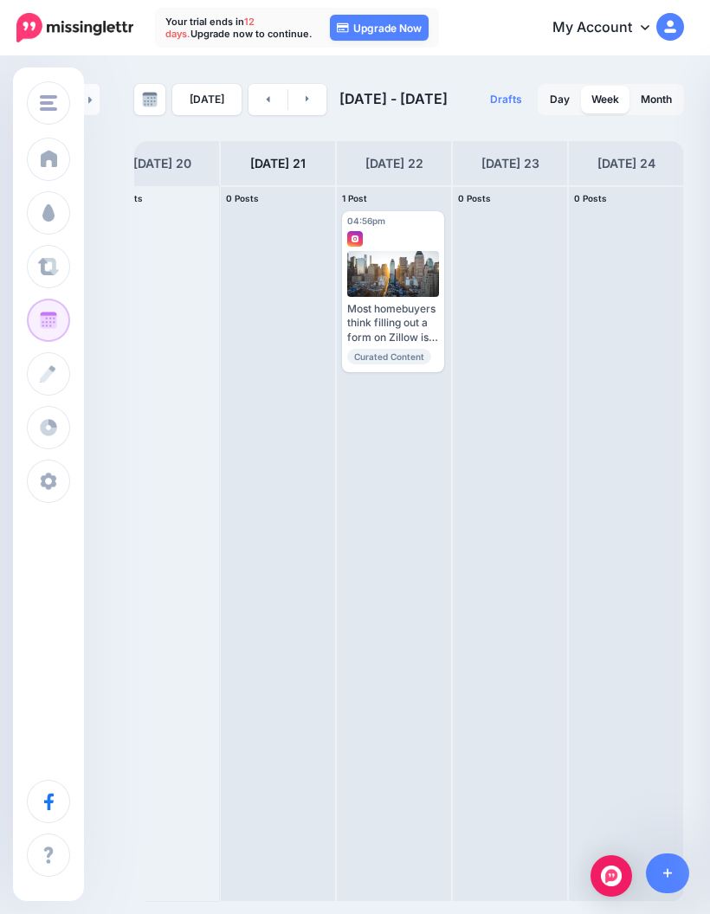
scroll to position [0, 262]
click at [509, 100] on span "Drafts" at bounding box center [506, 99] width 32 height 10
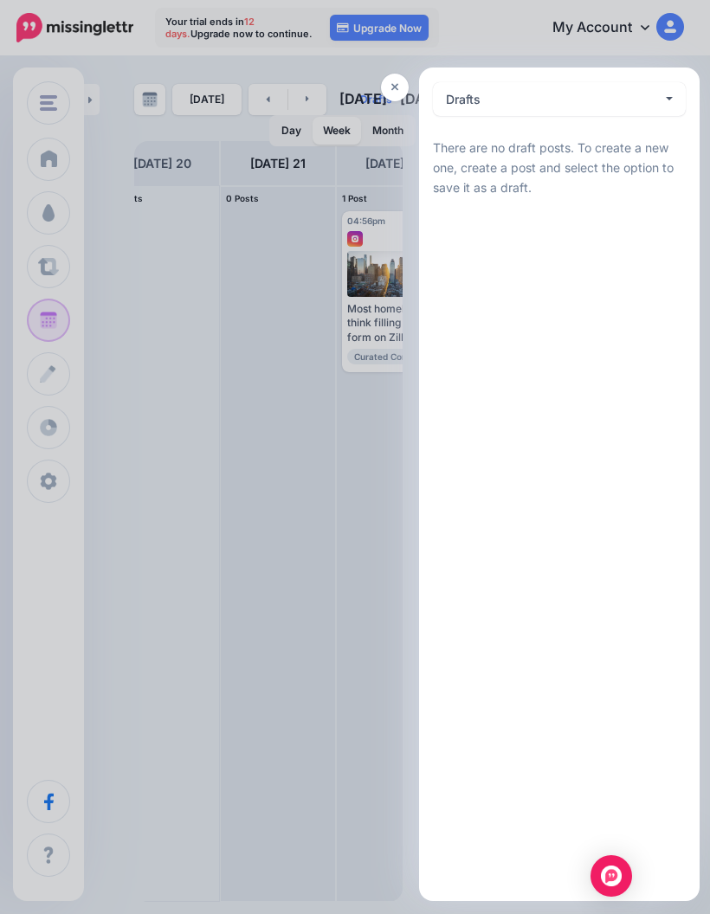
click at [657, 102] on div "Drafts 0" at bounding box center [554, 99] width 216 height 21
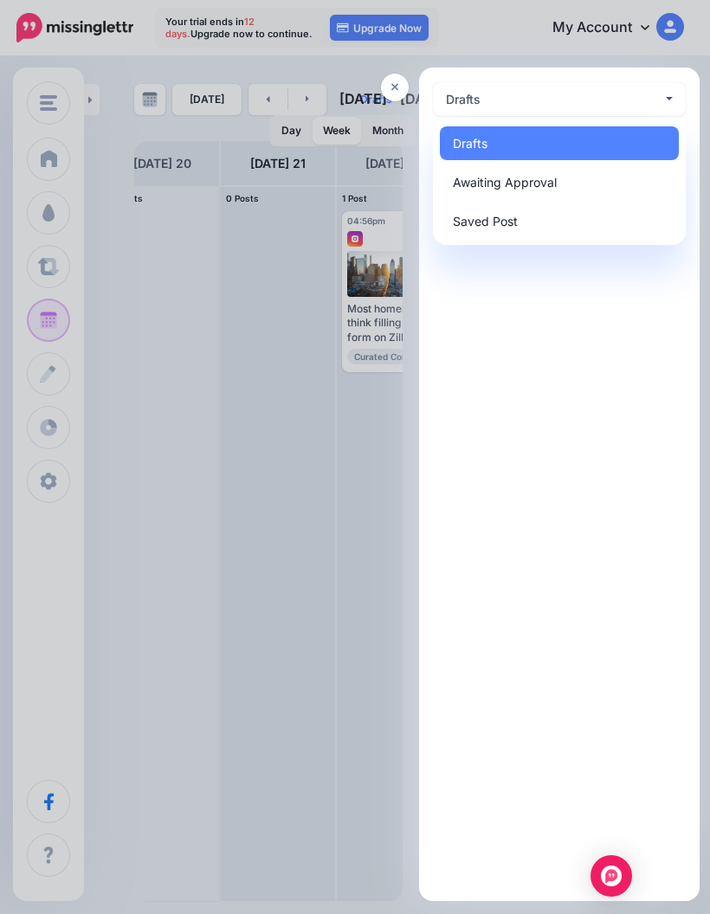
click at [397, 81] on icon at bounding box center [395, 87] width 8 height 12
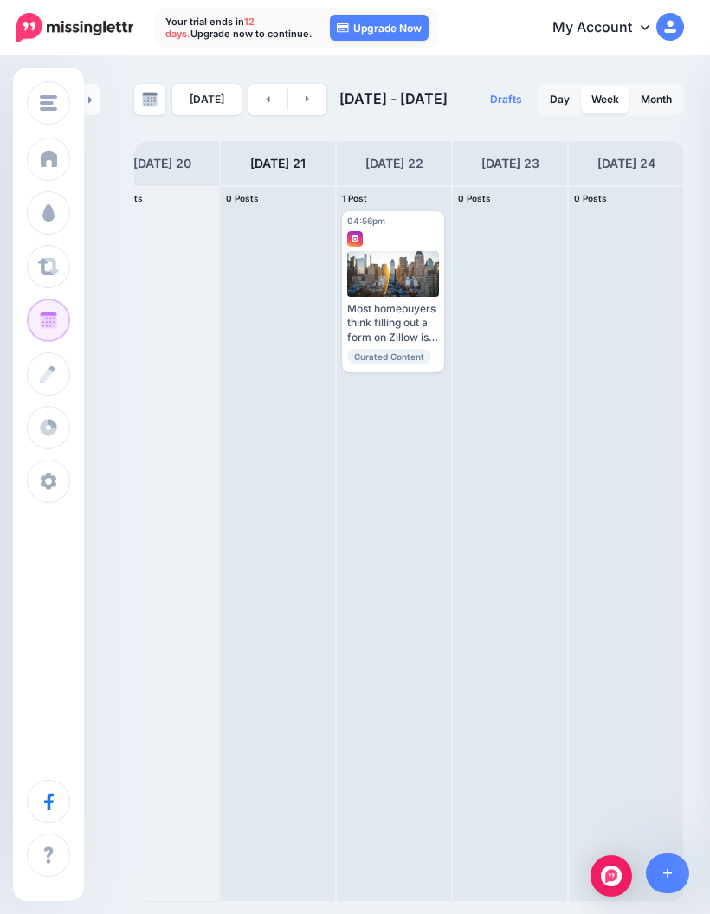
click at [619, 20] on link "My Account" at bounding box center [609, 28] width 149 height 42
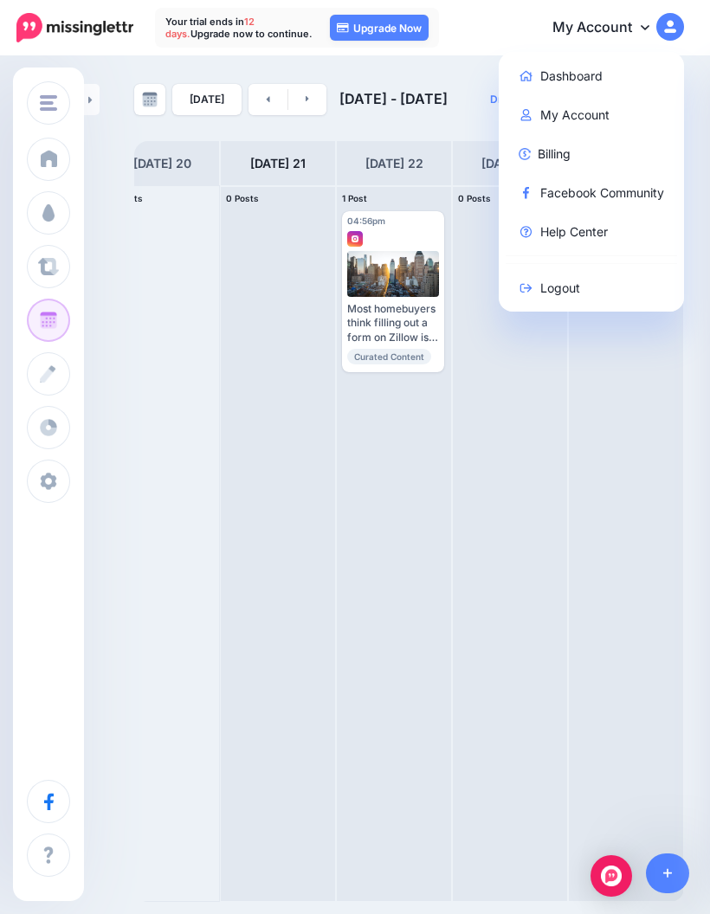
click at [576, 228] on link "Help Center" at bounding box center [591, 232] width 172 height 34
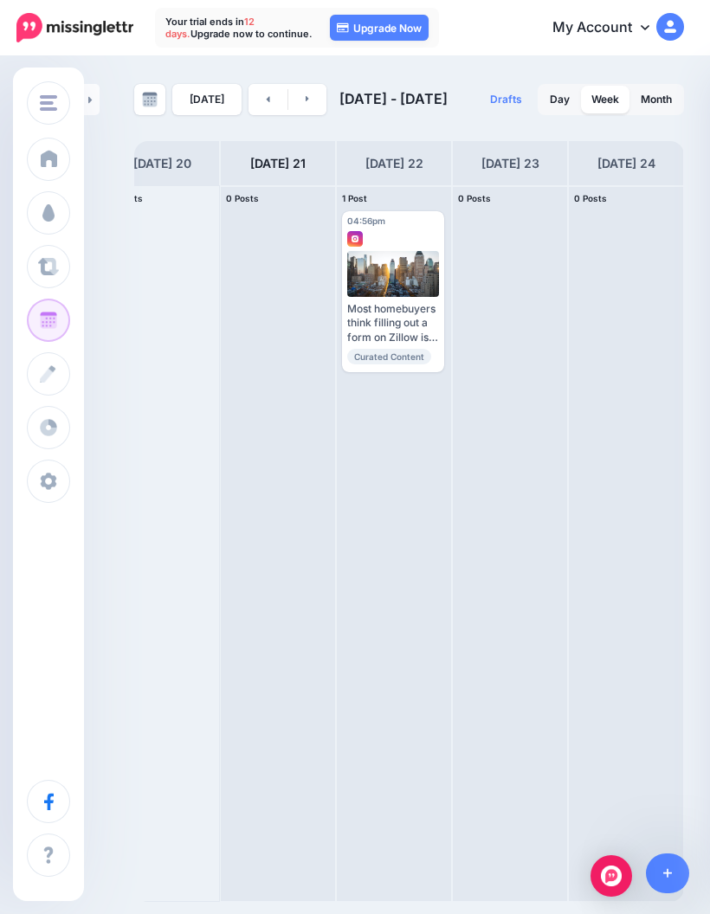
click at [609, 32] on link "My Account" at bounding box center [609, 28] width 149 height 42
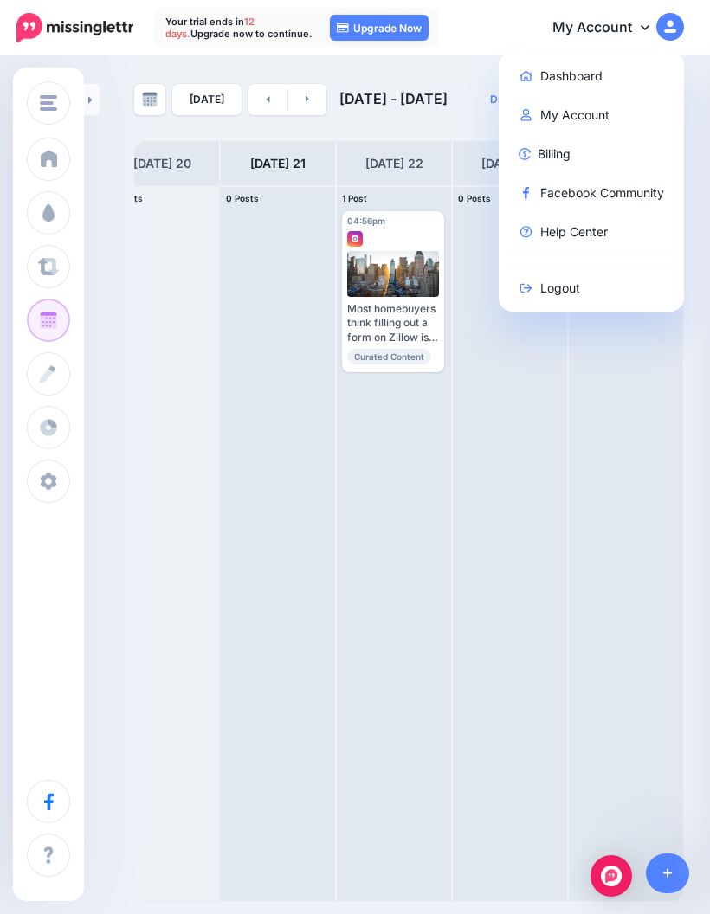
click at [592, 108] on link "My Account" at bounding box center [591, 115] width 172 height 34
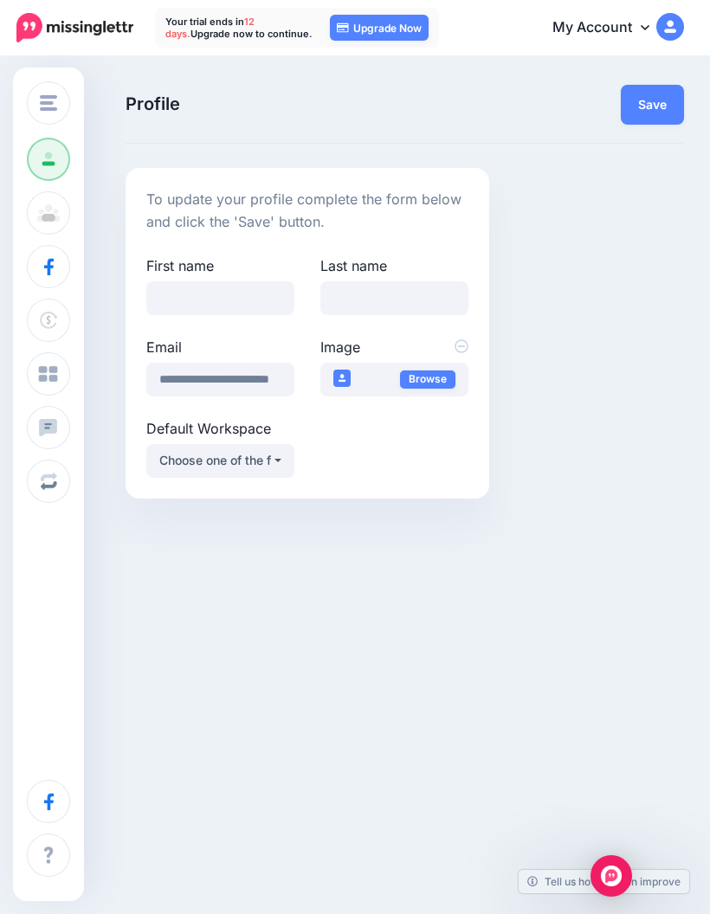
click at [251, 472] on button "Choose one of the following" at bounding box center [220, 461] width 148 height 34
click at [259, 515] on link "Brookside Realty" at bounding box center [220, 505] width 134 height 34
select select "*****"
click at [230, 309] on input "First name" at bounding box center [220, 298] width 148 height 34
type input "******"
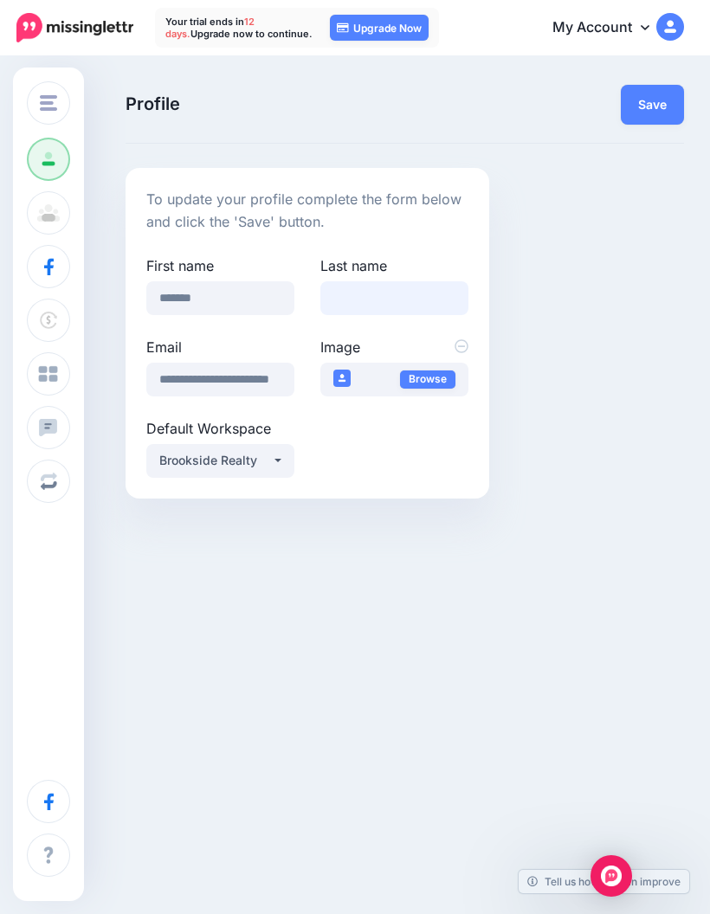
click at [423, 297] on input "Last name" at bounding box center [394, 298] width 148 height 34
type input "*********"
click at [654, 101] on button "Save" at bounding box center [652, 105] width 63 height 40
click at [598, 30] on link "My Account" at bounding box center [609, 28] width 149 height 42
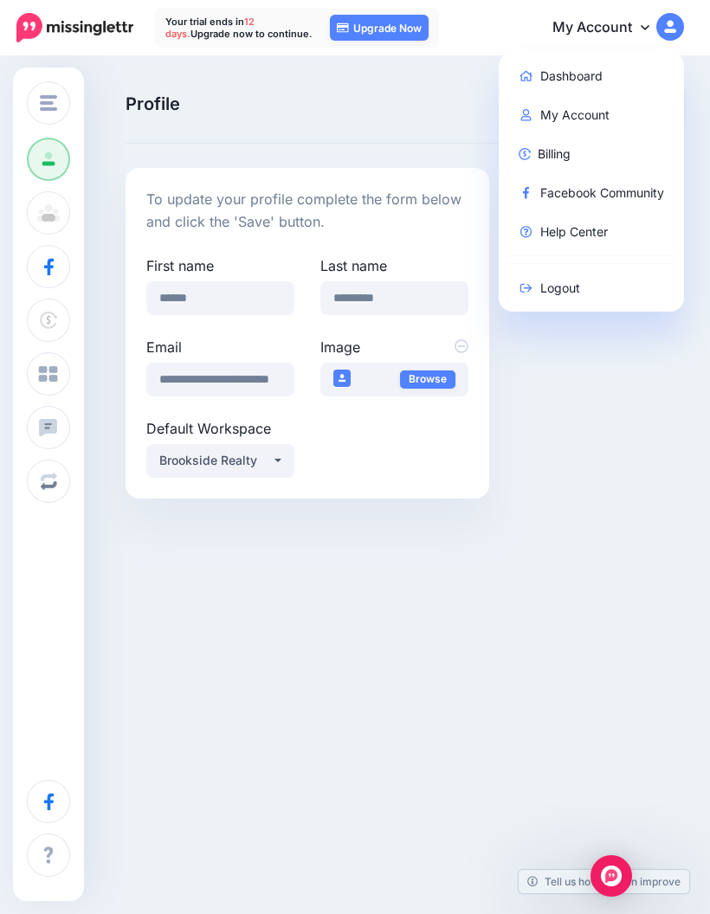
click at [595, 85] on link "Dashboard" at bounding box center [591, 76] width 172 height 34
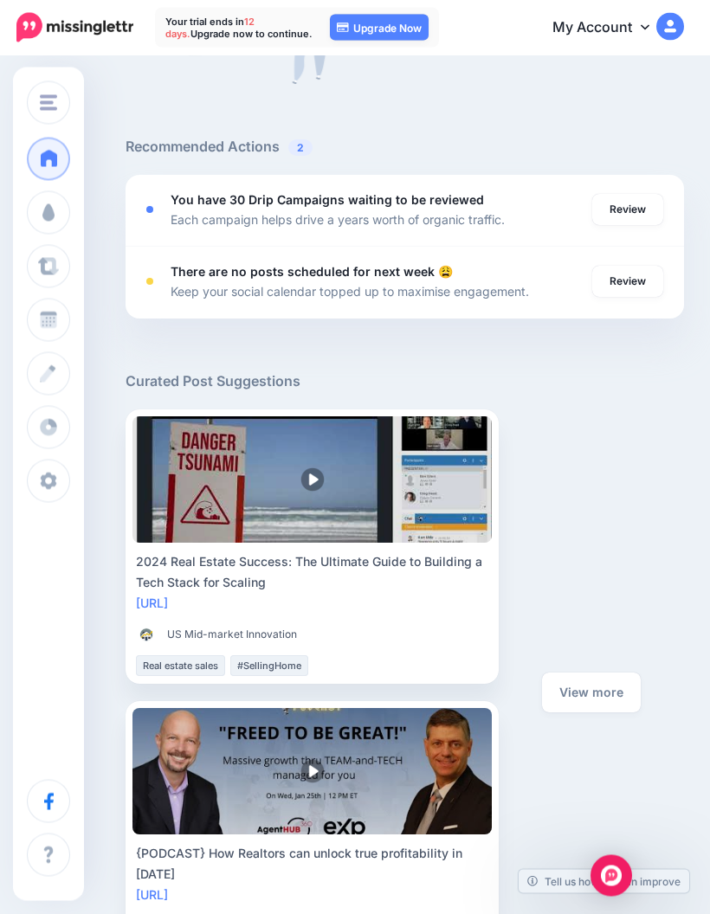
scroll to position [866, 0]
click at [627, 219] on link "Review" at bounding box center [627, 209] width 71 height 31
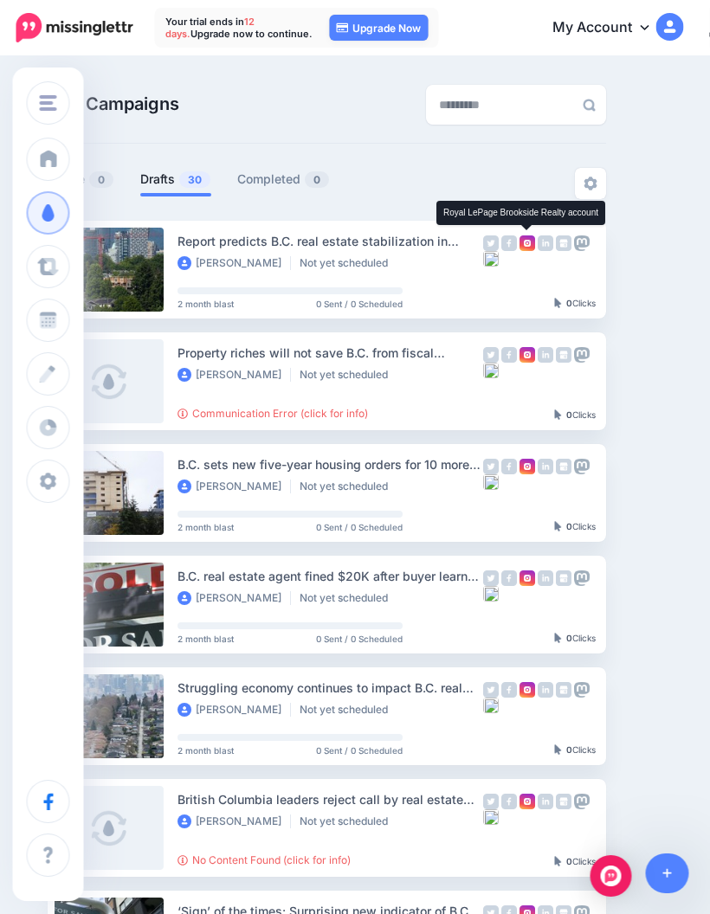
scroll to position [0, 143]
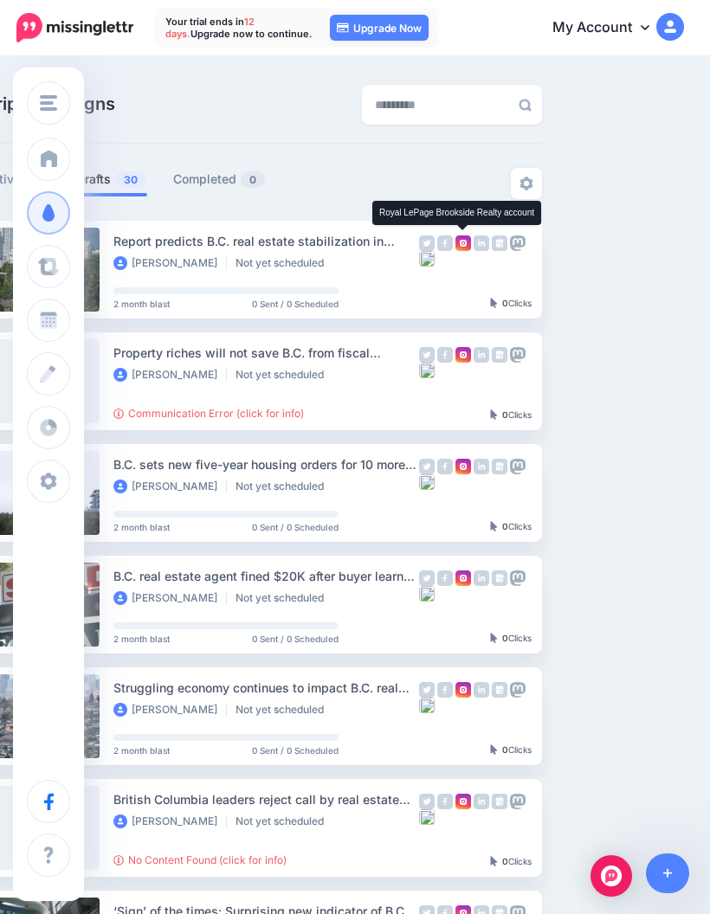
click at [685, 263] on button "button" at bounding box center [694, 269] width 31 height 31
click at [607, 316] on link "Review Campaign" at bounding box center [601, 313] width 202 height 34
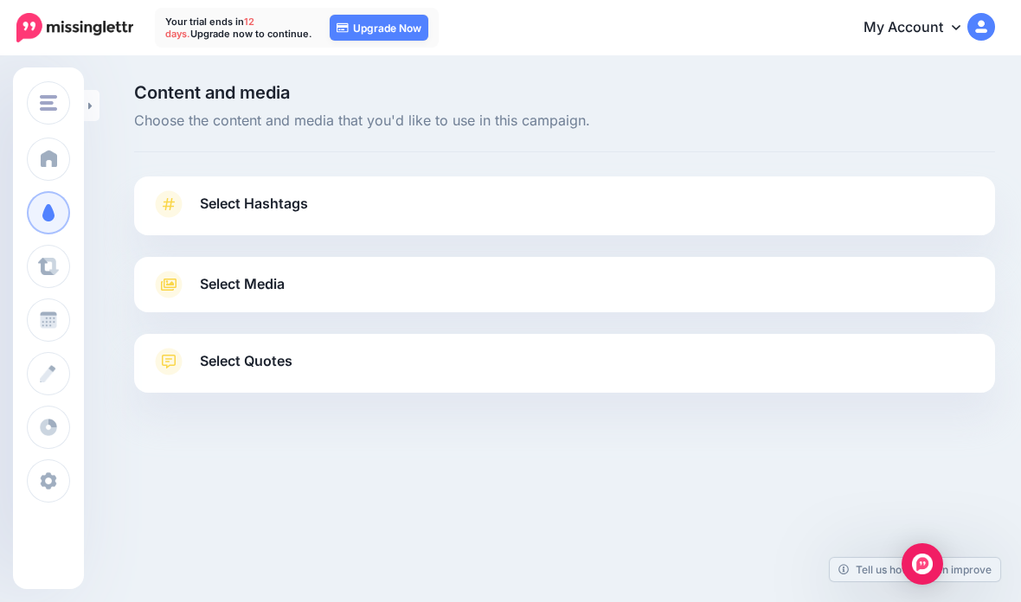
click at [709, 203] on link "Select Hashtags" at bounding box center [564, 212] width 827 height 45
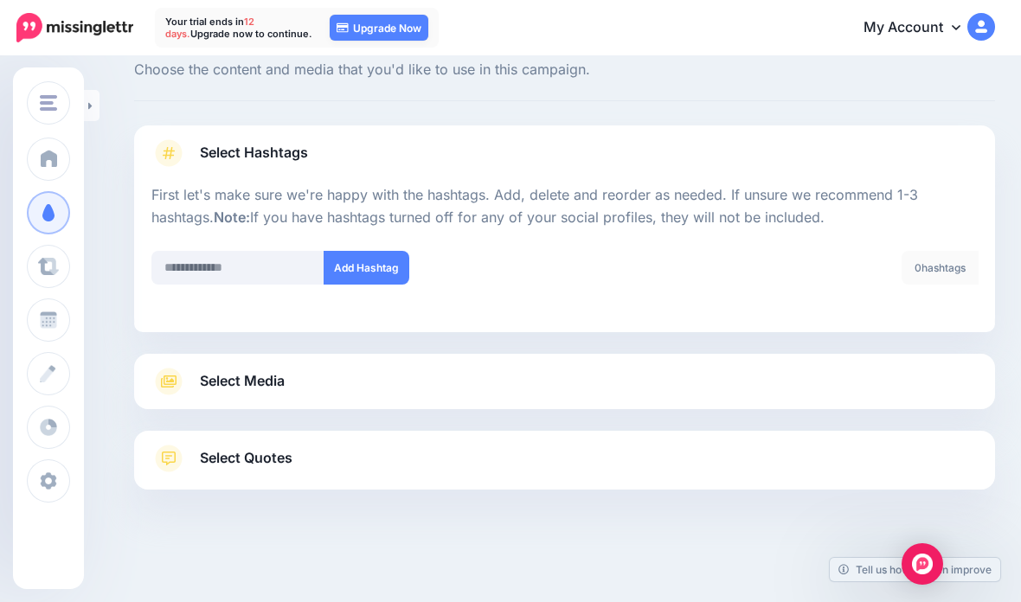
scroll to position [69, 0]
click at [709, 368] on link "Select Media" at bounding box center [564, 382] width 827 height 28
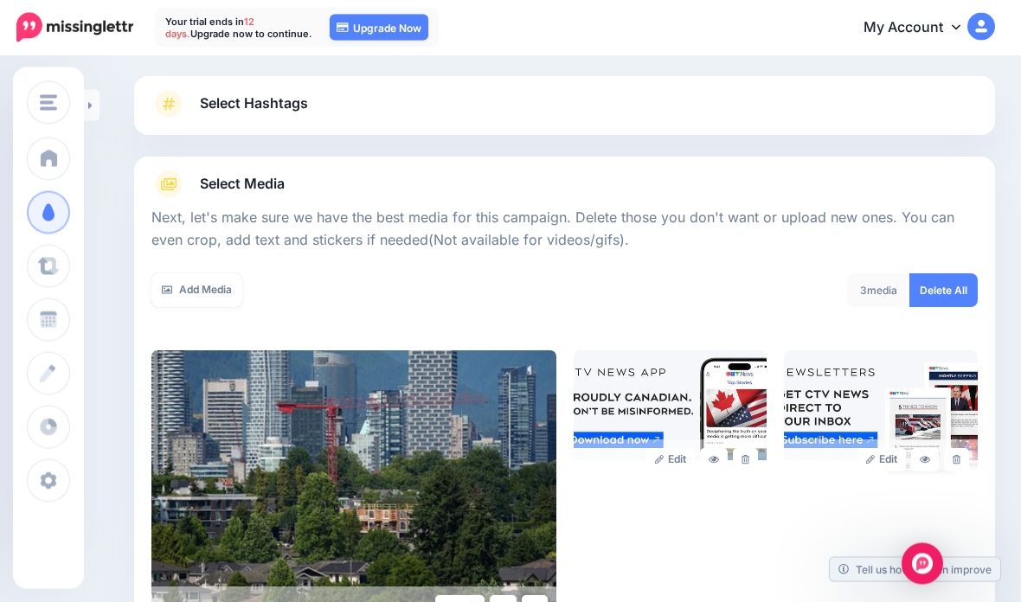
scroll to position [119, 0]
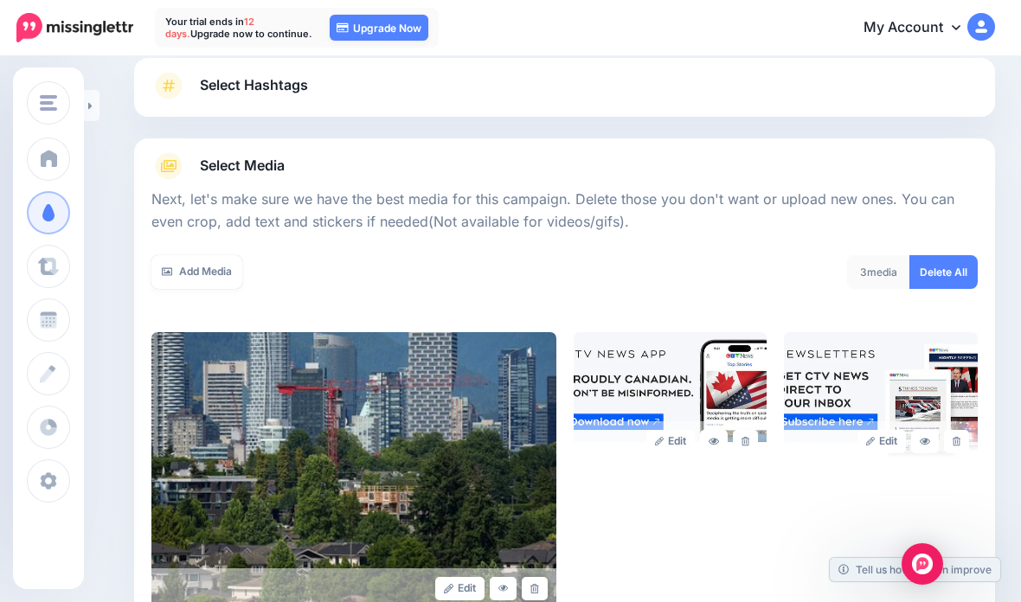
click at [658, 383] on img at bounding box center [671, 397] width 194 height 130
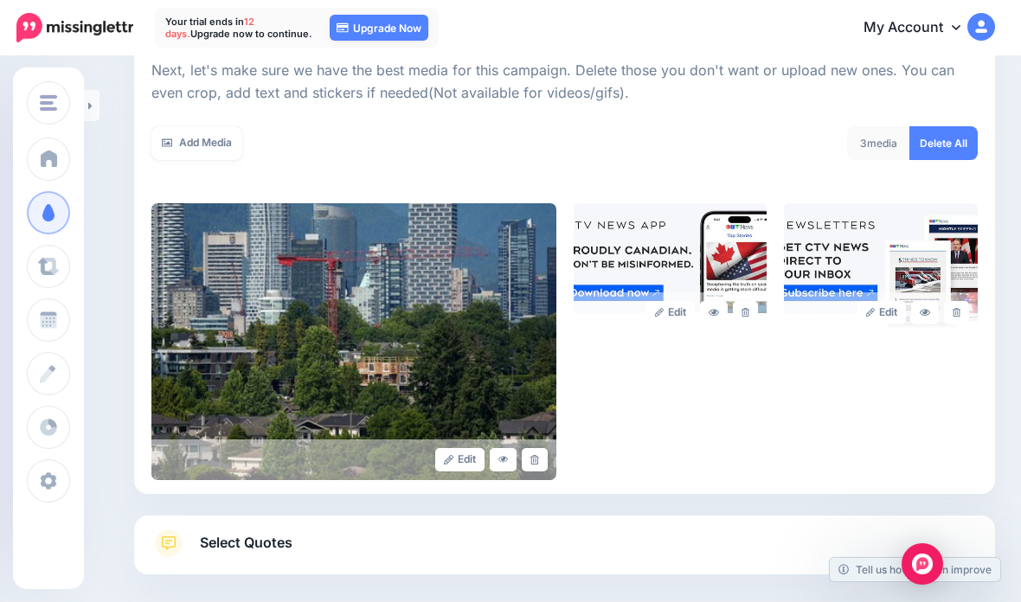
scroll to position [261, 0]
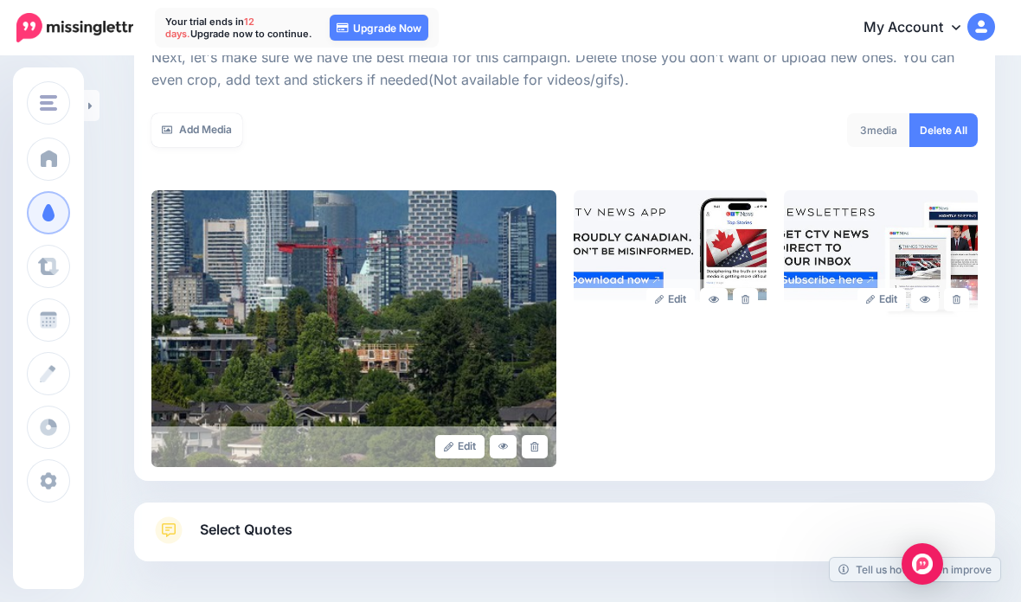
click at [709, 548] on link "Select Quotes" at bounding box center [564, 539] width 827 height 45
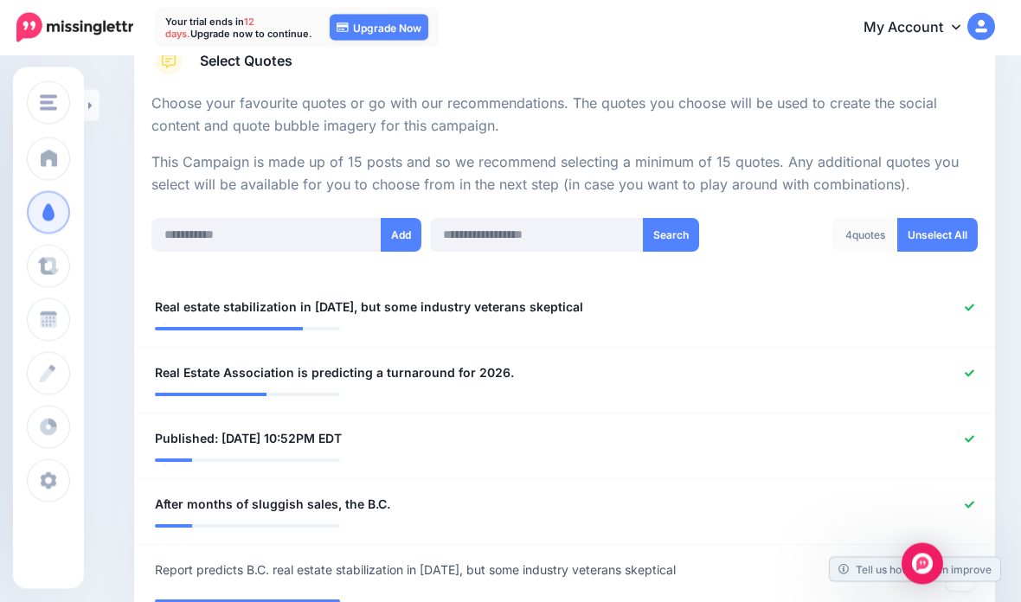
scroll to position [300, 0]
click at [709, 228] on div "4 quotes" at bounding box center [866, 235] width 66 height 34
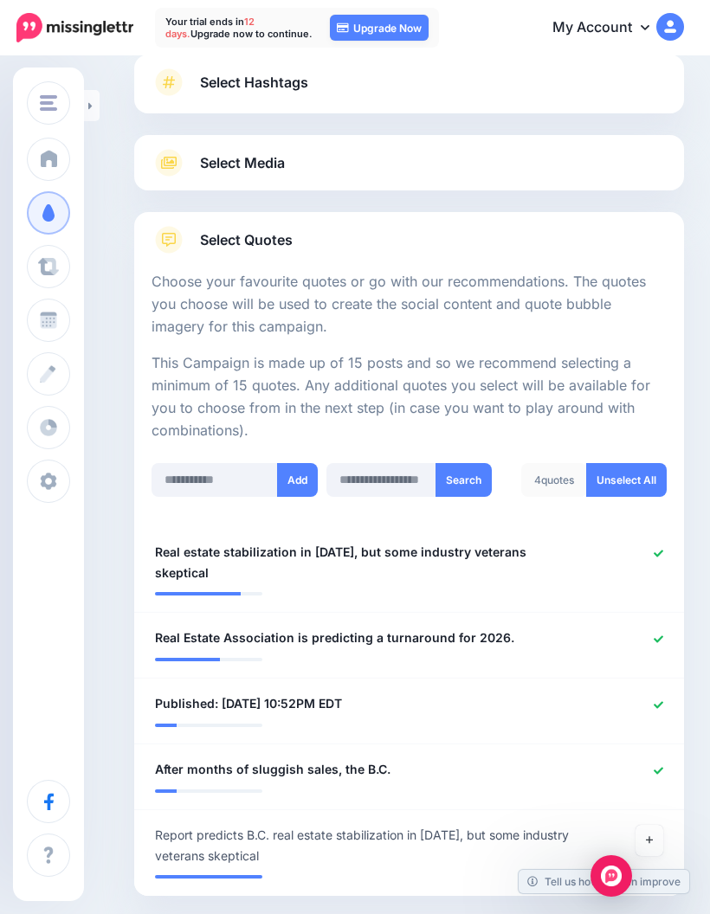
scroll to position [0, 0]
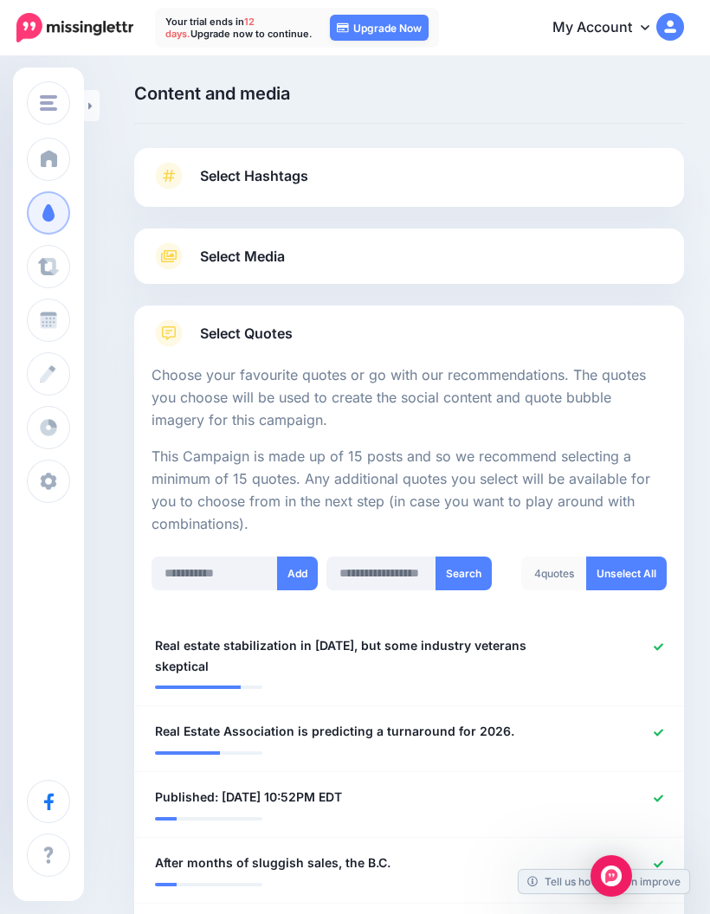
click at [48, 157] on span at bounding box center [49, 158] width 23 height 17
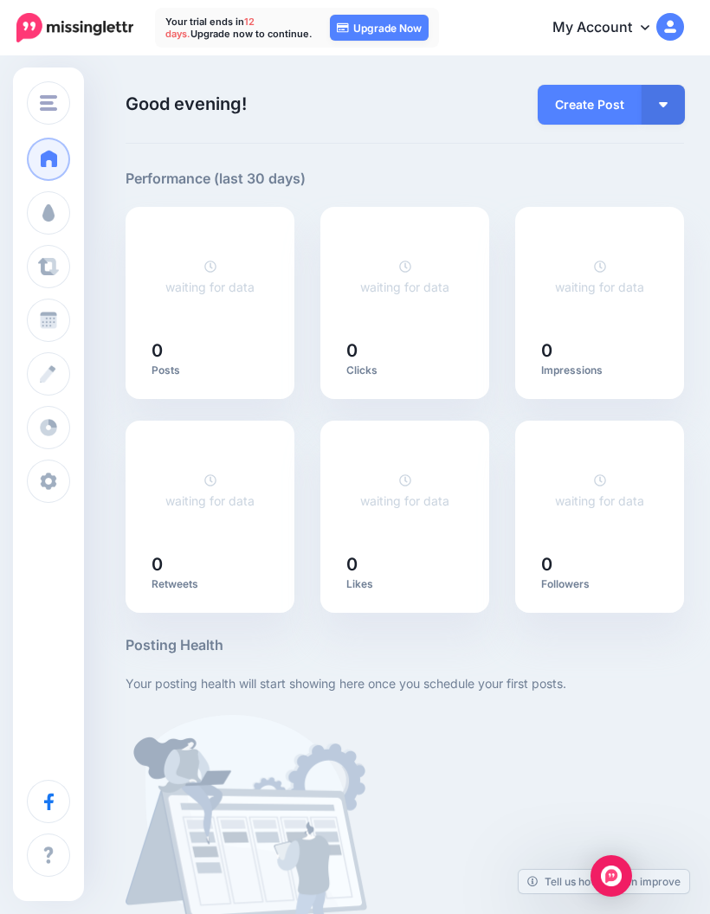
click at [393, 32] on link "Upgrade Now" at bounding box center [379, 28] width 99 height 26
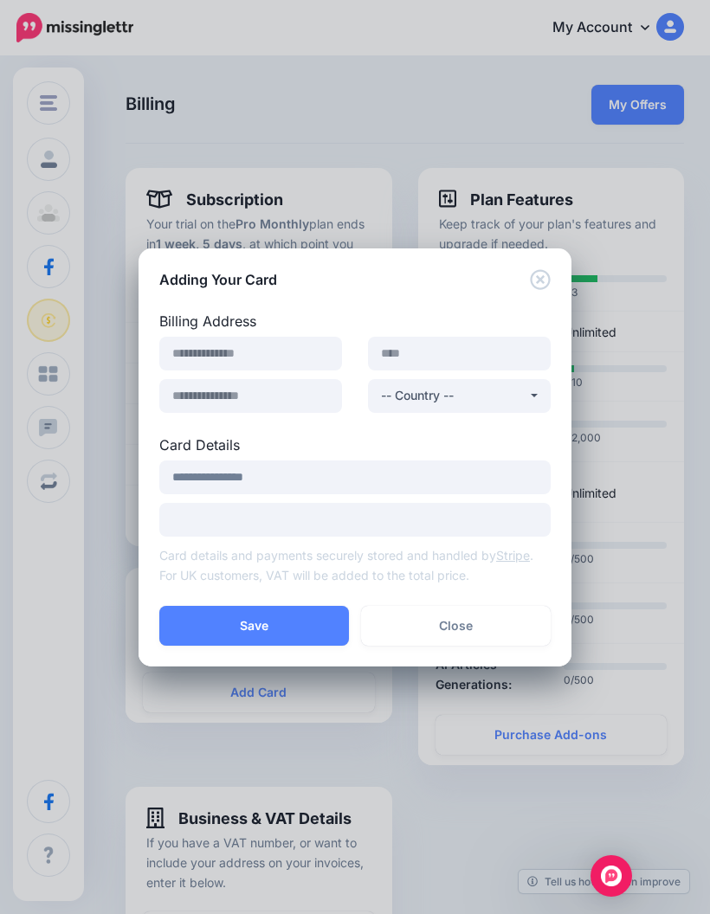
click at [543, 287] on icon "Close" at bounding box center [540, 279] width 20 height 20
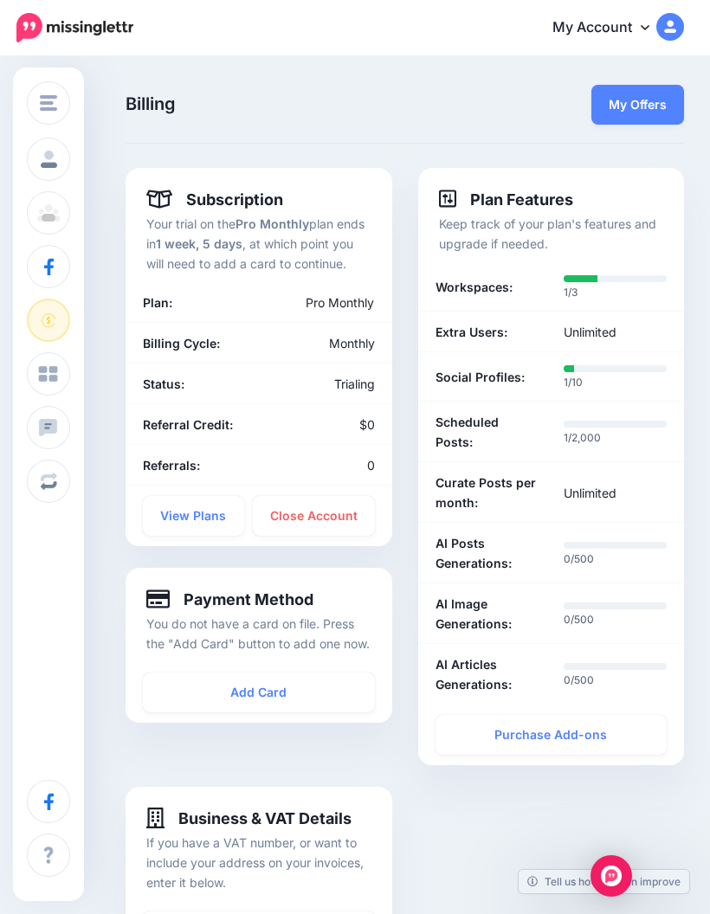
click at [48, 89] on button "Change Workspace" at bounding box center [48, 102] width 43 height 43
click at [70, 155] on link "Brookside Realty" at bounding box center [134, 152] width 201 height 34
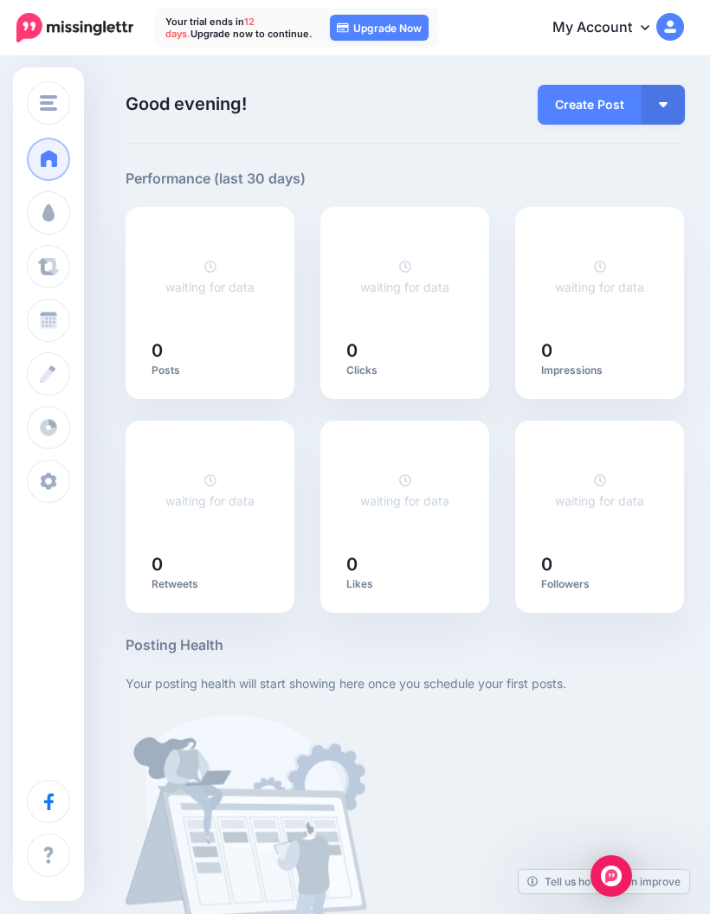
click at [54, 212] on span at bounding box center [48, 212] width 23 height 17
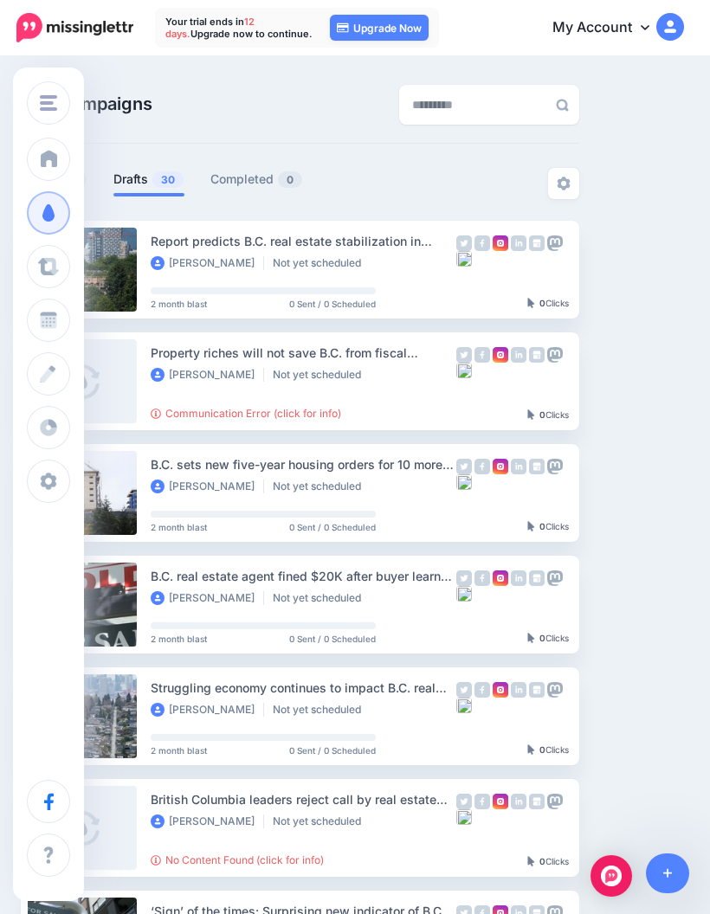
scroll to position [0, 143]
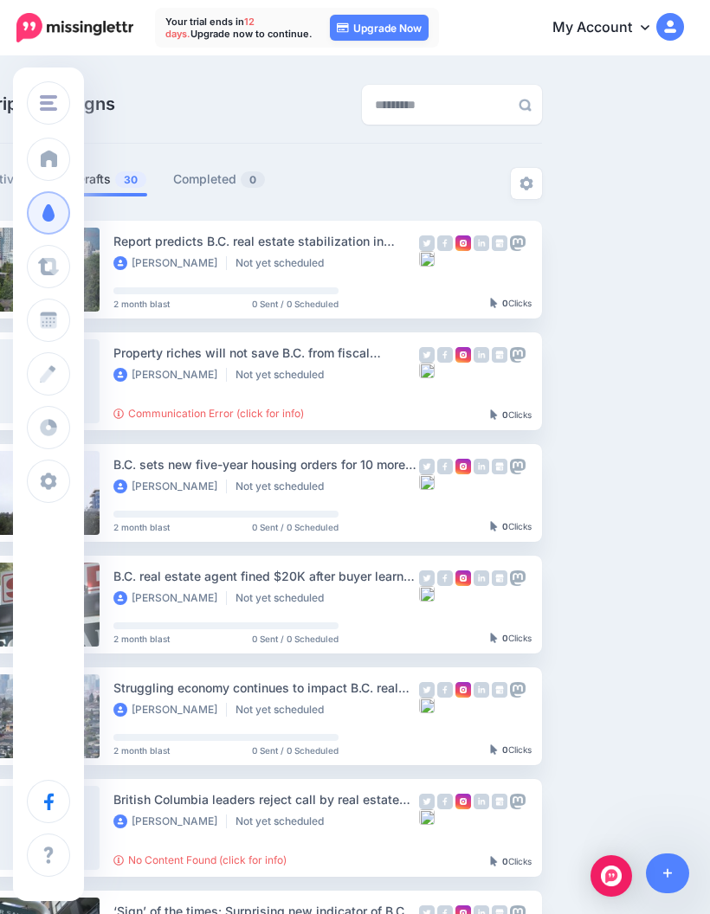
click at [512, 244] on img at bounding box center [518, 243] width 16 height 16
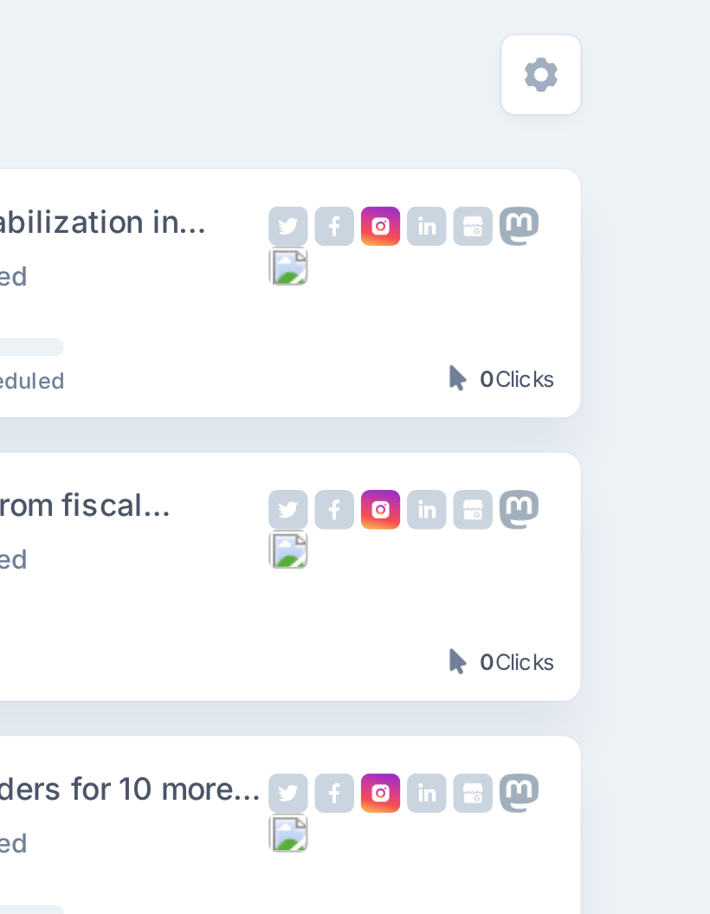
click at [473, 235] on img at bounding box center [481, 243] width 16 height 16
click at [510, 235] on img at bounding box center [518, 243] width 16 height 16
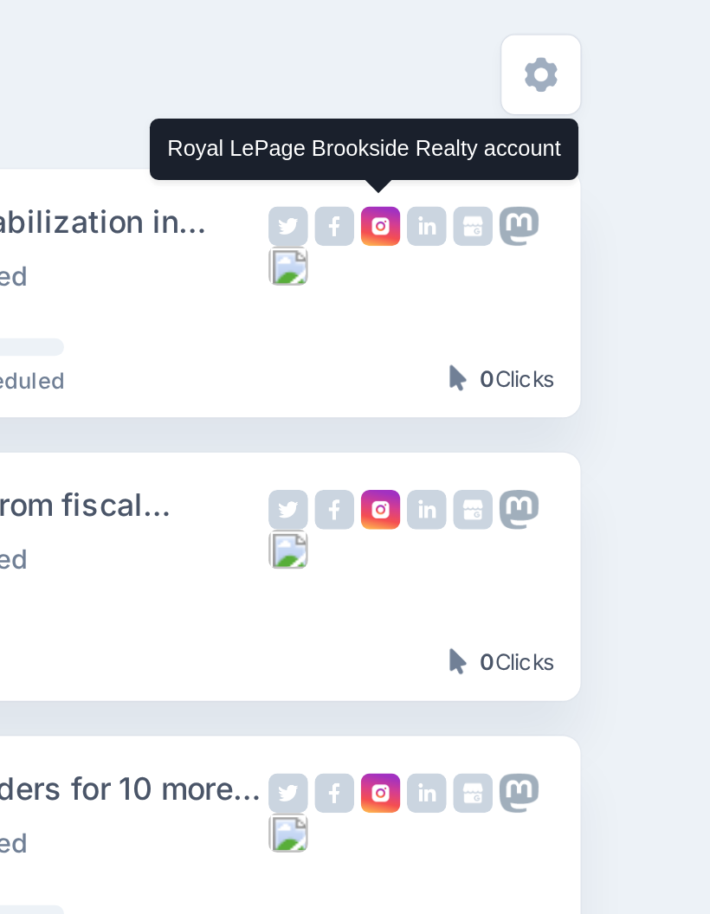
click at [455, 235] on img at bounding box center [463, 243] width 16 height 16
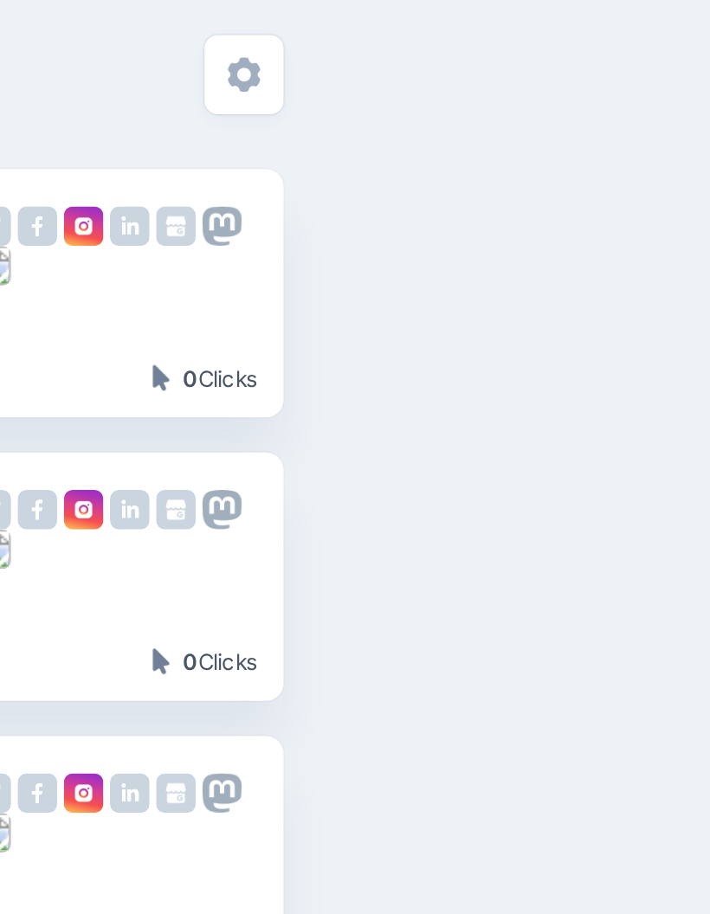
click at [554, 366] on link "Setup Campaign" at bounding box center [613, 381] width 118 height 31
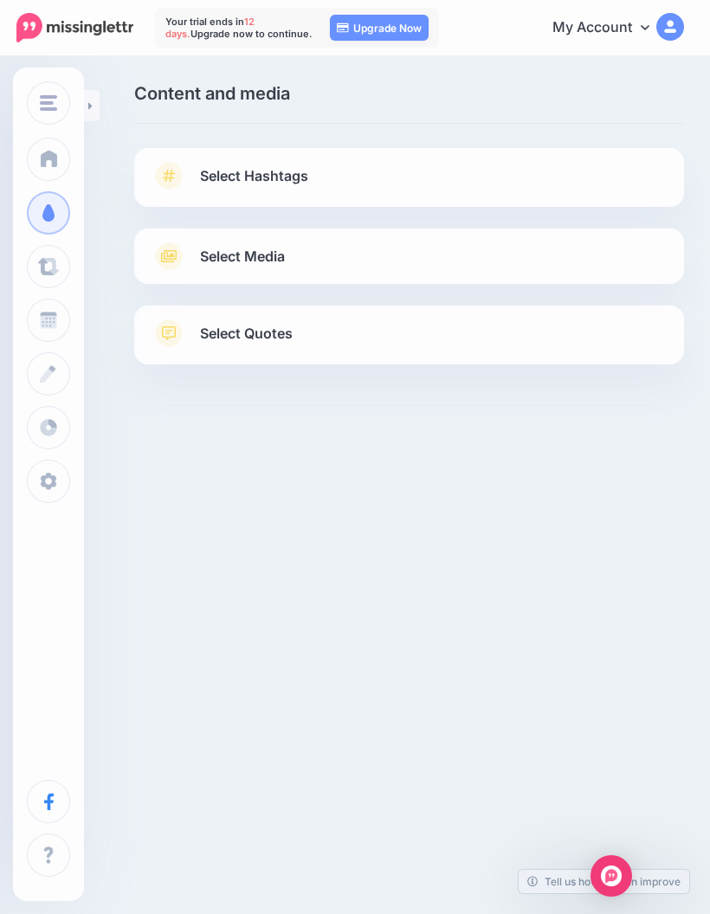
scroll to position [-1, -6]
click at [582, 176] on link "Select Hashtags" at bounding box center [408, 184] width 515 height 45
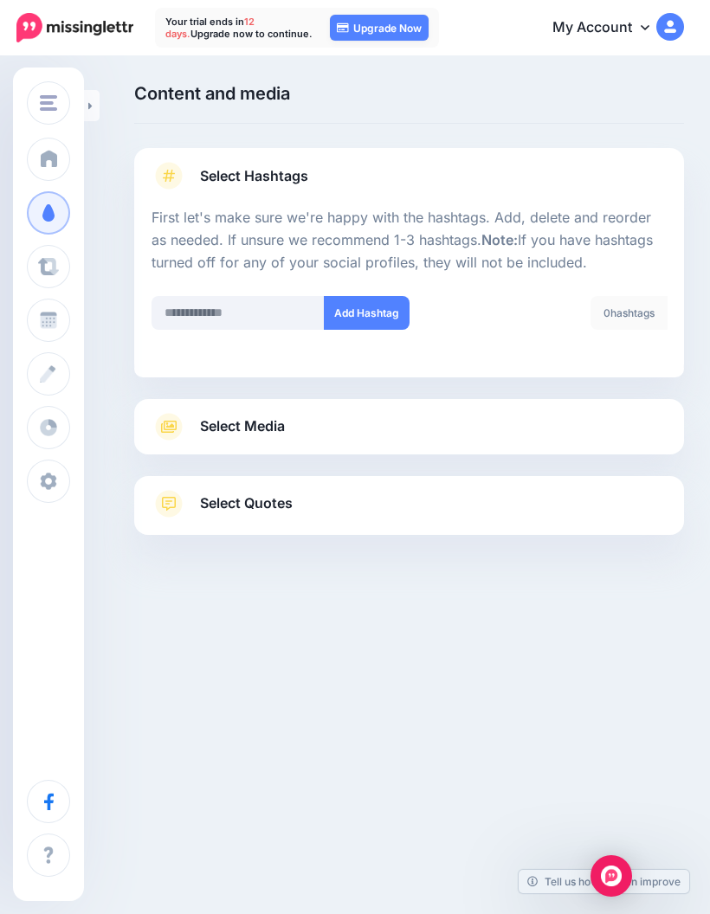
click at [569, 127] on div "Content and media Choose the content and media that you'd like to use in this c…" at bounding box center [409, 352] width 576 height 537
click at [60, 378] on link "Create" at bounding box center [48, 373] width 43 height 43
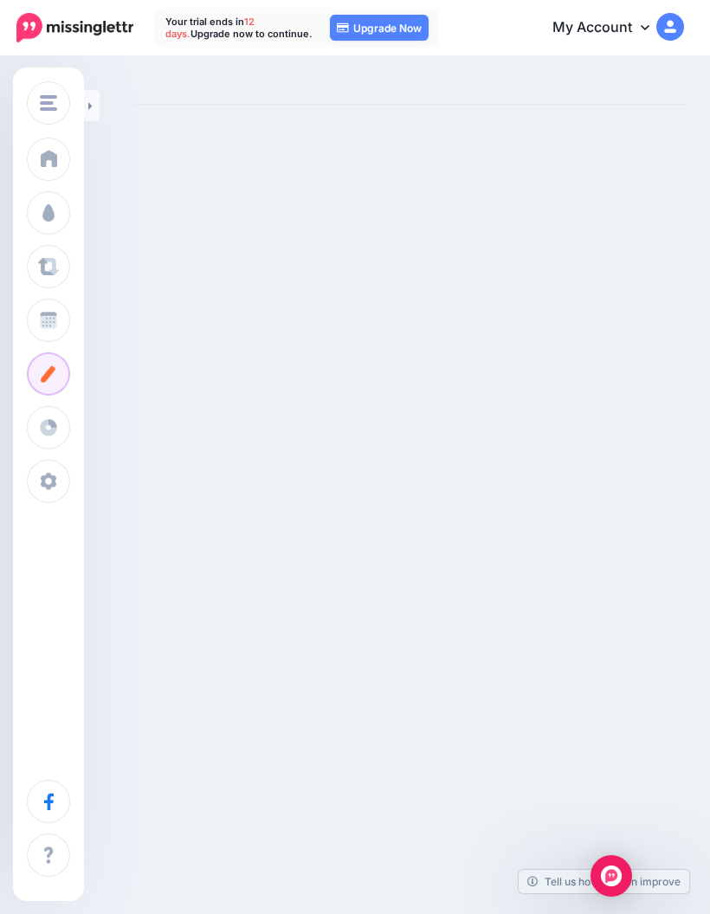
click at [50, 477] on span at bounding box center [48, 481] width 23 height 17
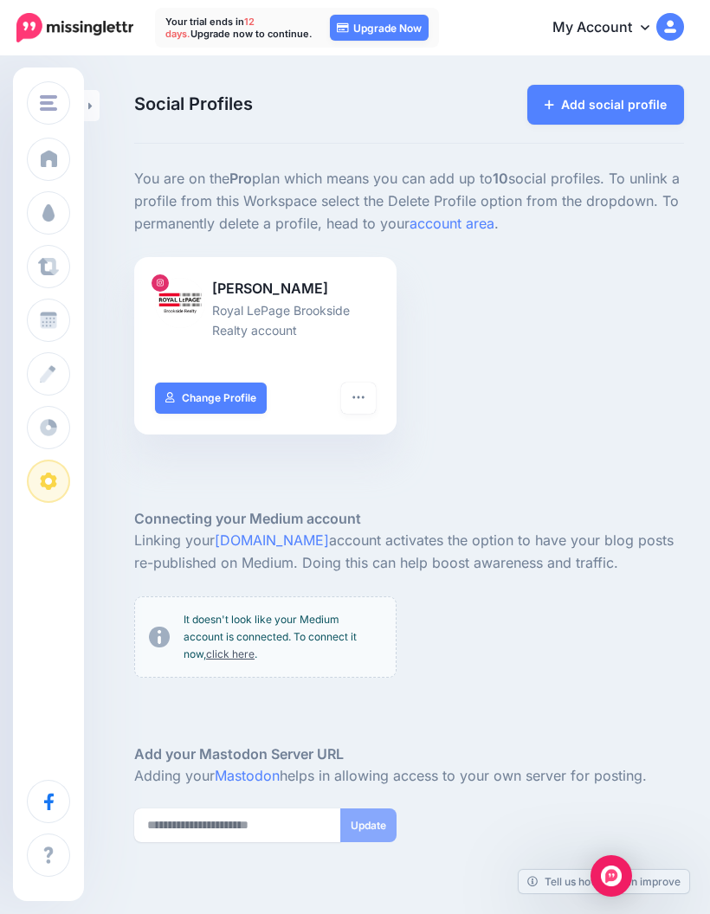
click at [47, 105] on img "button" at bounding box center [48, 103] width 17 height 16
click at [70, 833] on link "Help Center" at bounding box center [48, 854] width 43 height 43
click at [70, 481] on link "Settings" at bounding box center [48, 481] width 43 height 43
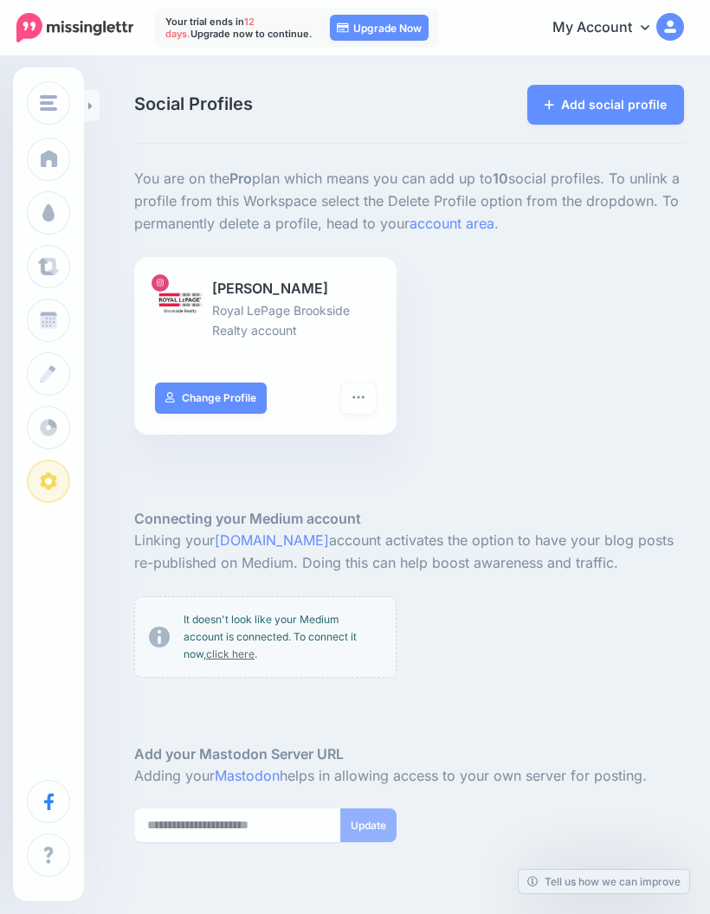
click at [559, 530] on h5 "Connecting your Medium account" at bounding box center [409, 519] width 550 height 22
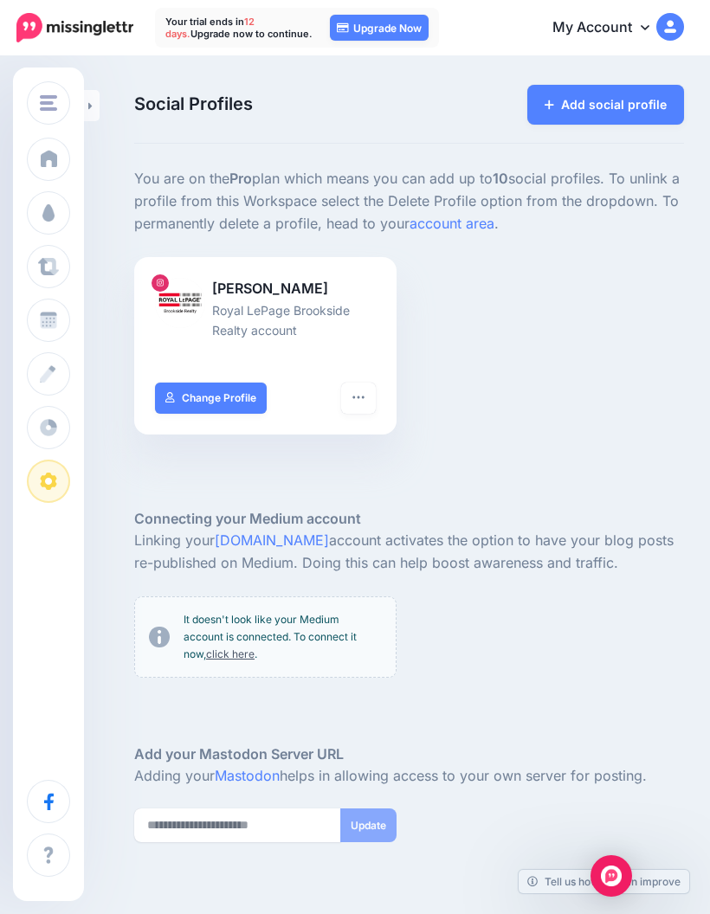
click at [653, 109] on link "Add social profile" at bounding box center [605, 105] width 157 height 40
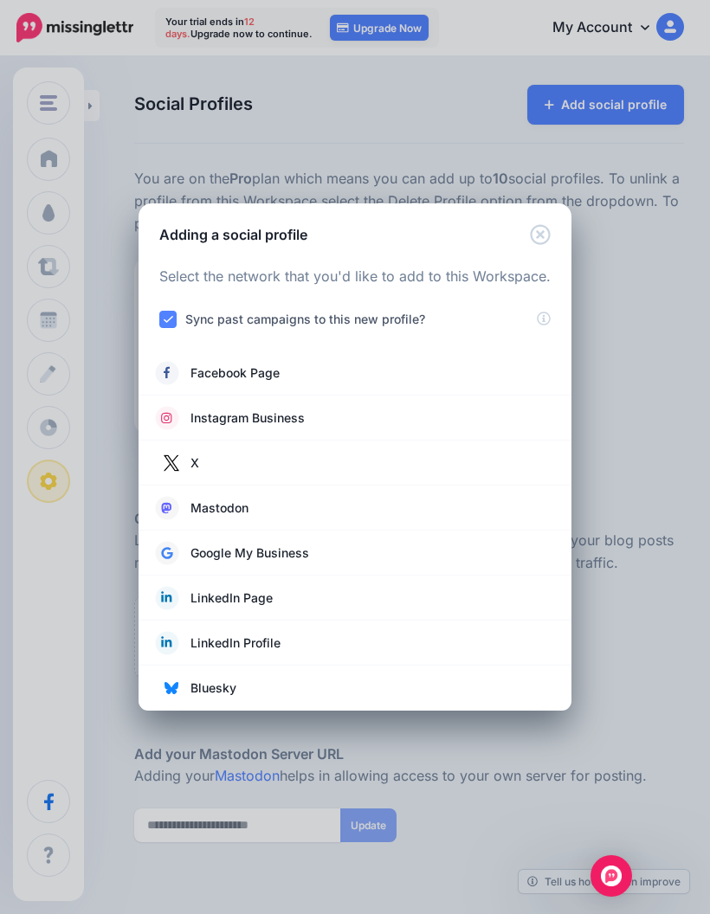
click at [282, 377] on link "Facebook Page" at bounding box center [355, 373] width 398 height 24
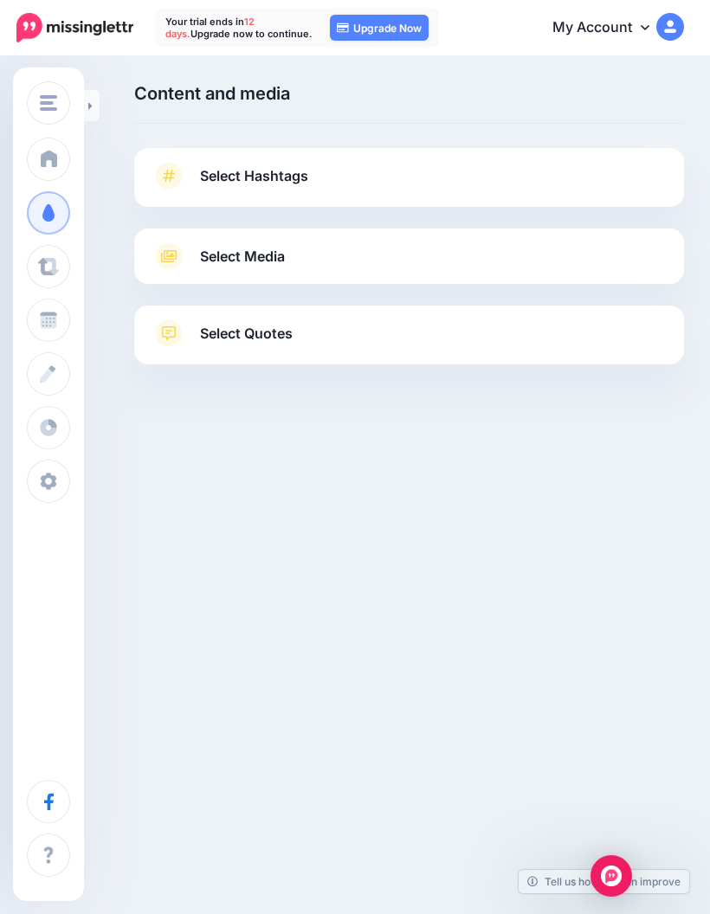
click at [45, 411] on link "Analytics" at bounding box center [48, 427] width 43 height 43
click at [70, 478] on link "Settings" at bounding box center [48, 481] width 43 height 43
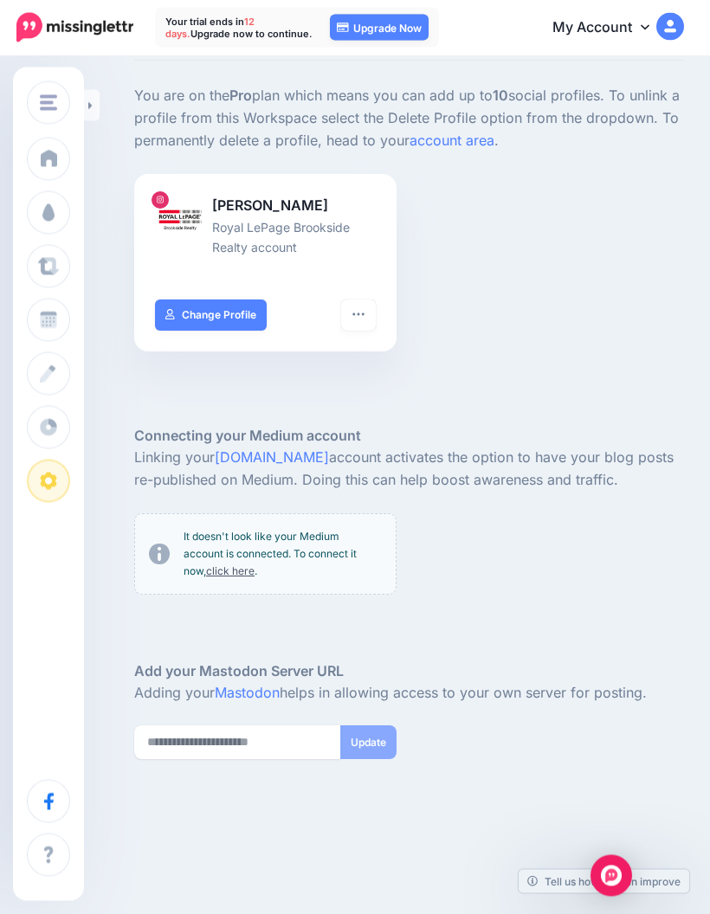
scroll to position [100, 0]
click at [370, 323] on button "button" at bounding box center [358, 314] width 35 height 31
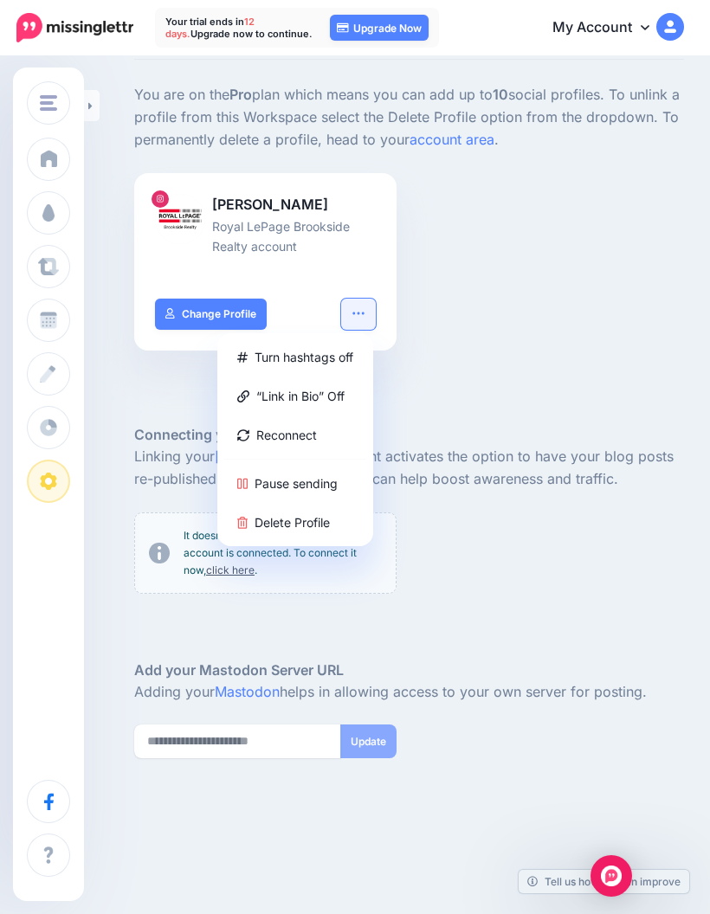
click at [302, 429] on link "Reconnect" at bounding box center [295, 435] width 142 height 34
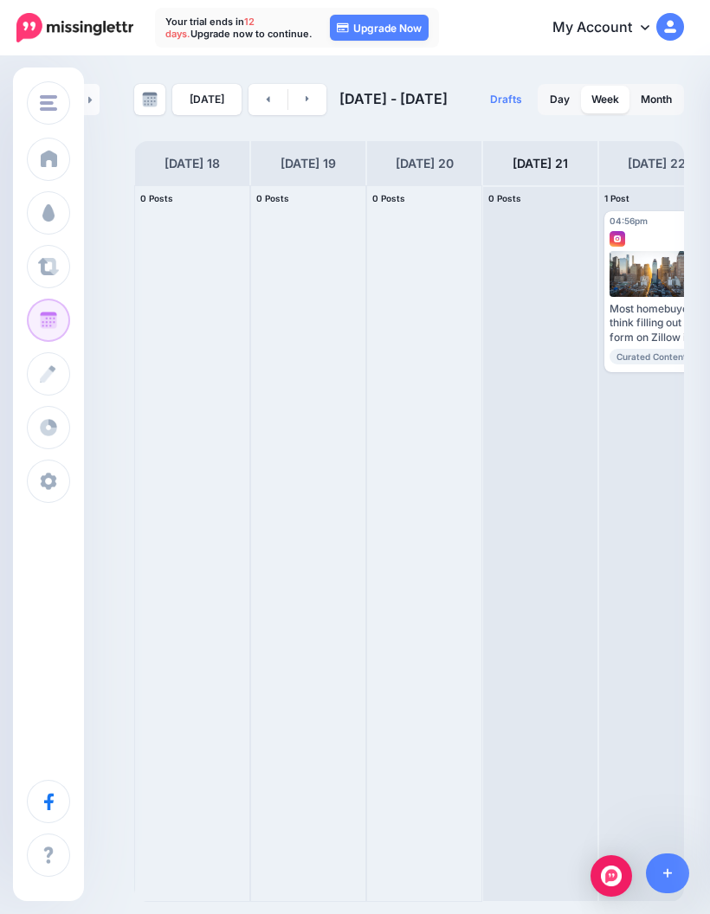
click at [48, 485] on span at bounding box center [48, 481] width 23 height 17
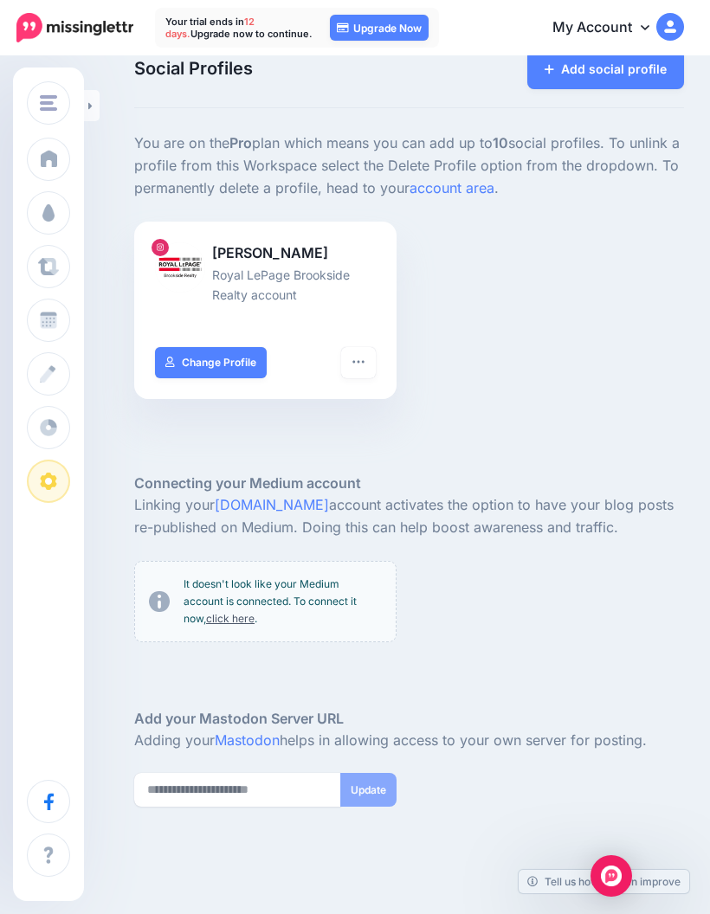
scroll to position [100, 0]
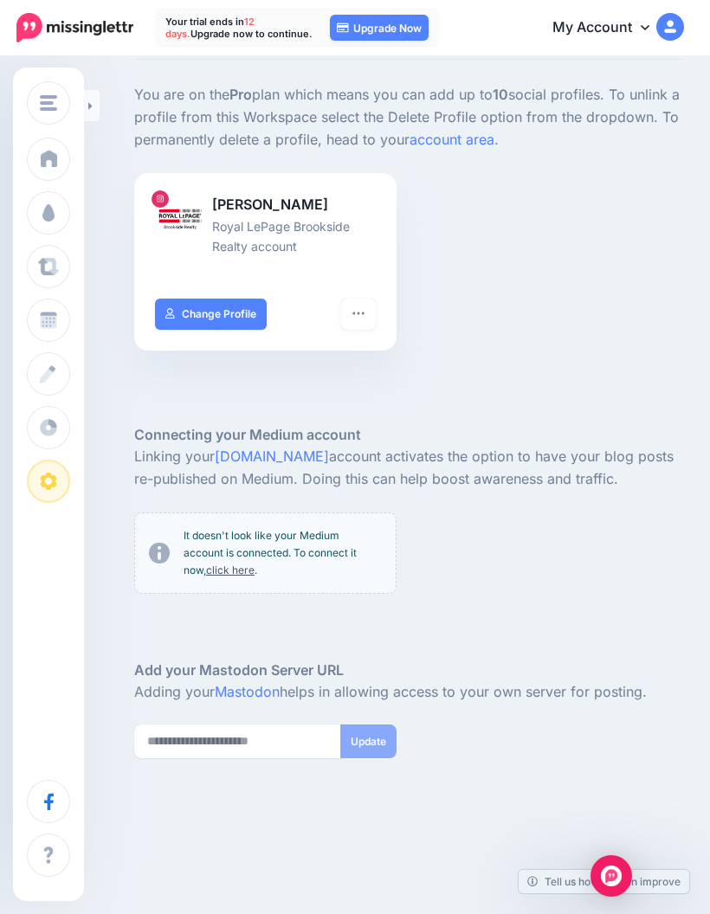
click at [367, 311] on button "button" at bounding box center [358, 314] width 35 height 31
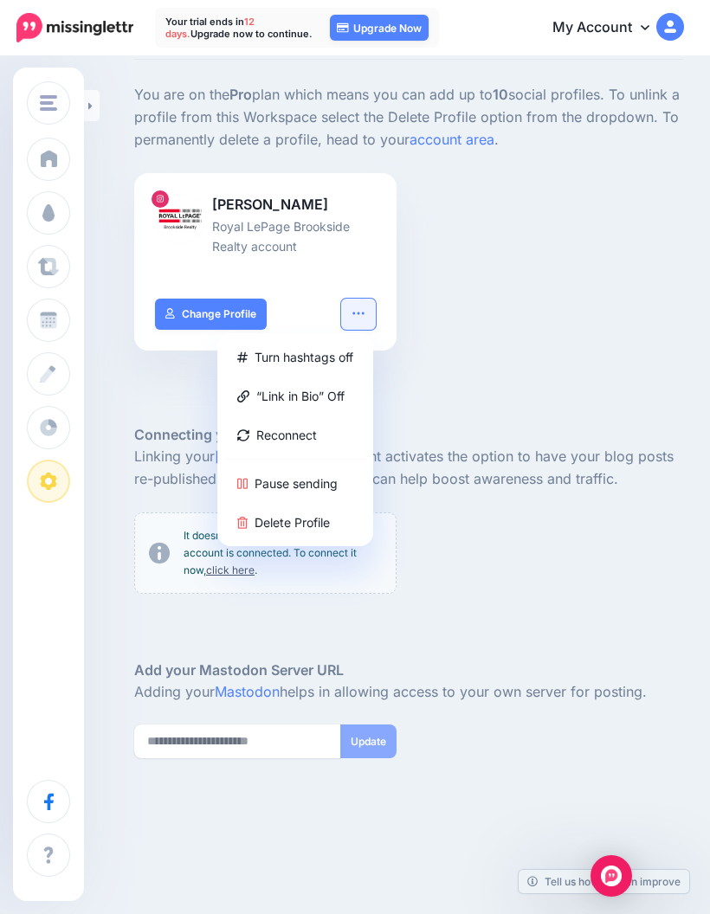
click at [306, 437] on link "Reconnect" at bounding box center [295, 435] width 142 height 34
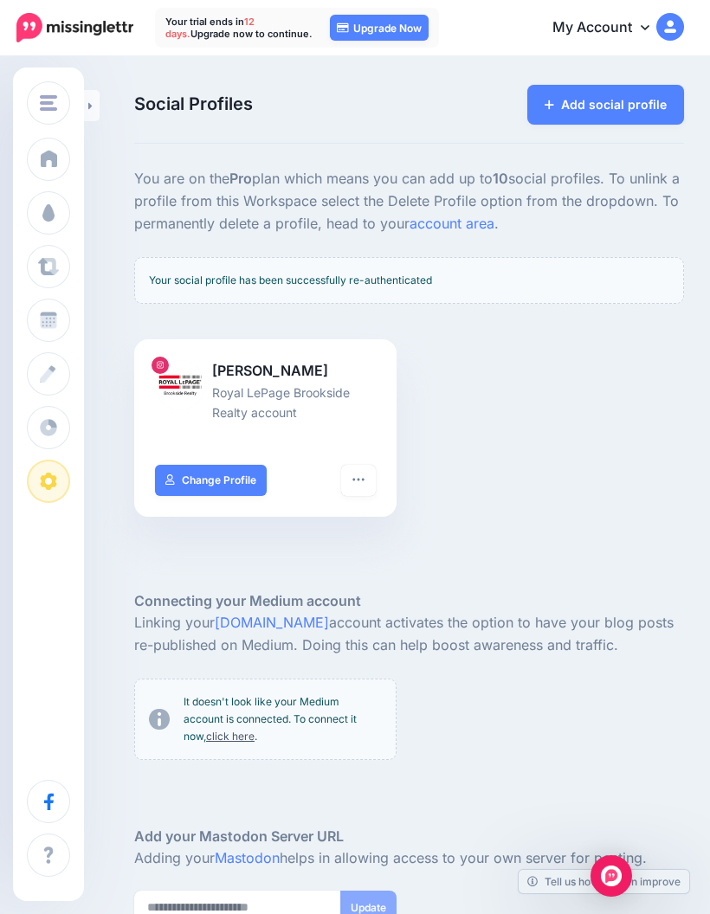
scroll to position [113, 0]
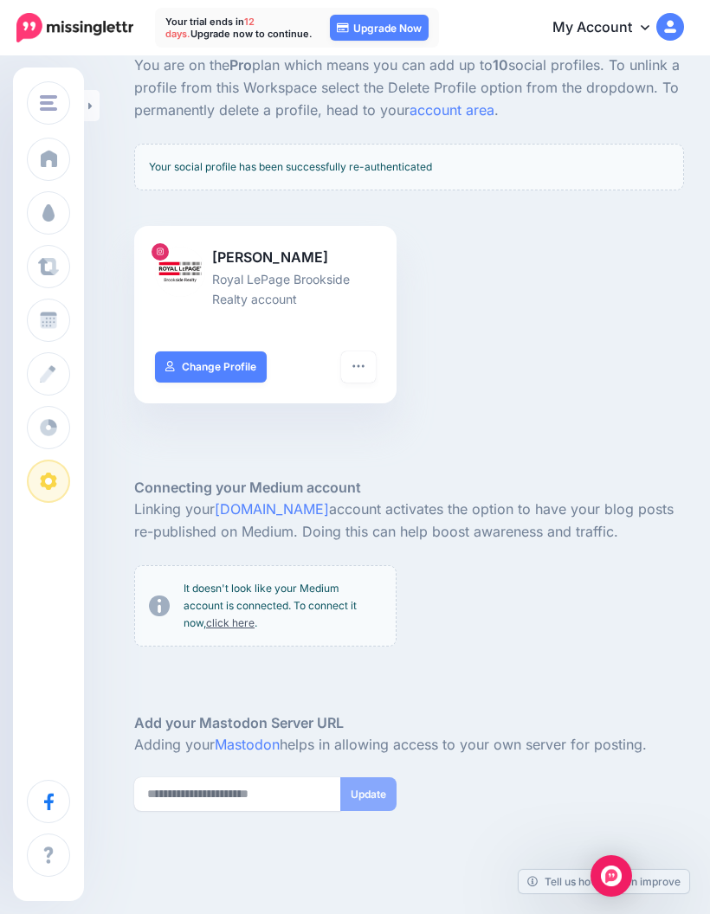
click at [629, 31] on link "My Account" at bounding box center [609, 28] width 149 height 42
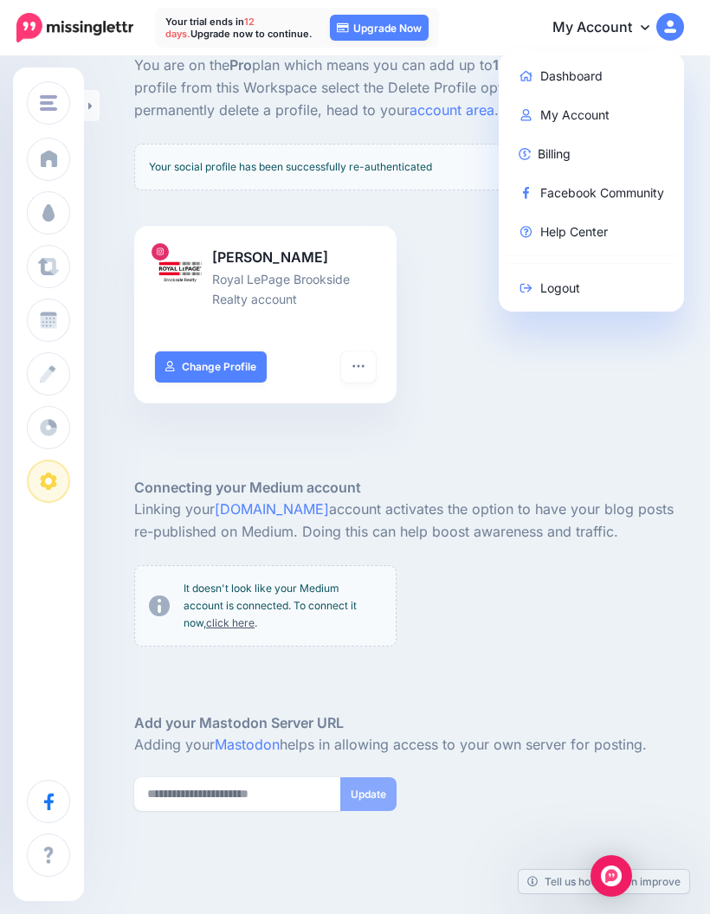
click at [563, 158] on link "Billing" at bounding box center [591, 154] width 172 height 34
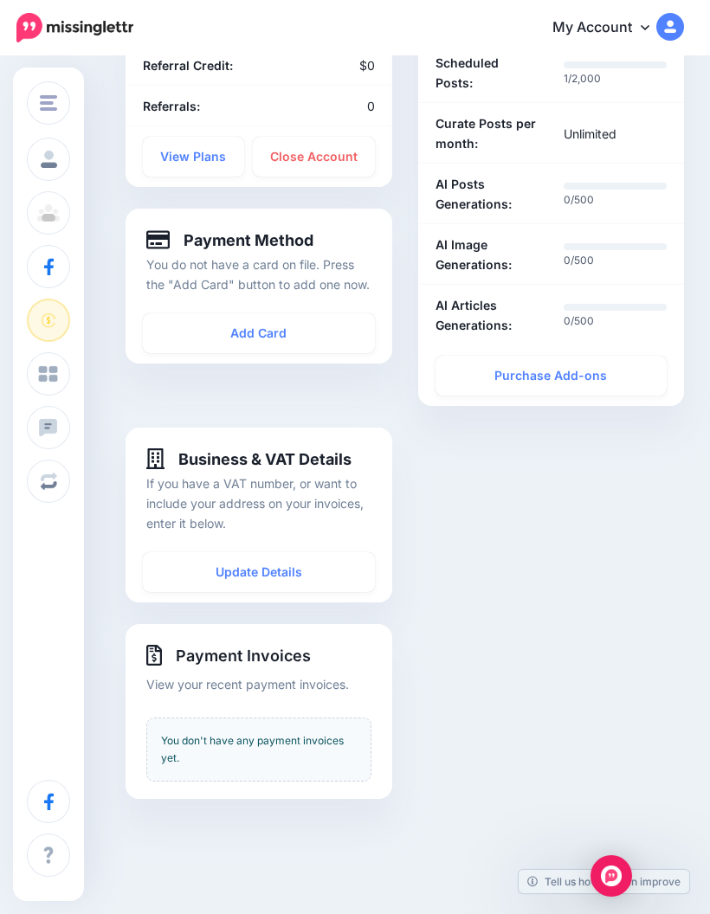
scroll to position [428, 0]
